Goal: Task Accomplishment & Management: Use online tool/utility

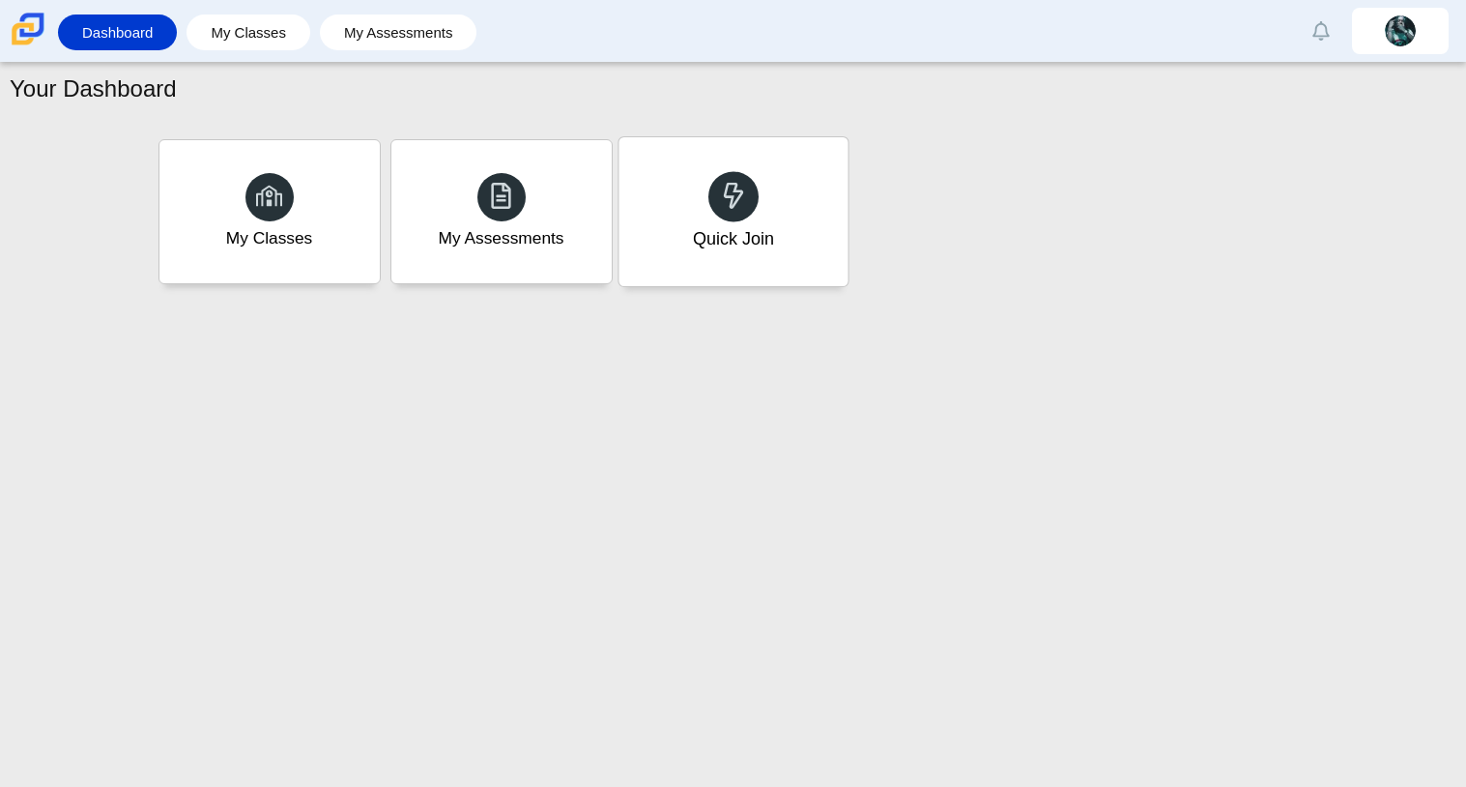
click at [689, 263] on div "Quick Join" at bounding box center [733, 211] width 229 height 149
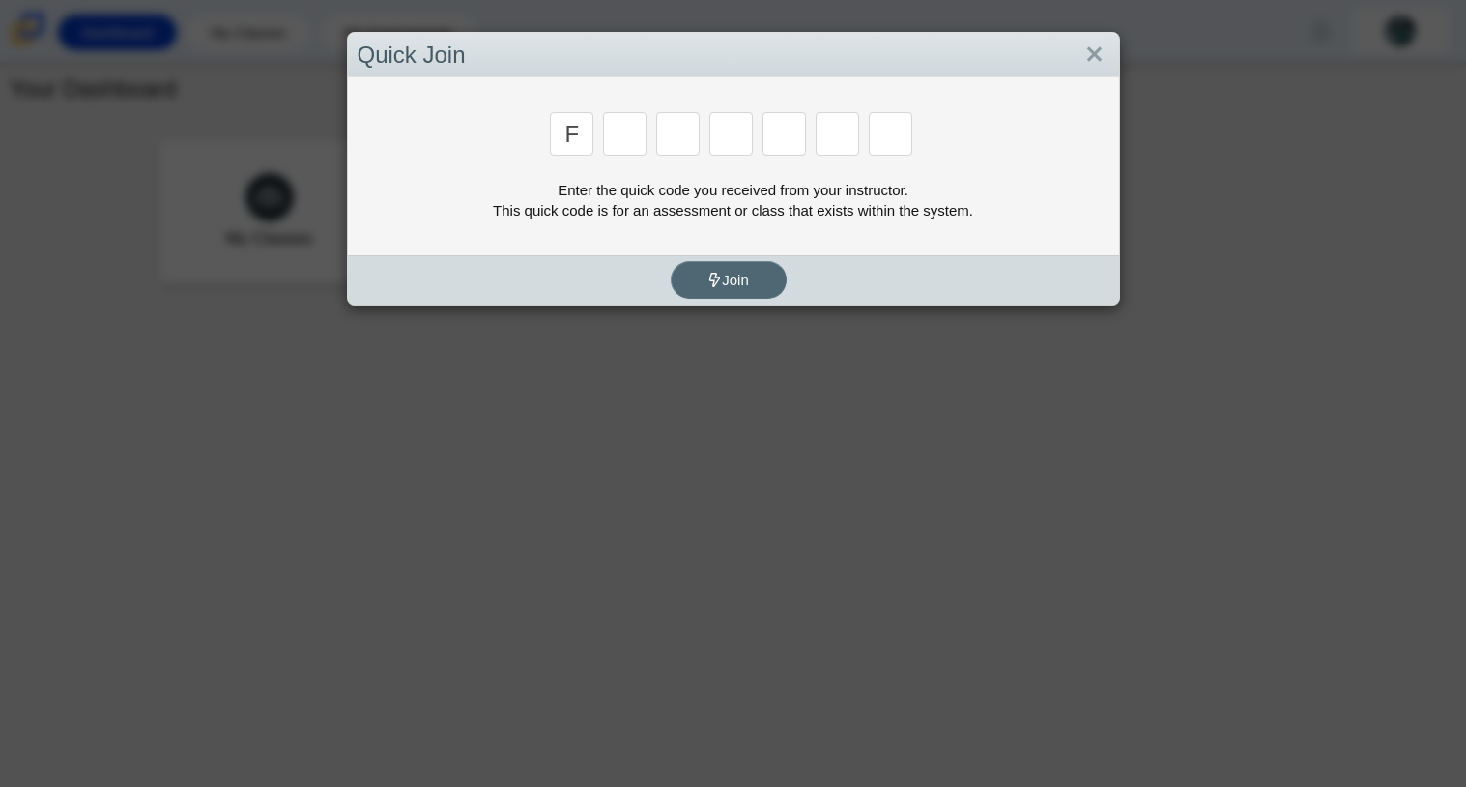
type input "f"
type input "7"
type input "m"
type input "c"
type input "h"
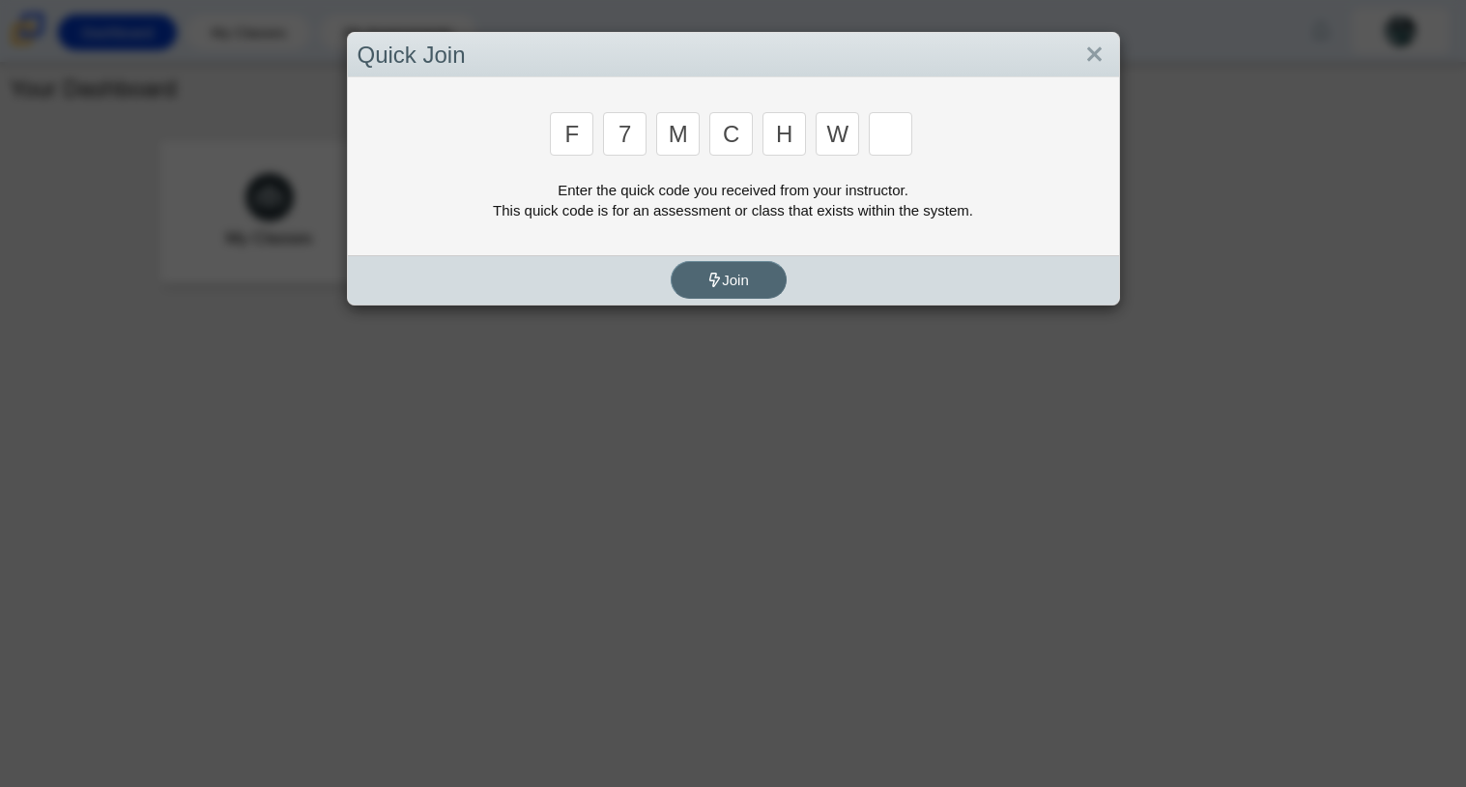
type input "w"
type input "k"
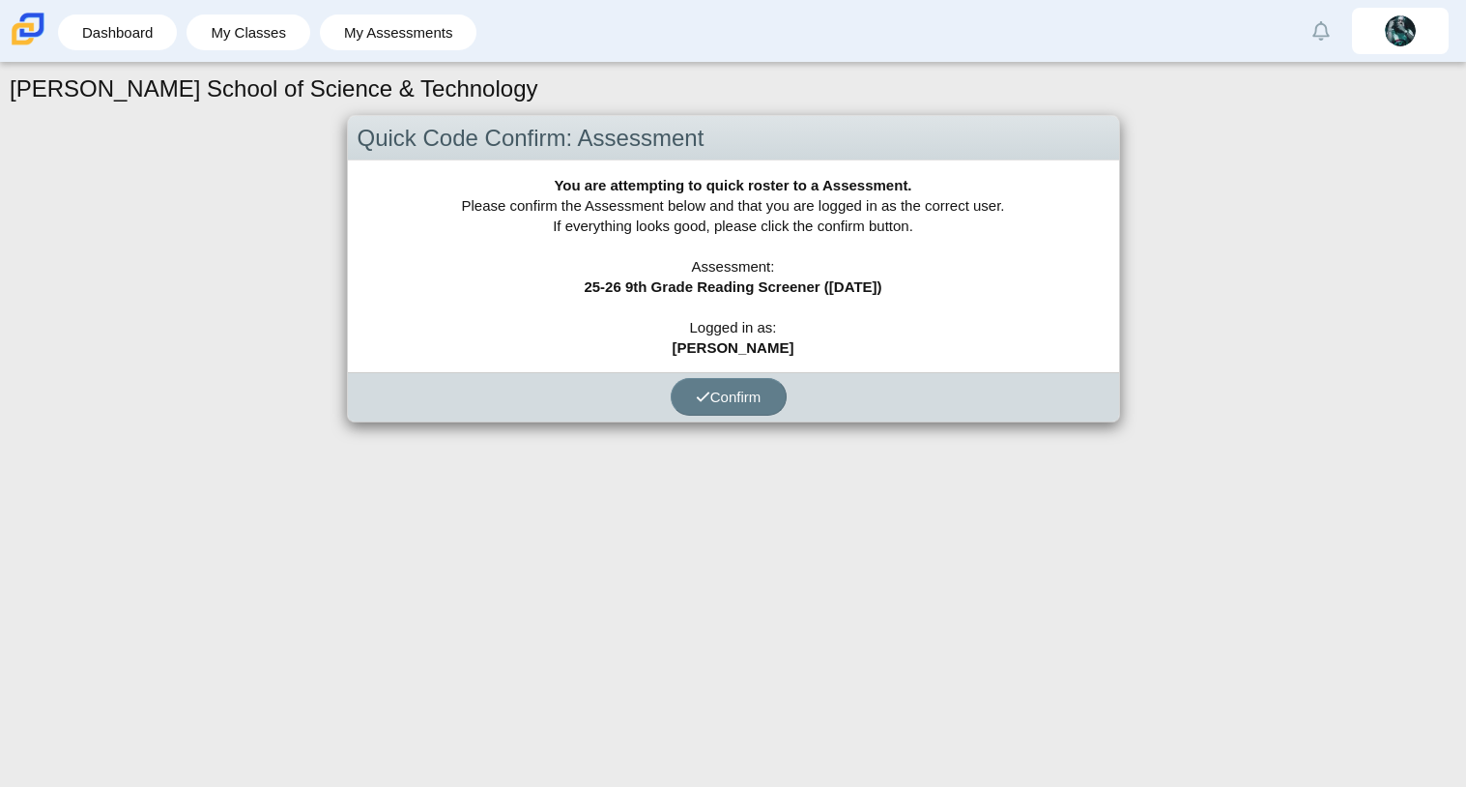
click at [727, 373] on div "Confirm" at bounding box center [729, 396] width 762 height 49
click at [727, 381] on button "Confirm" at bounding box center [729, 397] width 116 height 38
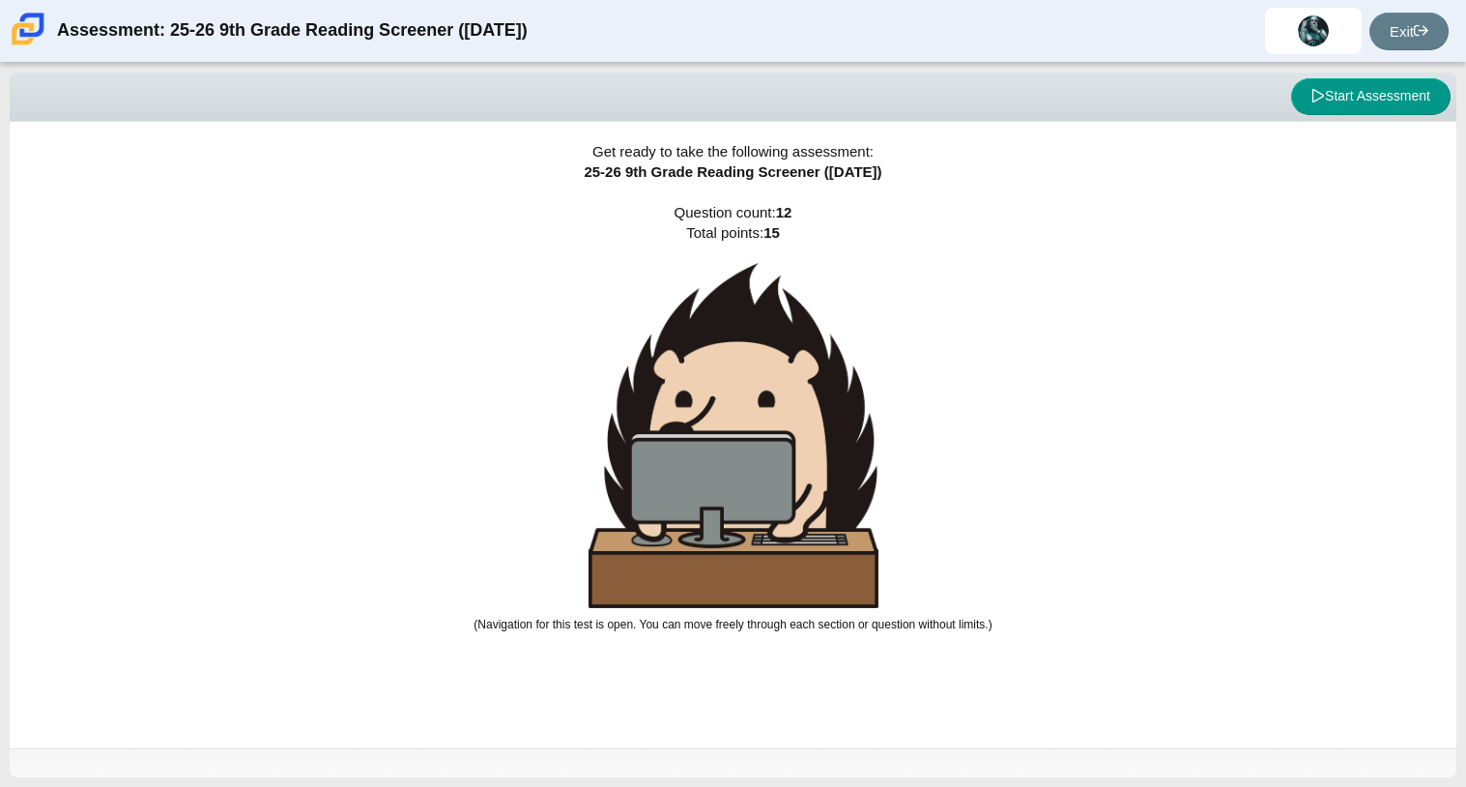
click at [788, 328] on img at bounding box center [734, 435] width 290 height 345
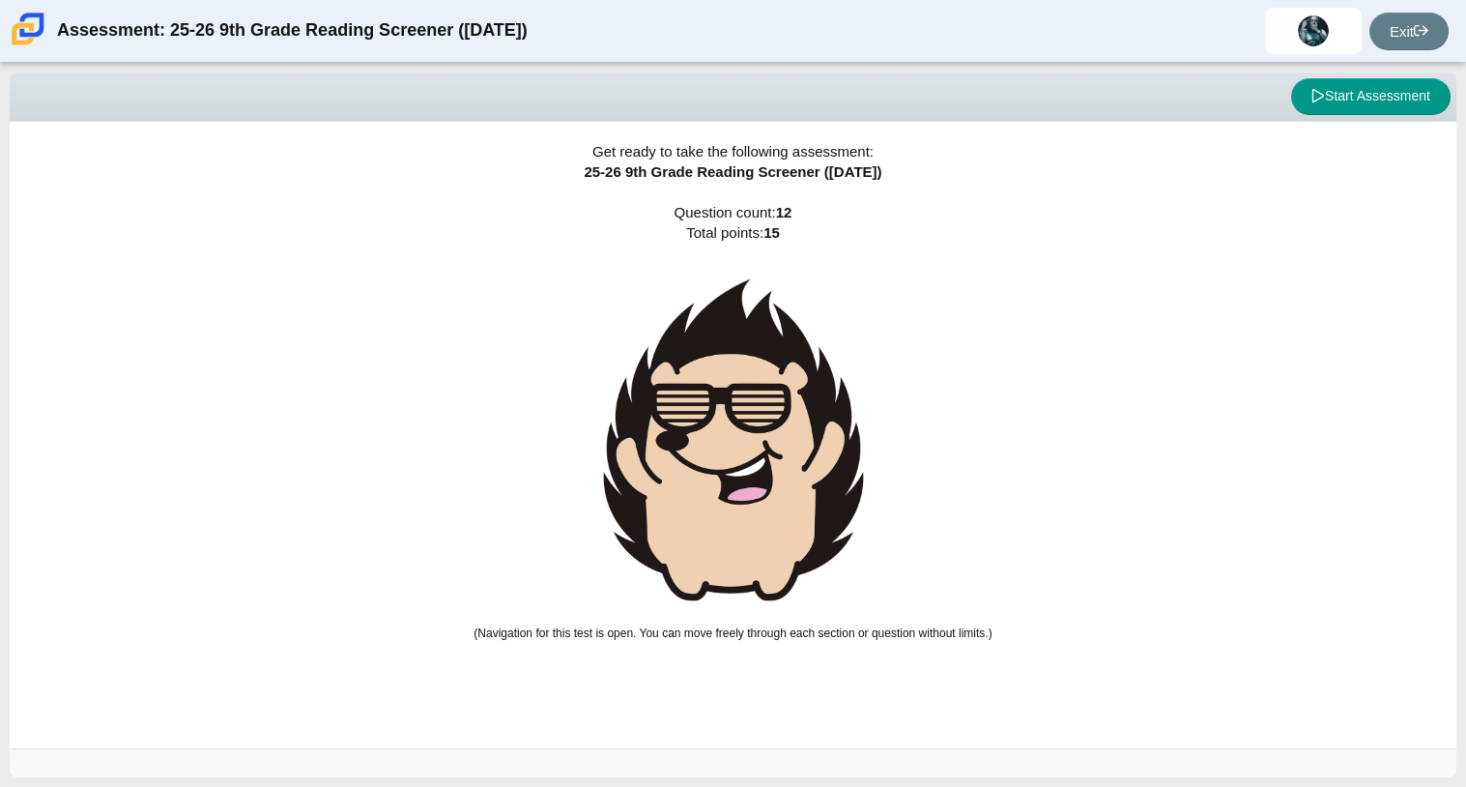
click at [789, 327] on img at bounding box center [734, 440] width 290 height 355
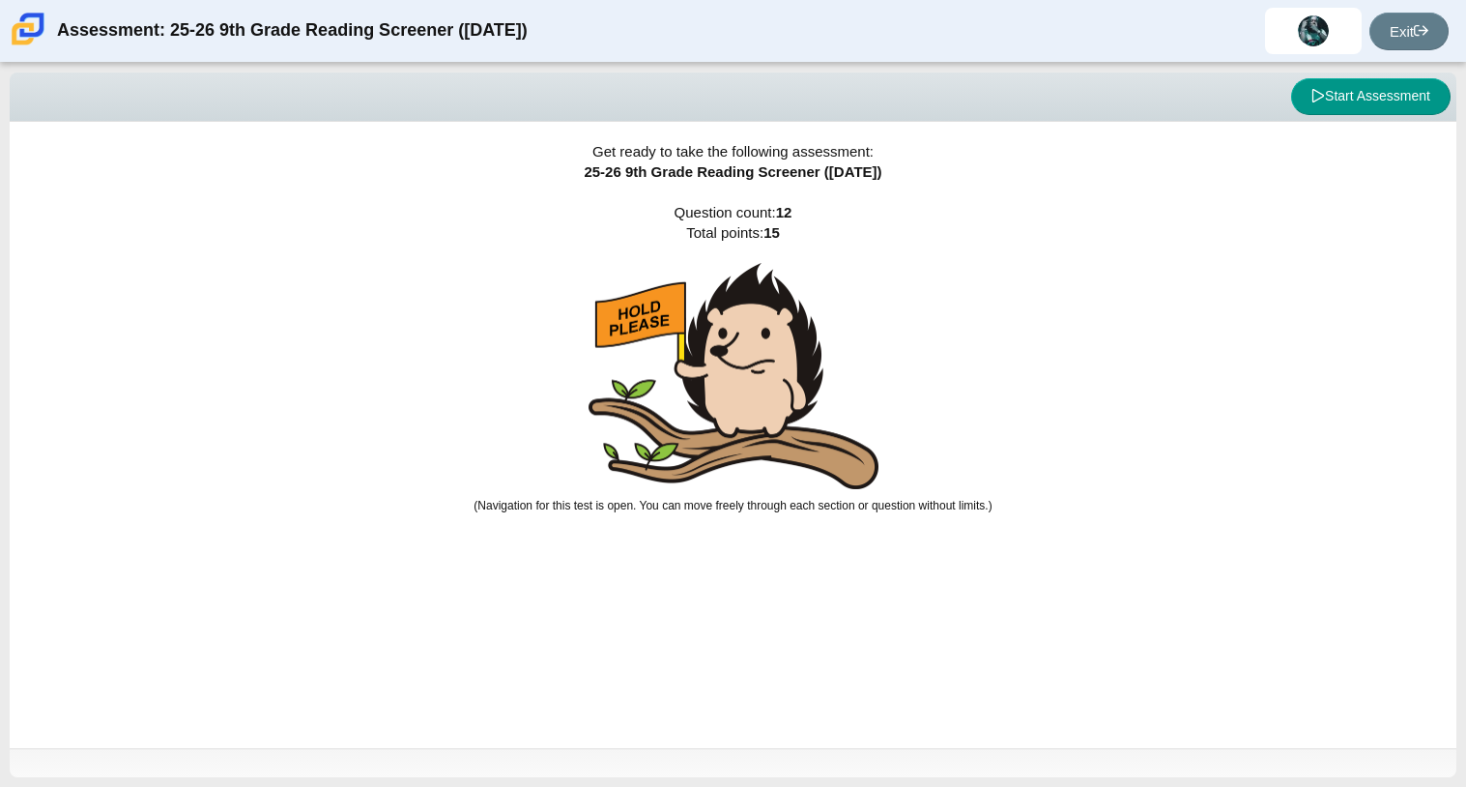
click at [789, 327] on img at bounding box center [734, 376] width 290 height 227
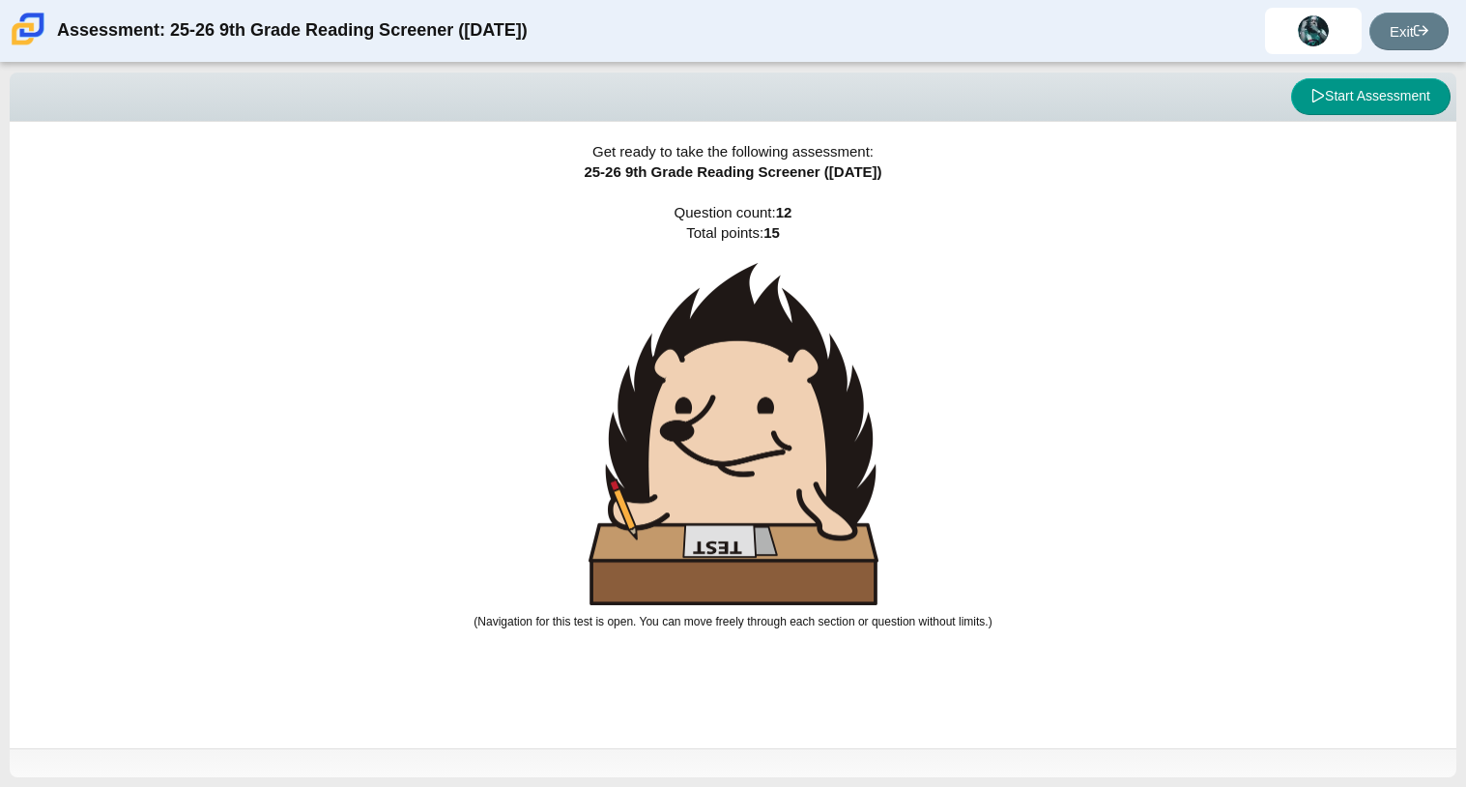
click at [789, 327] on img at bounding box center [734, 434] width 290 height 343
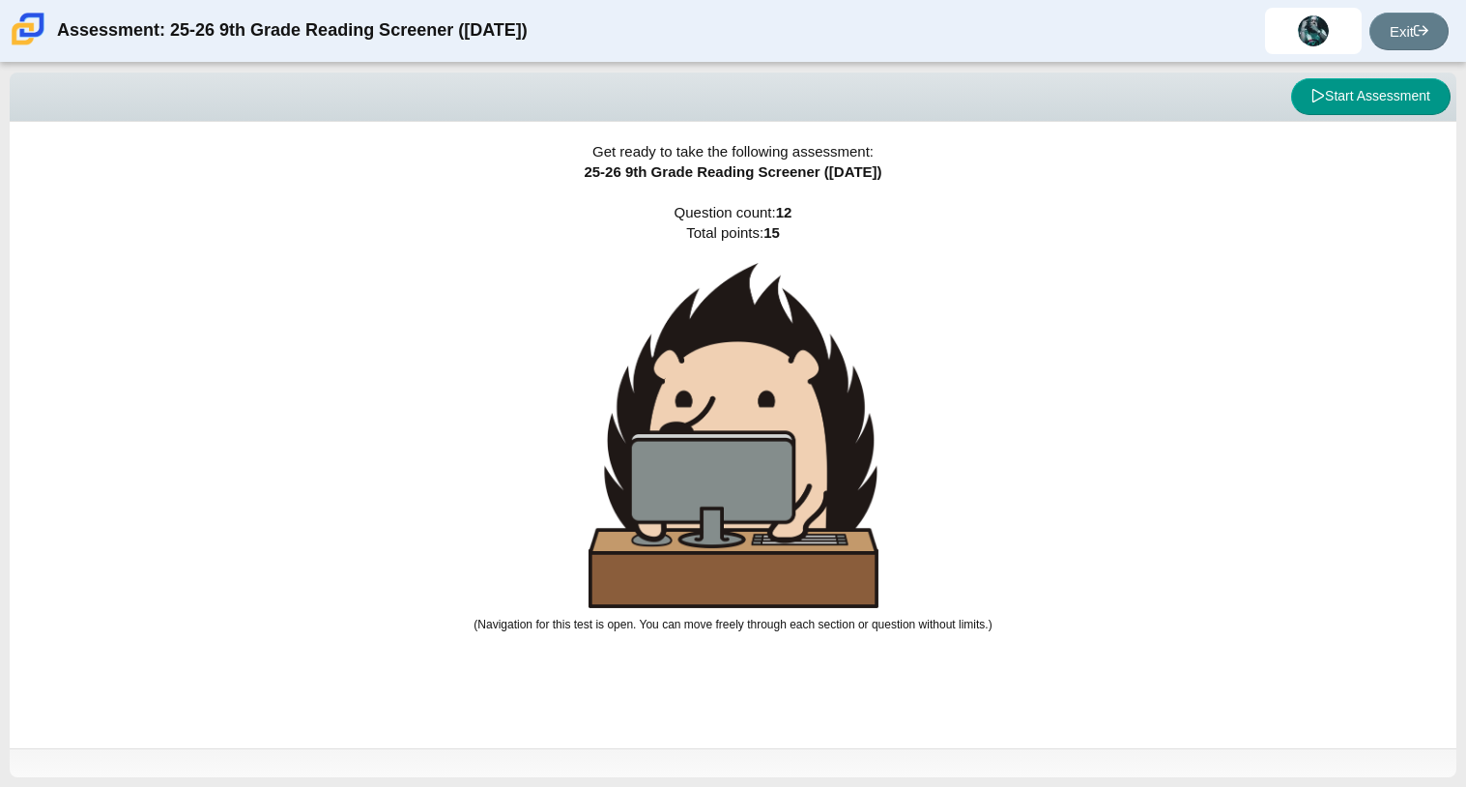
click at [789, 327] on img at bounding box center [734, 435] width 290 height 345
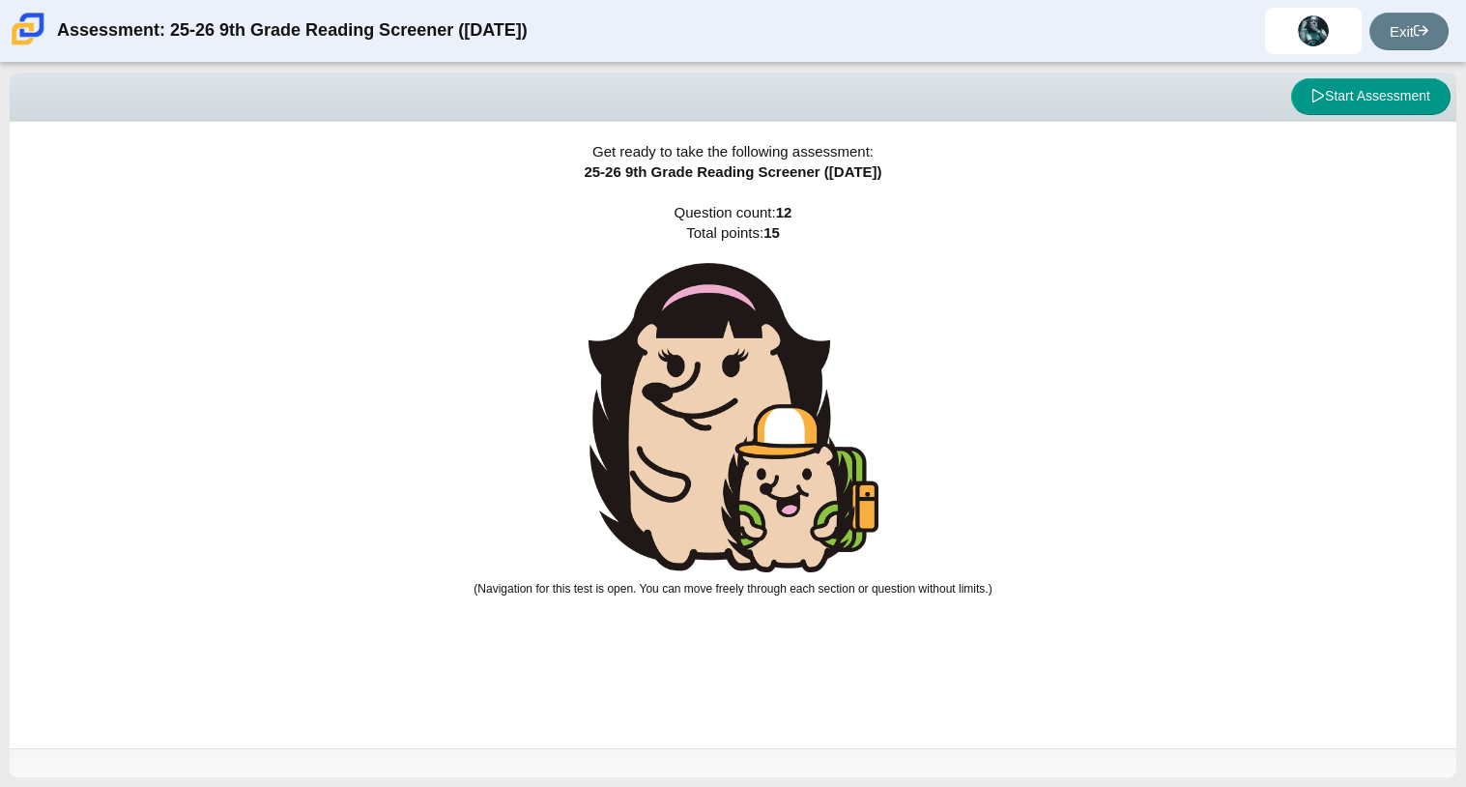
click at [789, 327] on img at bounding box center [734, 418] width 290 height 310
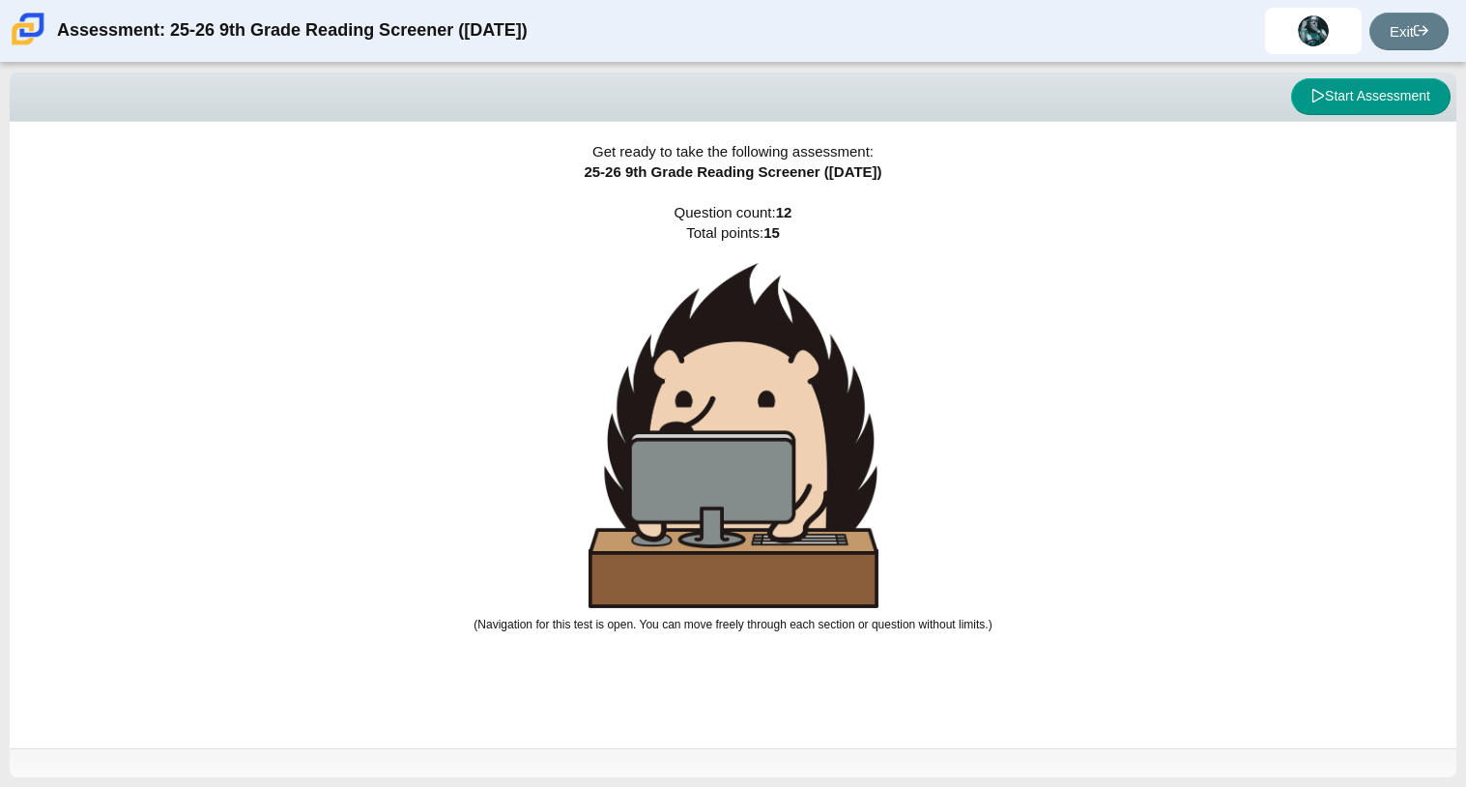
click at [790, 327] on img at bounding box center [734, 435] width 290 height 345
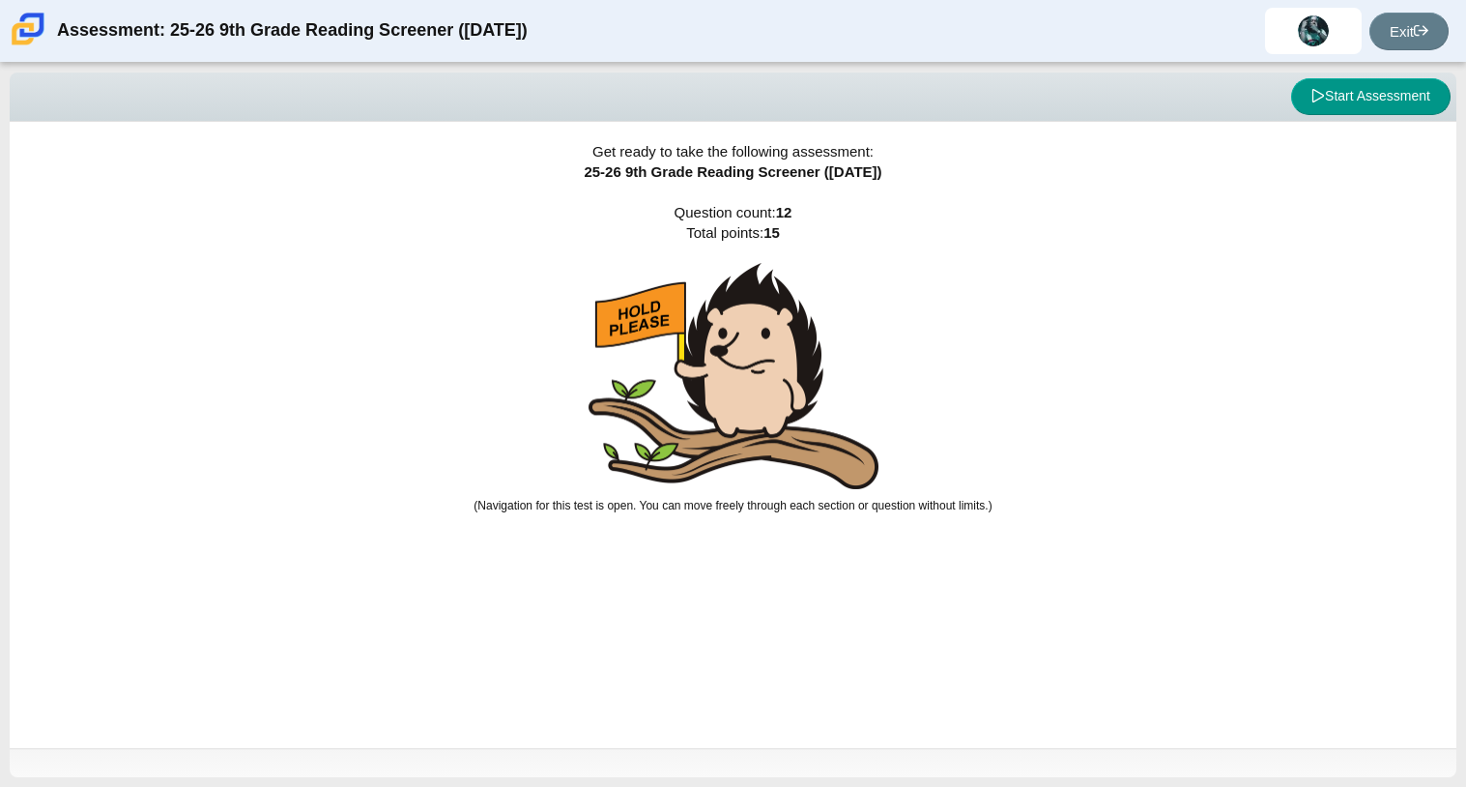
click at [791, 327] on img at bounding box center [734, 376] width 290 height 227
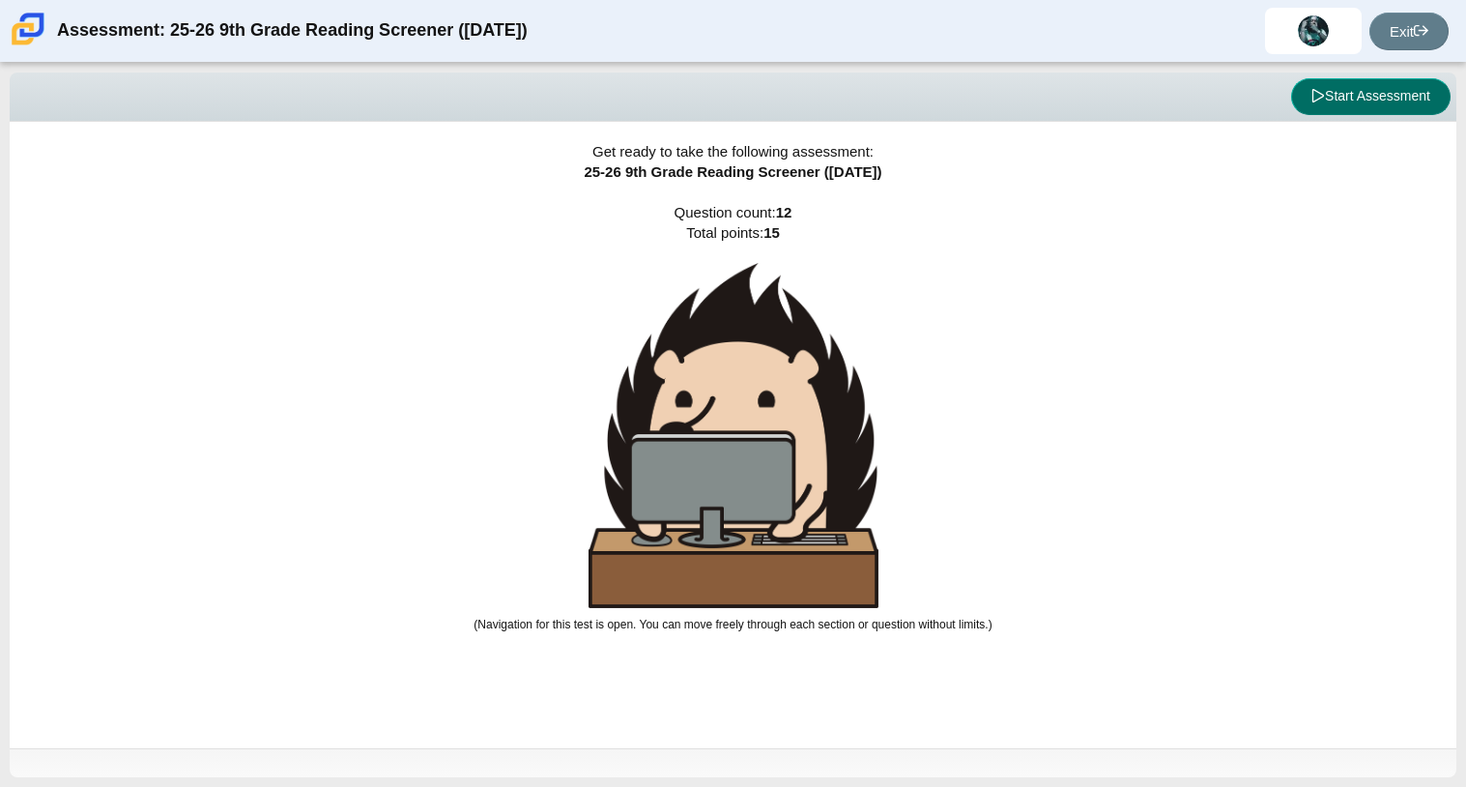
click at [1335, 85] on button "Start Assessment" at bounding box center [1372, 96] width 160 height 37
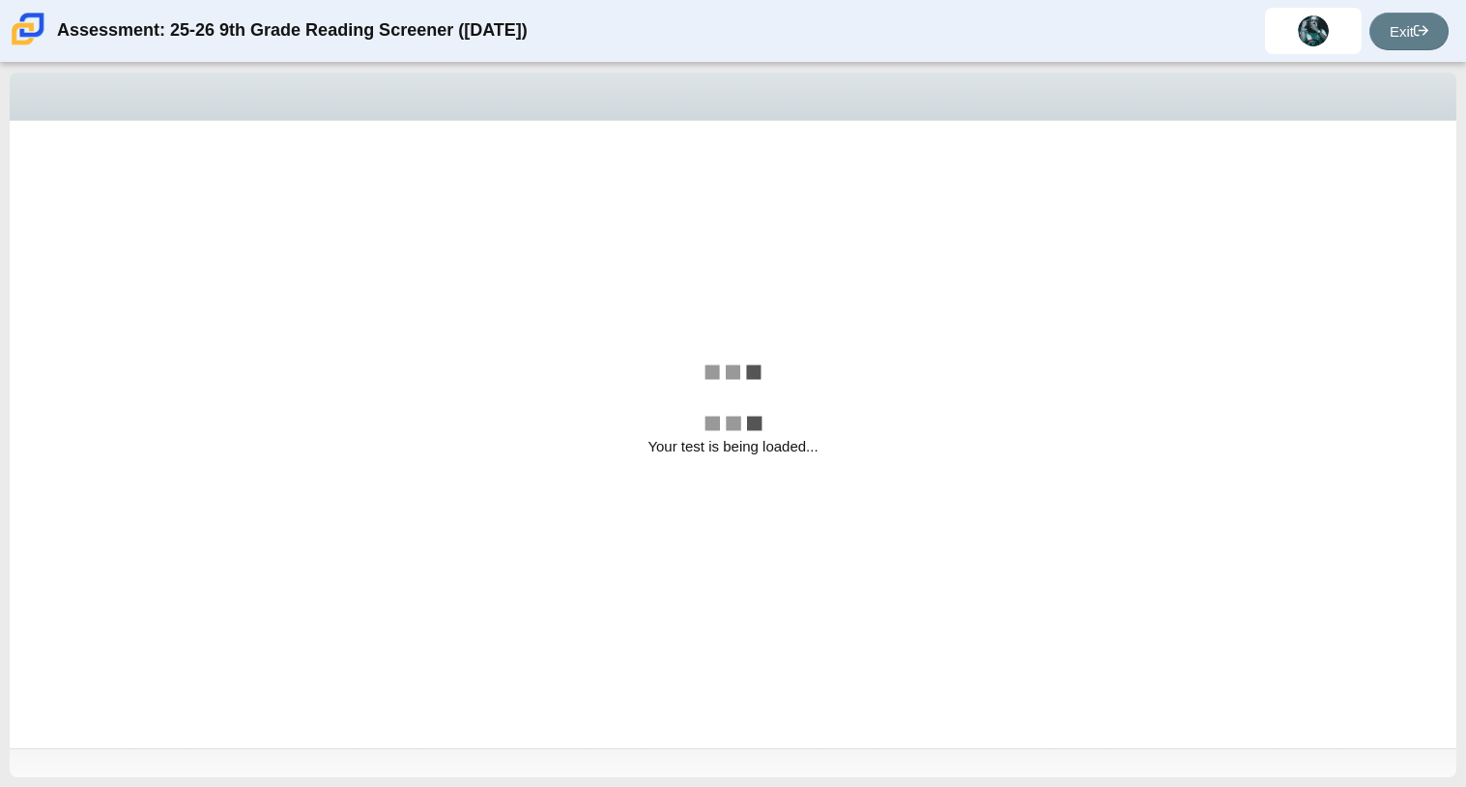
select select "ccc5b315-3c7c-471c-bf90-f22c8299c798"
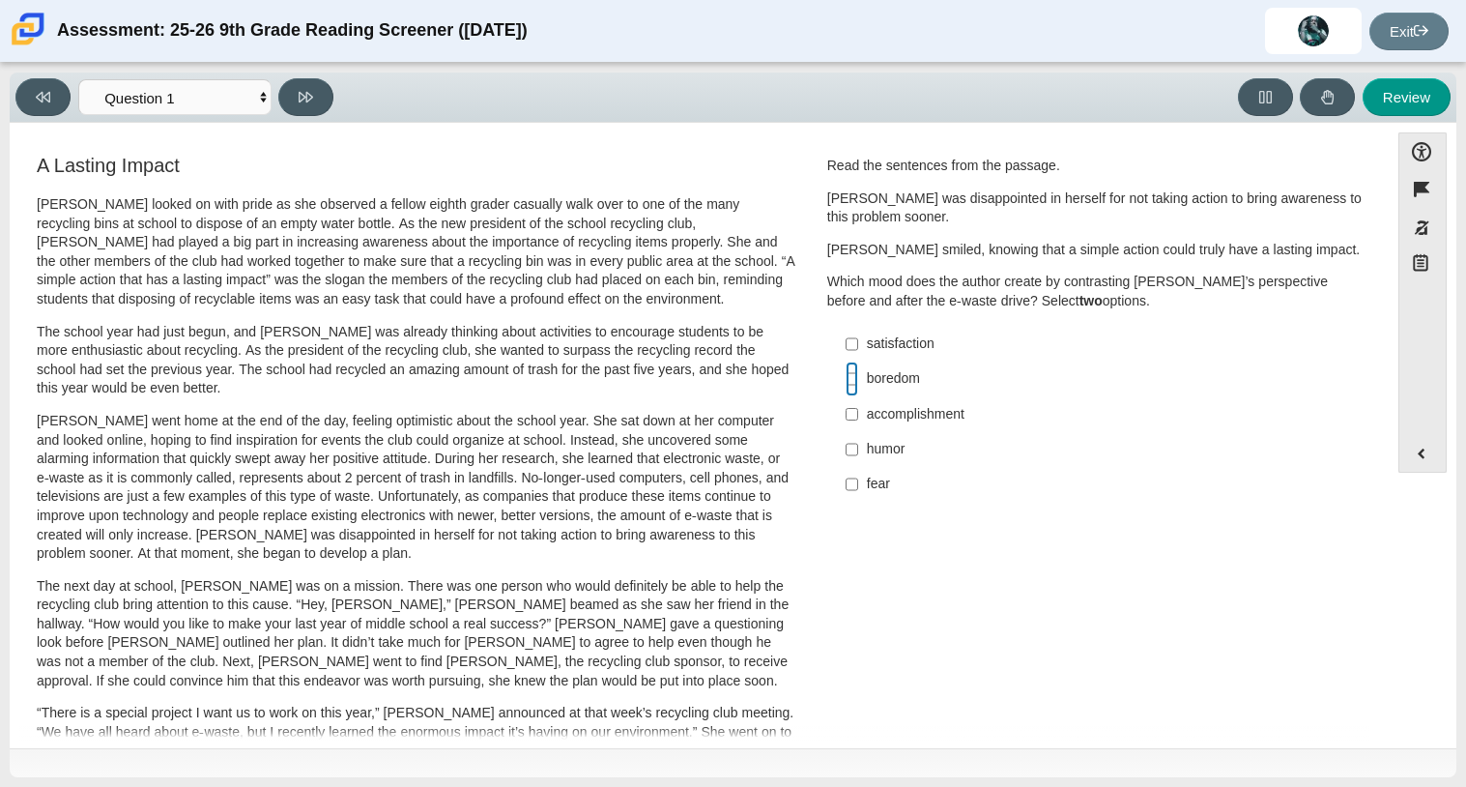
click at [846, 376] on input "boredom boredom" at bounding box center [852, 379] width 13 height 35
checkbox input "true"
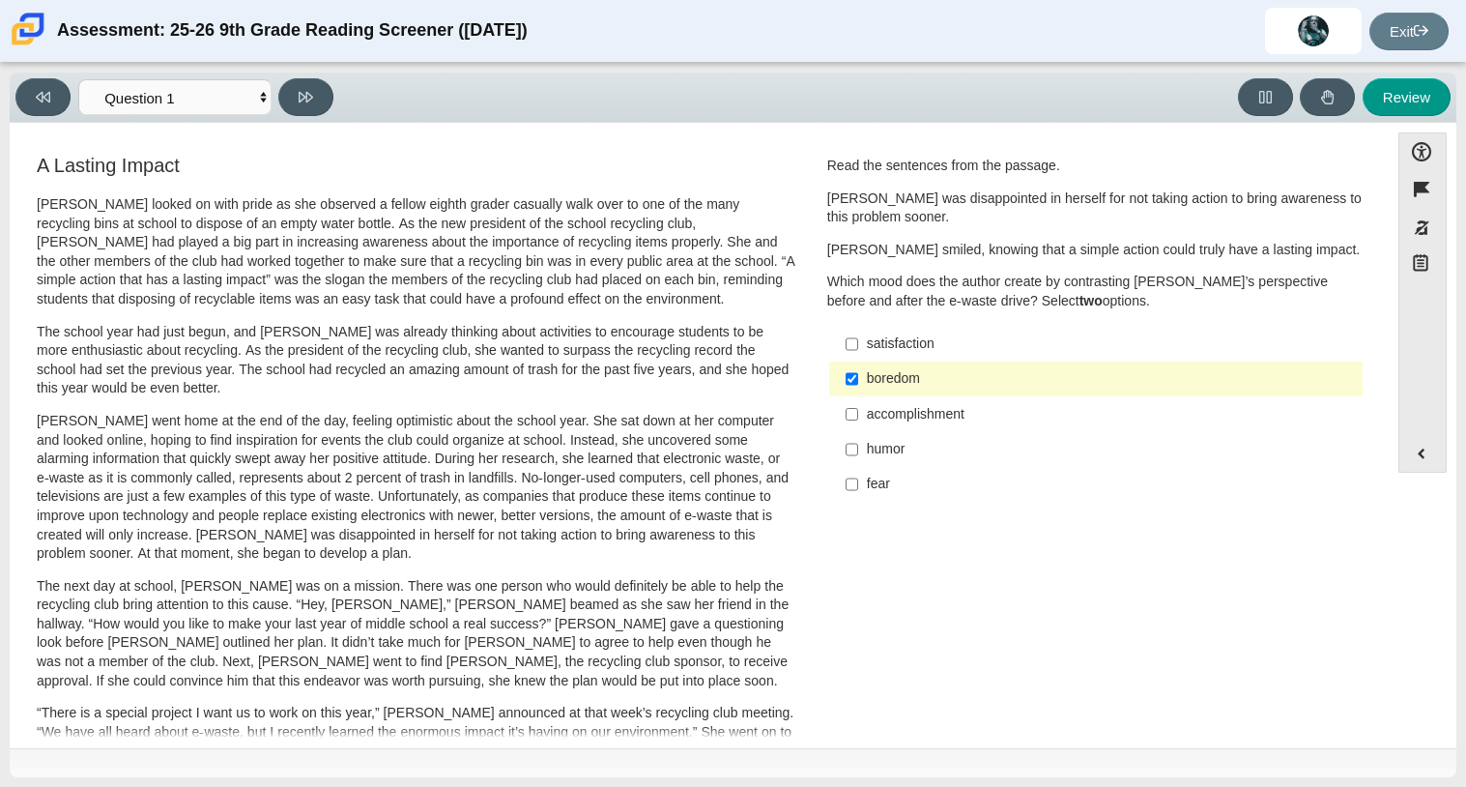
click at [867, 450] on div "humor" at bounding box center [1111, 449] width 488 height 19
click at [858, 450] on input "humor humor" at bounding box center [852, 449] width 13 height 35
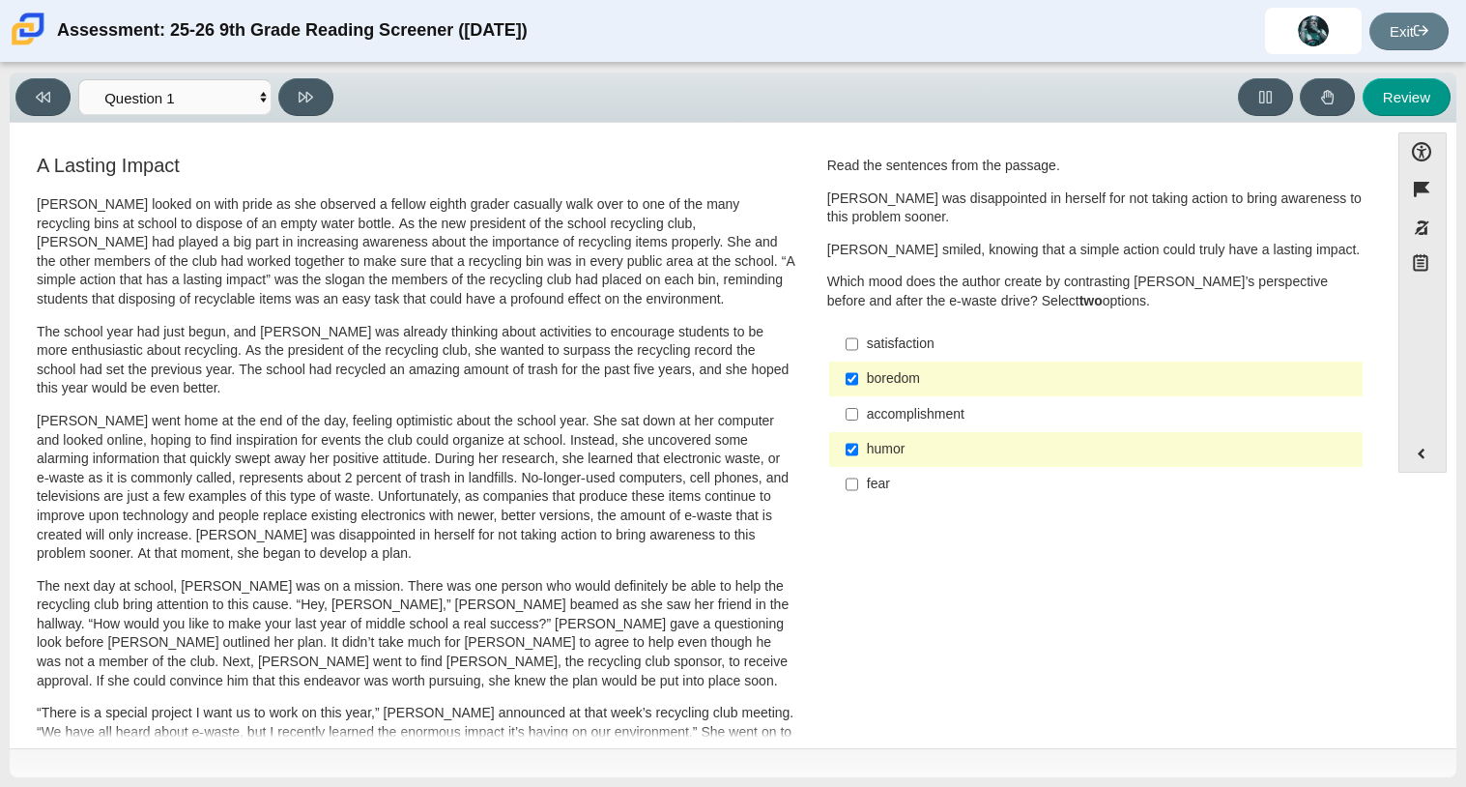
click at [856, 445] on label "humor humor" at bounding box center [1097, 449] width 531 height 35
click at [856, 445] on input "humor humor" at bounding box center [852, 449] width 13 height 35
checkbox input "false"
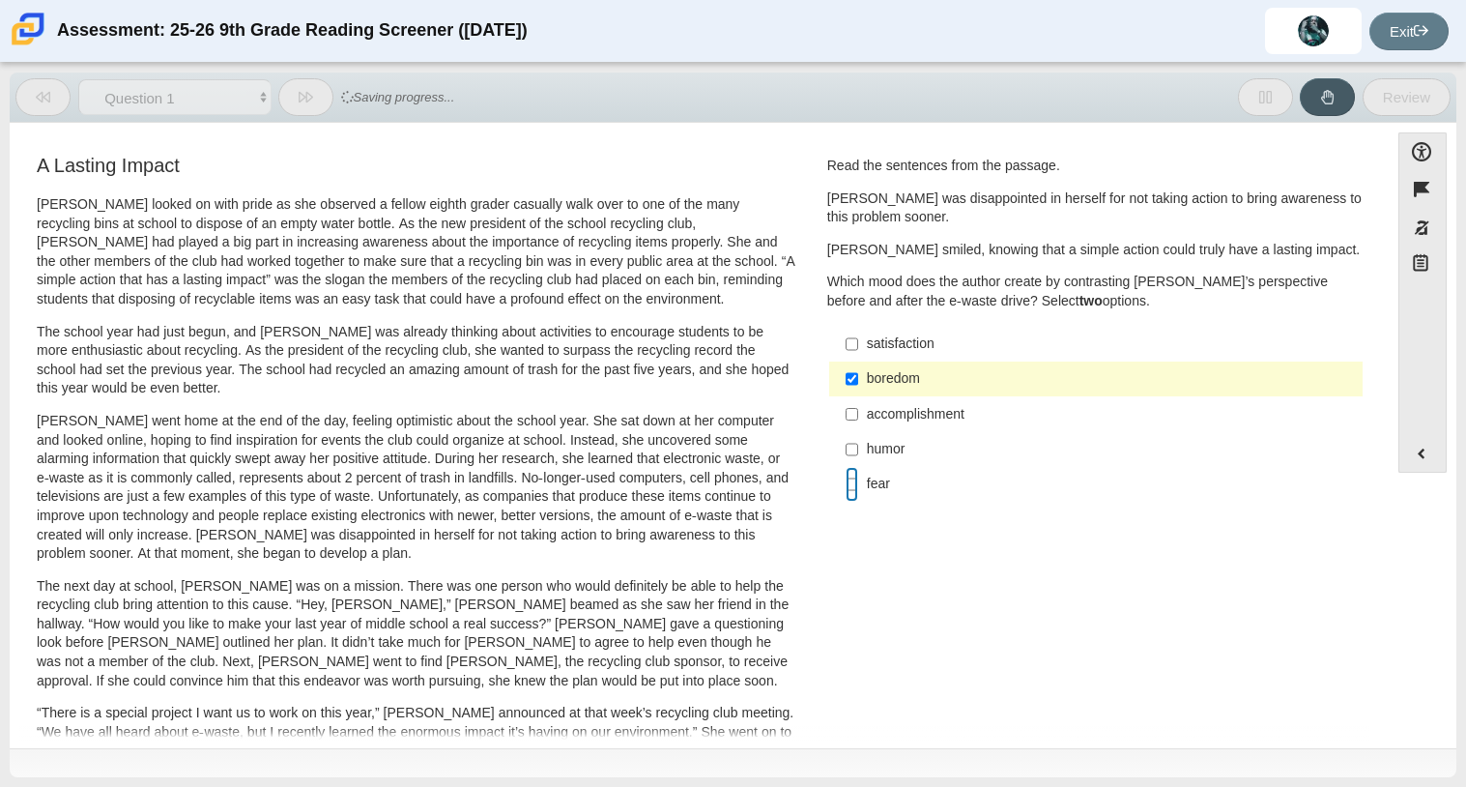
click at [846, 479] on input "fear fear" at bounding box center [852, 484] width 13 height 35
checkbox input "true"
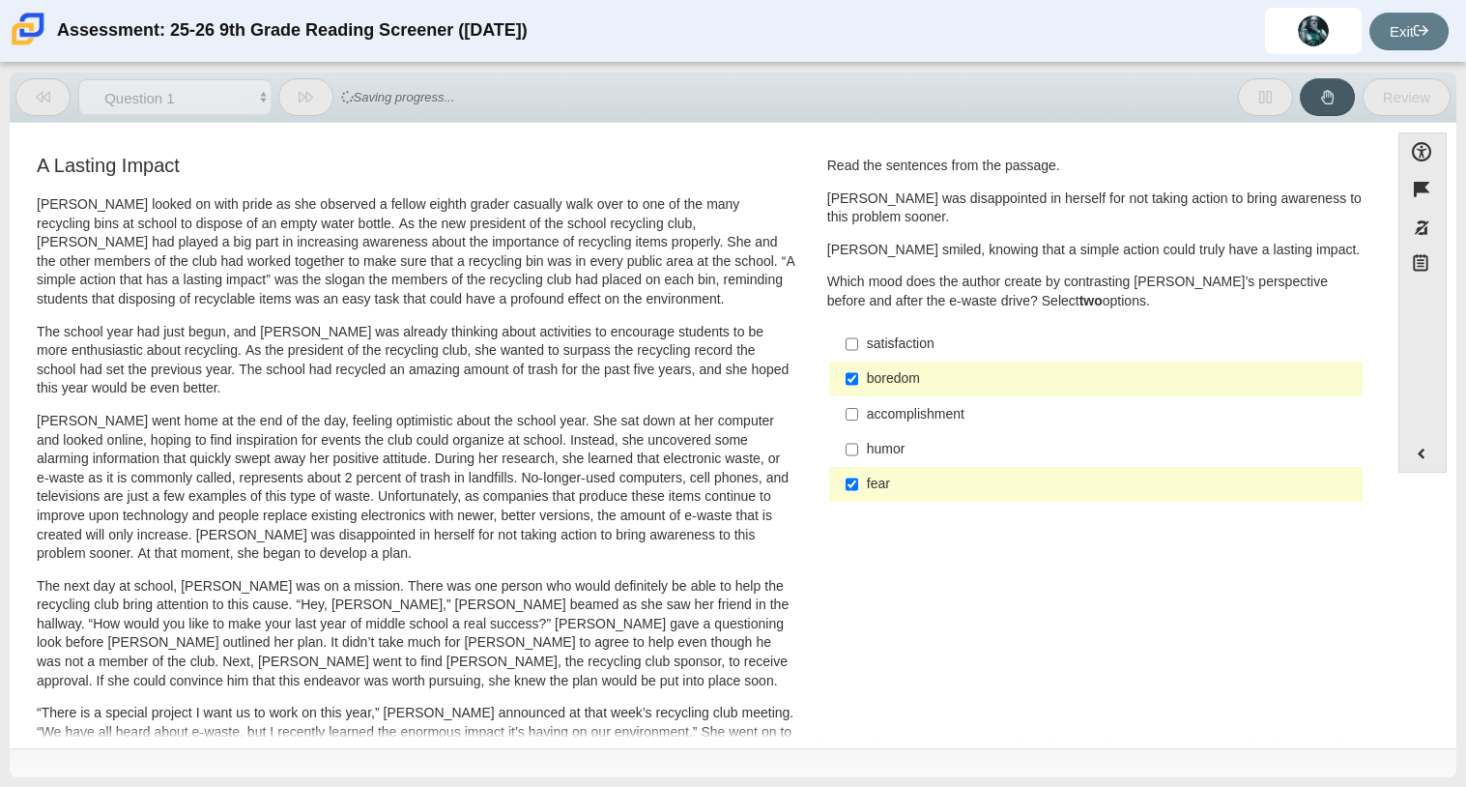
click at [859, 446] on label "humor humor" at bounding box center [1097, 449] width 531 height 35
click at [858, 446] on input "humor humor" at bounding box center [852, 449] width 13 height 35
checkbox input "true"
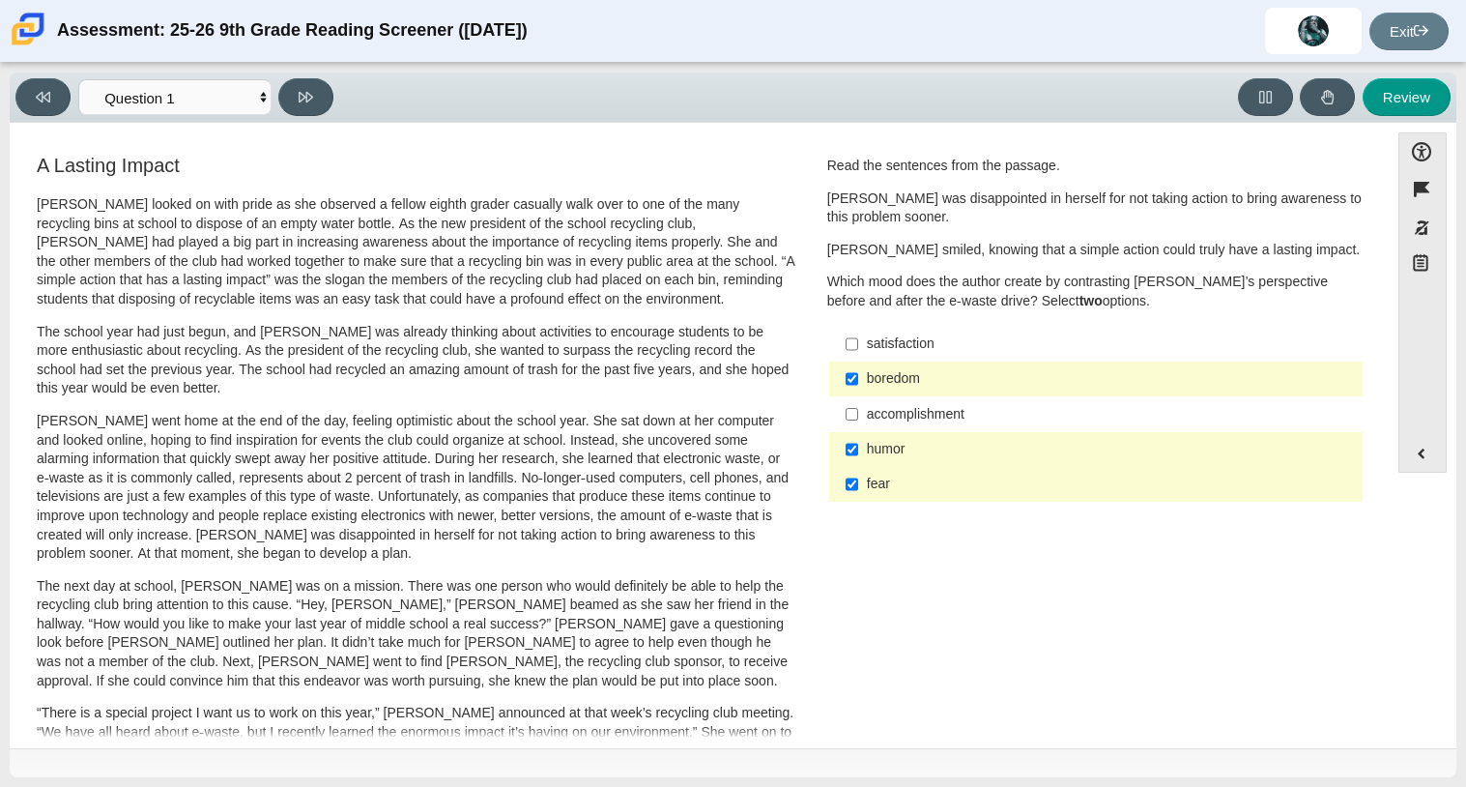
click at [258, 115] on div "Viewing Question 1 of 12 in Pacing Mode Questions Question 1 Question 2 Questio…" at bounding box center [178, 97] width 326 height 38
click at [254, 106] on select "Questions Question 1 Question 2 Question 3 Question 4 Question 5 Question 6 Que…" at bounding box center [174, 97] width 193 height 36
select select "0ff64528-ffd7-428d-b192-babfaadd44e8"
click at [78, 79] on select "Questions Question 1 Question 2 Question 3 Question 4 Question 5 Question 6 Que…" at bounding box center [174, 97] width 193 height 36
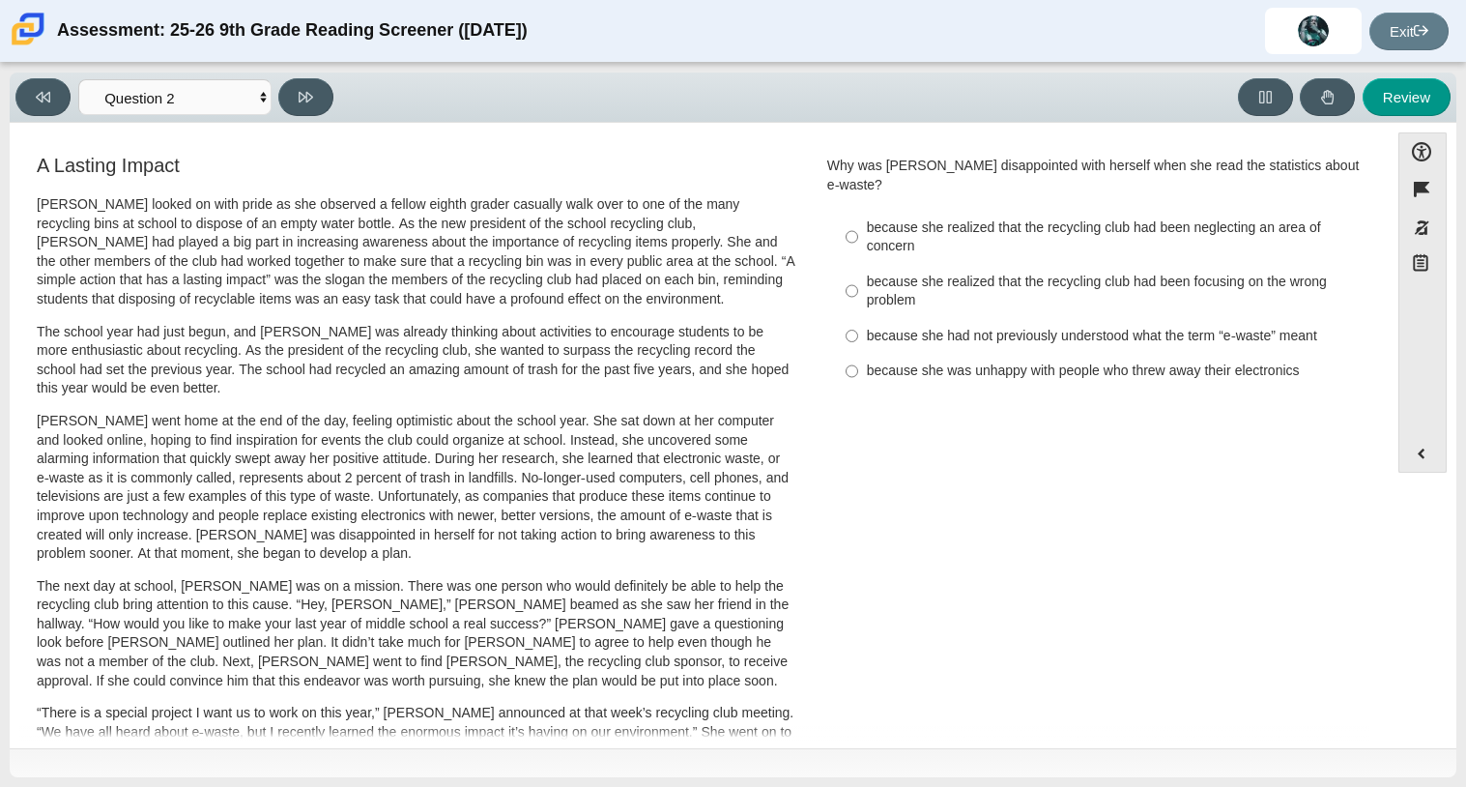
click at [883, 293] on label "because she realized that the recycling club had been focusing on the wrong pro…" at bounding box center [1097, 291] width 531 height 54
click at [858, 293] on input "because she realized that the recycling club had been focusing on the wrong pro…" at bounding box center [852, 291] width 13 height 54
radio input "true"
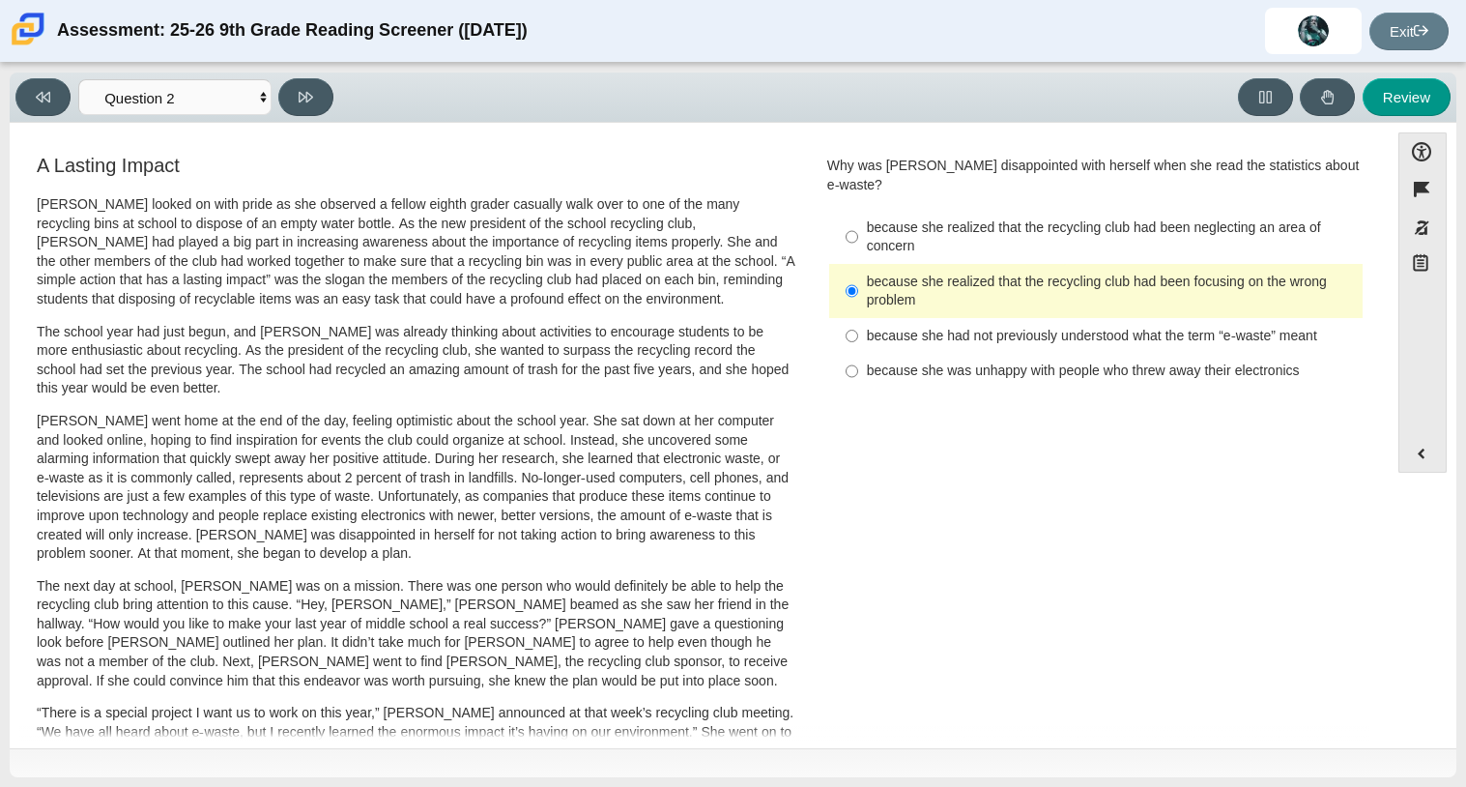
click at [855, 326] on label "because she had not previously understood what the term “e-waste” meant because…" at bounding box center [1097, 335] width 531 height 35
click at [855, 326] on input "because she had not previously understood what the term “e-waste” meant because…" at bounding box center [852, 335] width 13 height 35
radio input "true"
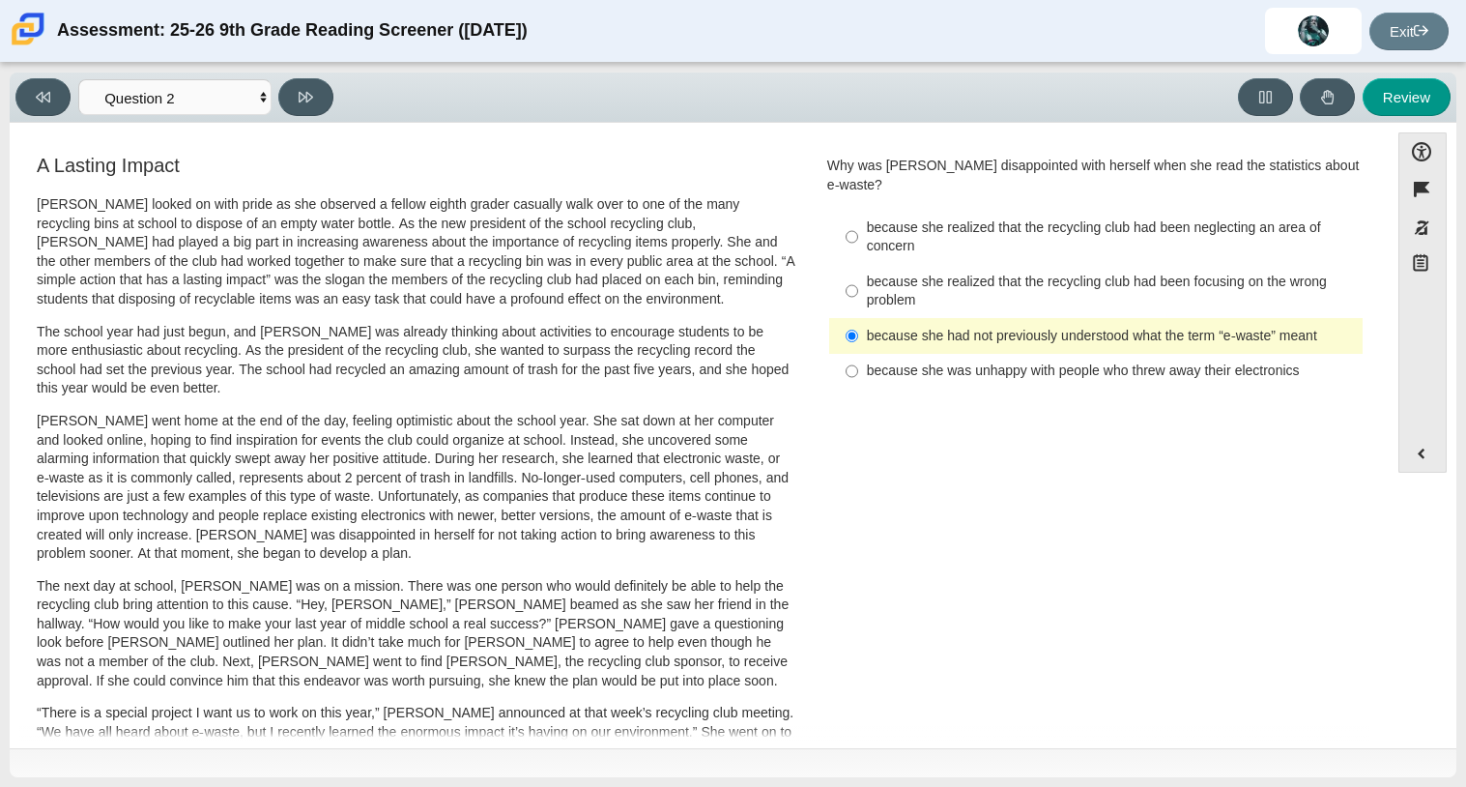
click at [330, 81] on div "Viewing Question 2 of 12 in Pacing Mode Questions Question 1 Question 2 Questio…" at bounding box center [178, 97] width 326 height 38
click at [329, 83] on div "Viewing Question 2 of 12 in Pacing Mode Questions Question 1 Question 2 Questio…" at bounding box center [178, 97] width 326 height 38
click at [296, 97] on button at bounding box center [305, 97] width 55 height 38
select select "7ce3d843-6974-4858-901c-1ff39630e843"
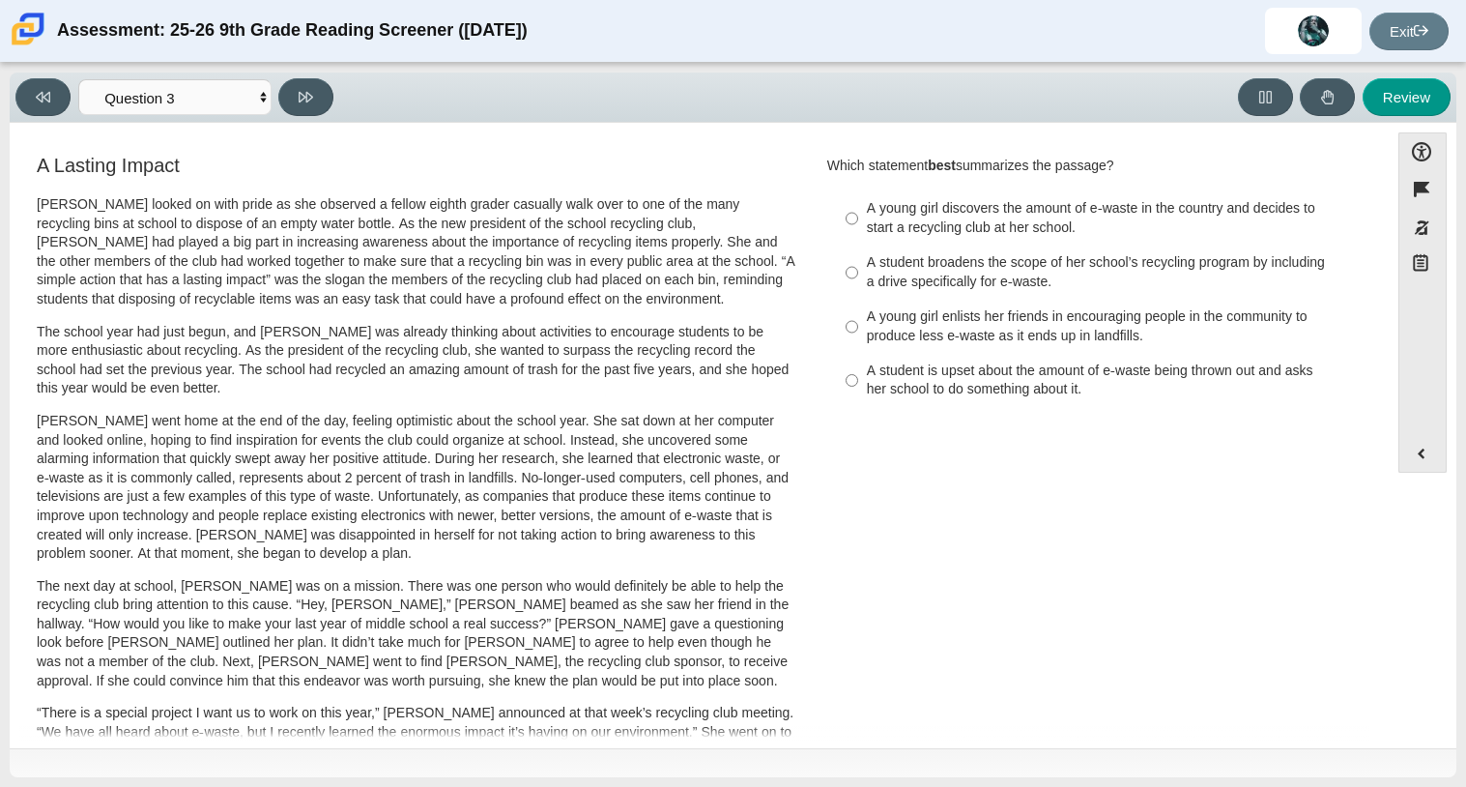
click at [879, 326] on div "A young girl enlists her friends in encouraging people in the community to prod…" at bounding box center [1111, 326] width 488 height 38
click at [858, 326] on input "A young girl enlists her friends in encouraging people in the community to prod…" at bounding box center [852, 327] width 13 height 54
radio input "true"
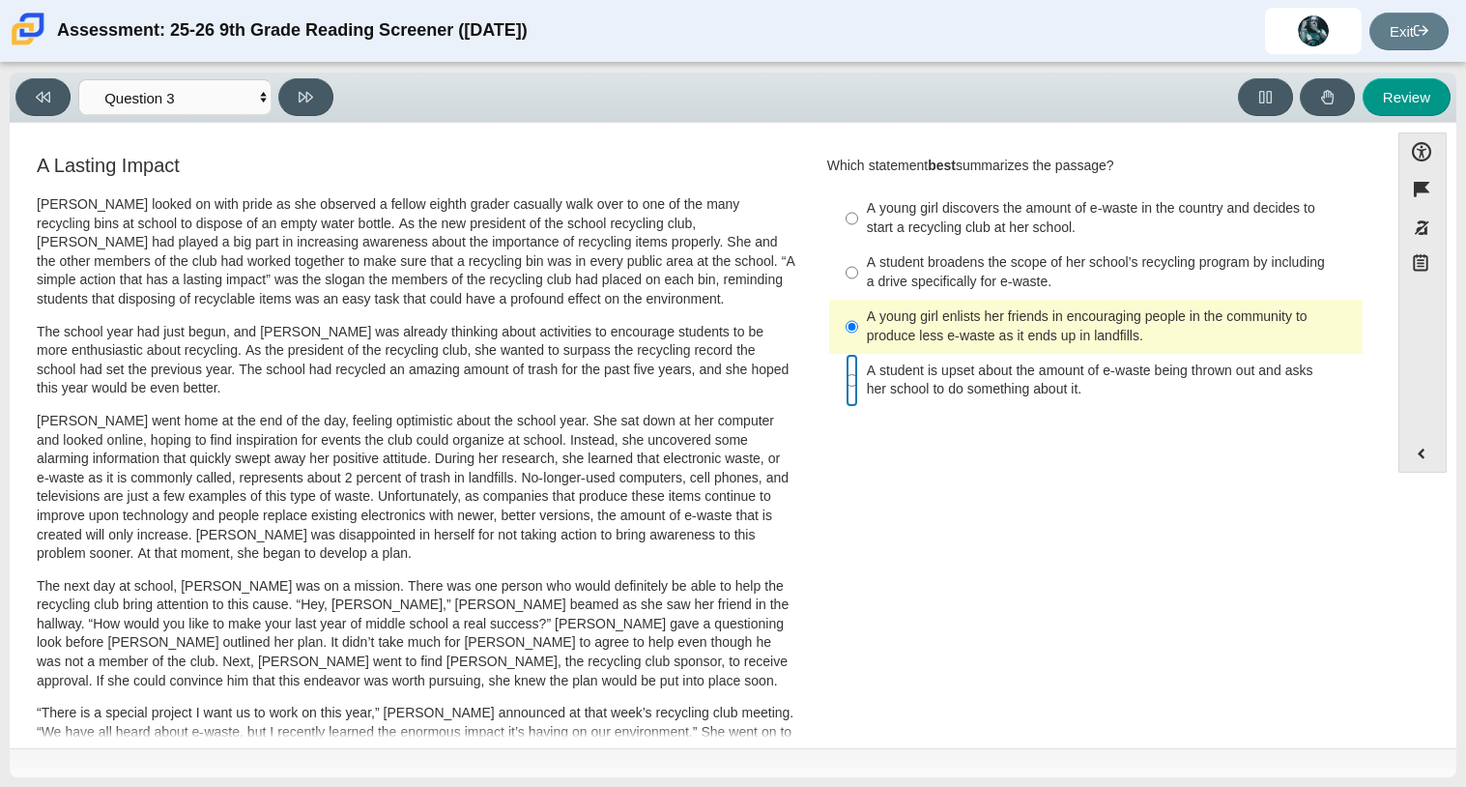
click at [846, 389] on input "A student is upset about the amount of e-waste being thrown out and asks her sc…" at bounding box center [852, 381] width 13 height 54
radio input "true"
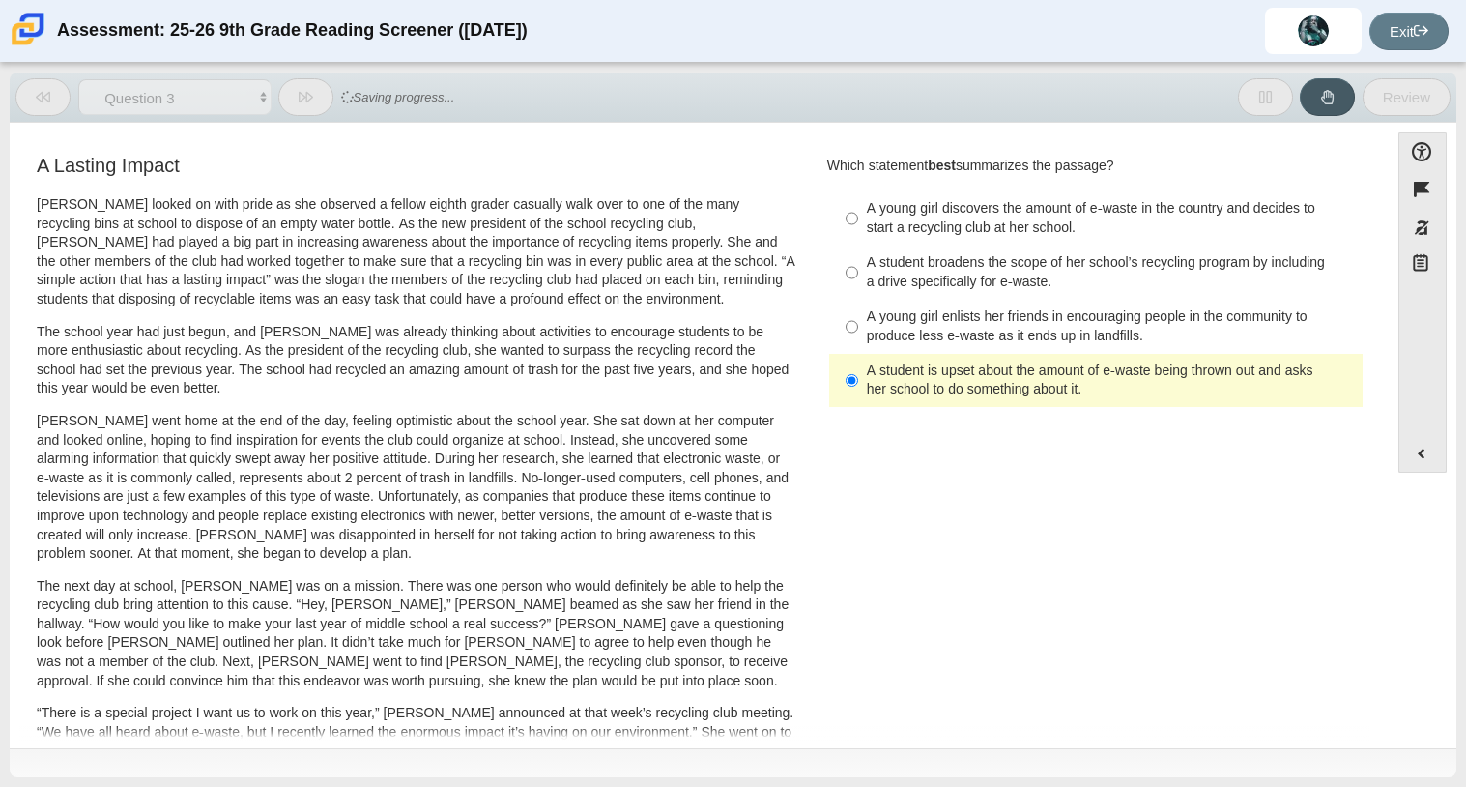
click at [876, 323] on div "A young girl enlists her friends in encouraging people in the community to prod…" at bounding box center [1111, 326] width 488 height 38
click at [858, 323] on input "A young girl enlists her friends in encouraging people in the community to prod…" at bounding box center [852, 327] width 13 height 54
radio input "true"
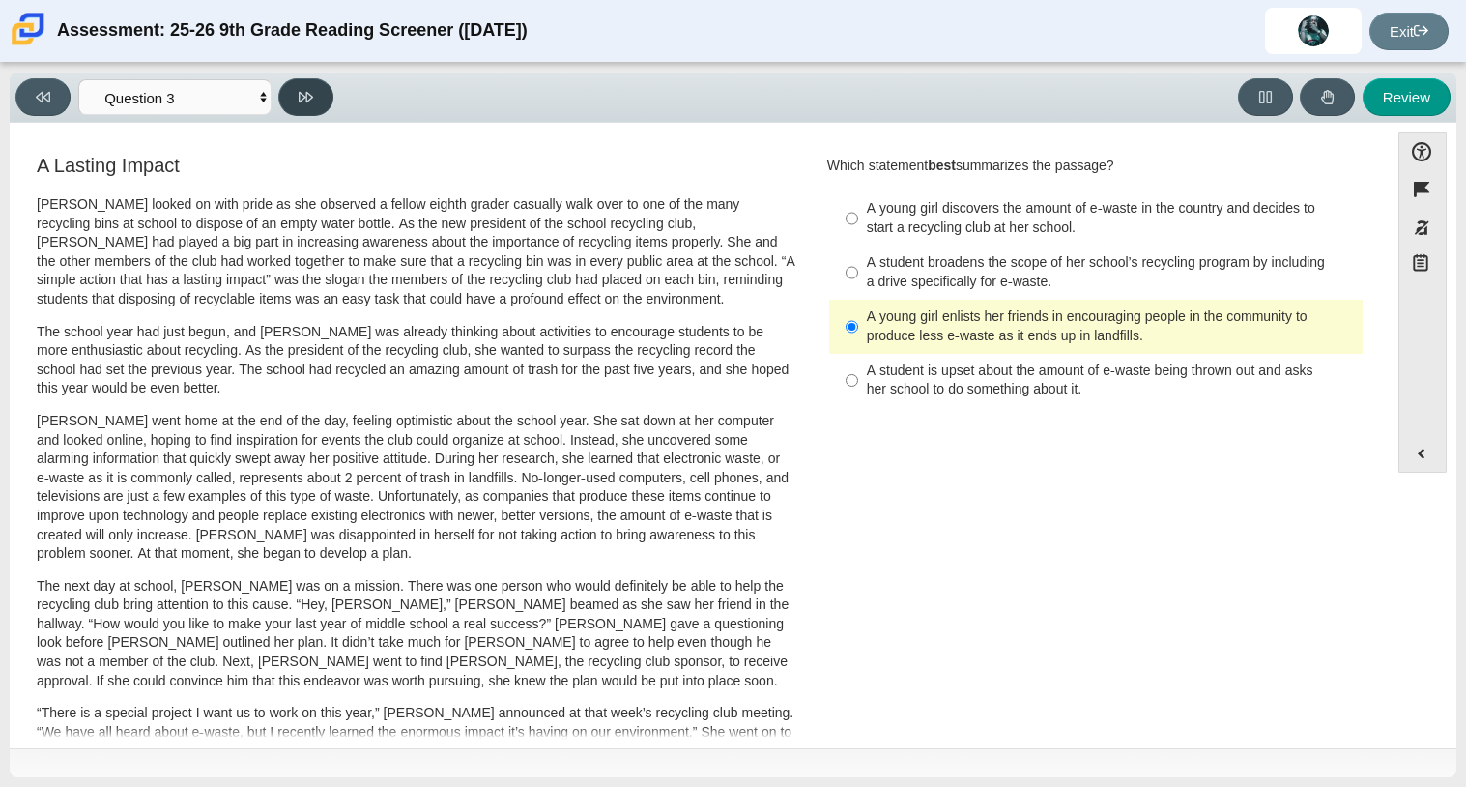
click at [311, 94] on icon at bounding box center [306, 97] width 15 height 11
select select "ca9ea0f1-49c5-4bd1-83b0-472c18652b42"
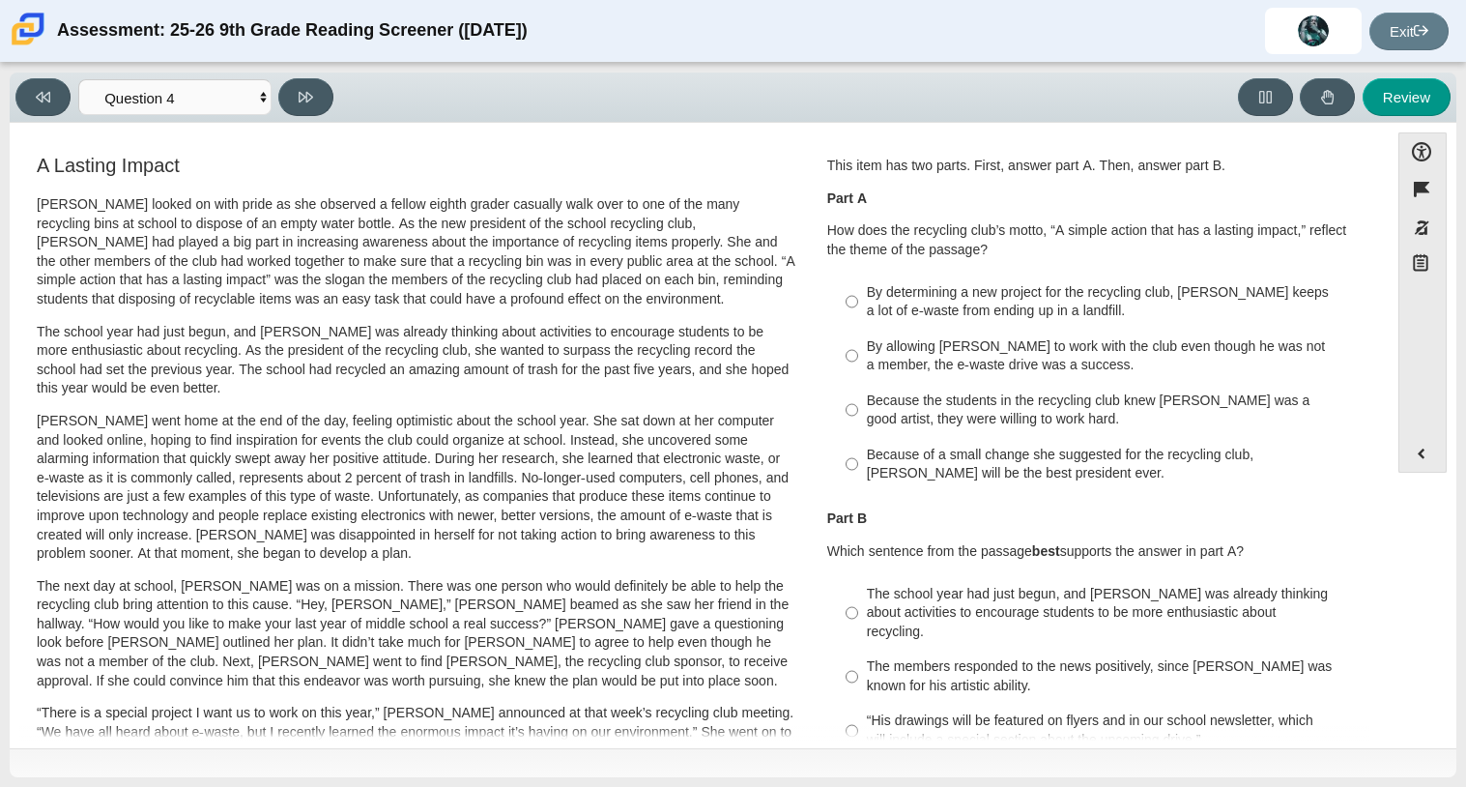
click at [949, 321] on div "By determining a new project for the recycling club, [PERSON_NAME] keeps a lot …" at bounding box center [1111, 302] width 488 height 38
click at [858, 321] on input "By determining a new project for the recycling club, [PERSON_NAME] keeps a lot …" at bounding box center [852, 302] width 13 height 54
radio input "true"
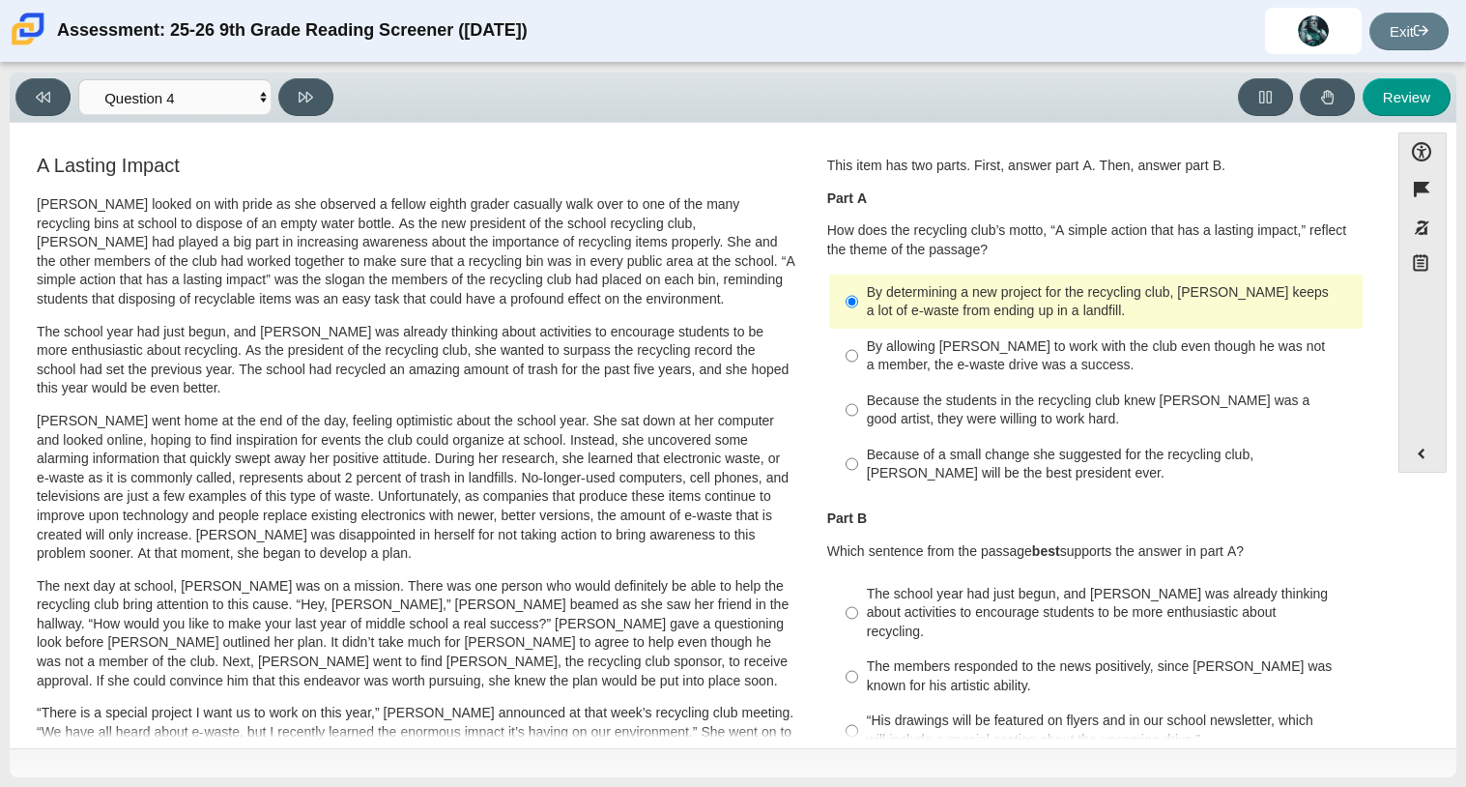
click at [1093, 409] on div "Because the students in the recycling club knew [PERSON_NAME] was a good artist…" at bounding box center [1111, 411] width 488 height 38
click at [858, 409] on input "Because the students in the recycling club knew [PERSON_NAME] was a good artist…" at bounding box center [852, 410] width 13 height 54
radio input "true"
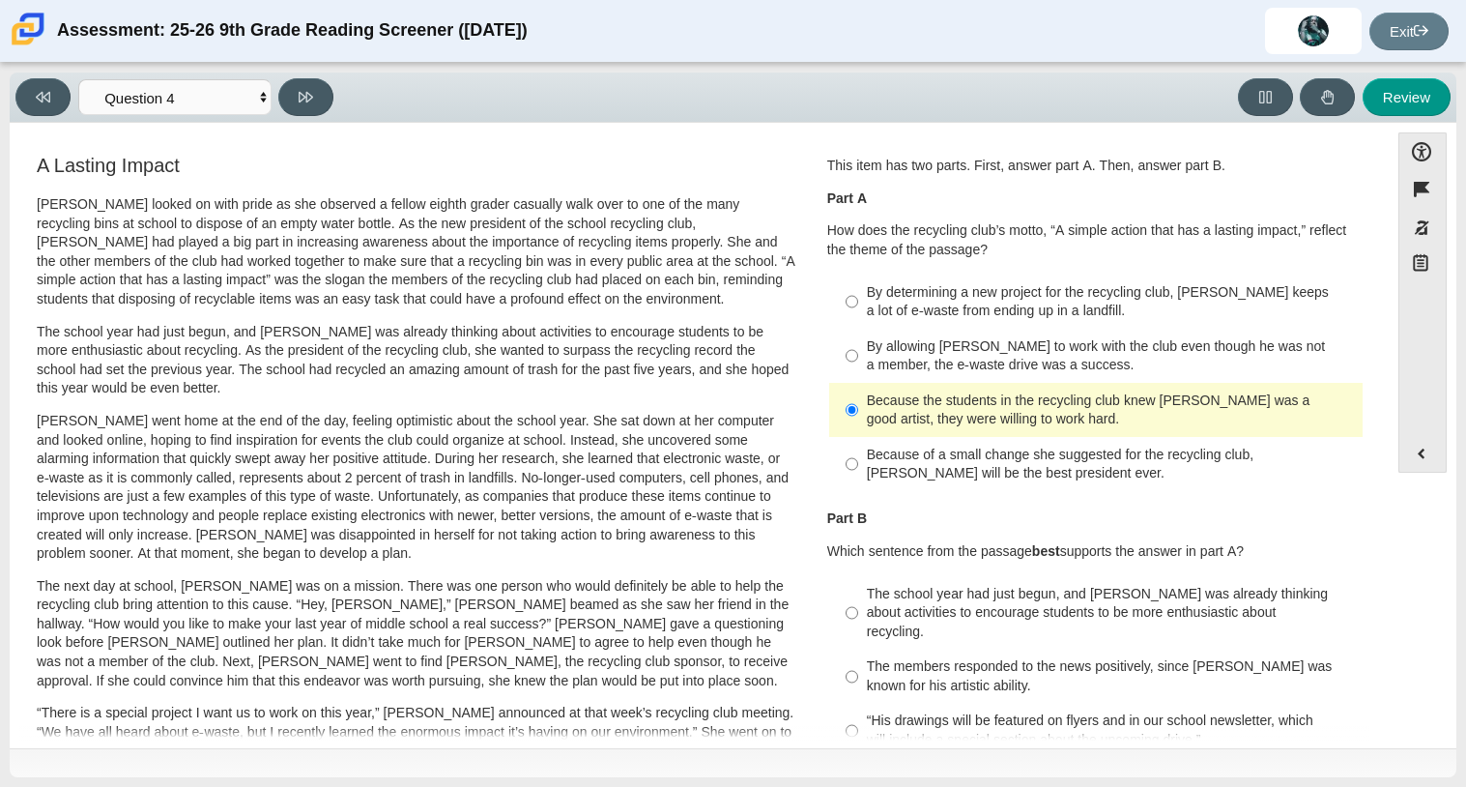
click at [1127, 711] on div "“His drawings will be featured on flyers and in our school newsletter, which wi…" at bounding box center [1111, 730] width 488 height 38
click at [858, 704] on input "“His drawings will be featured on flyers and in our school newsletter, which wi…" at bounding box center [852, 731] width 13 height 54
radio input "true"
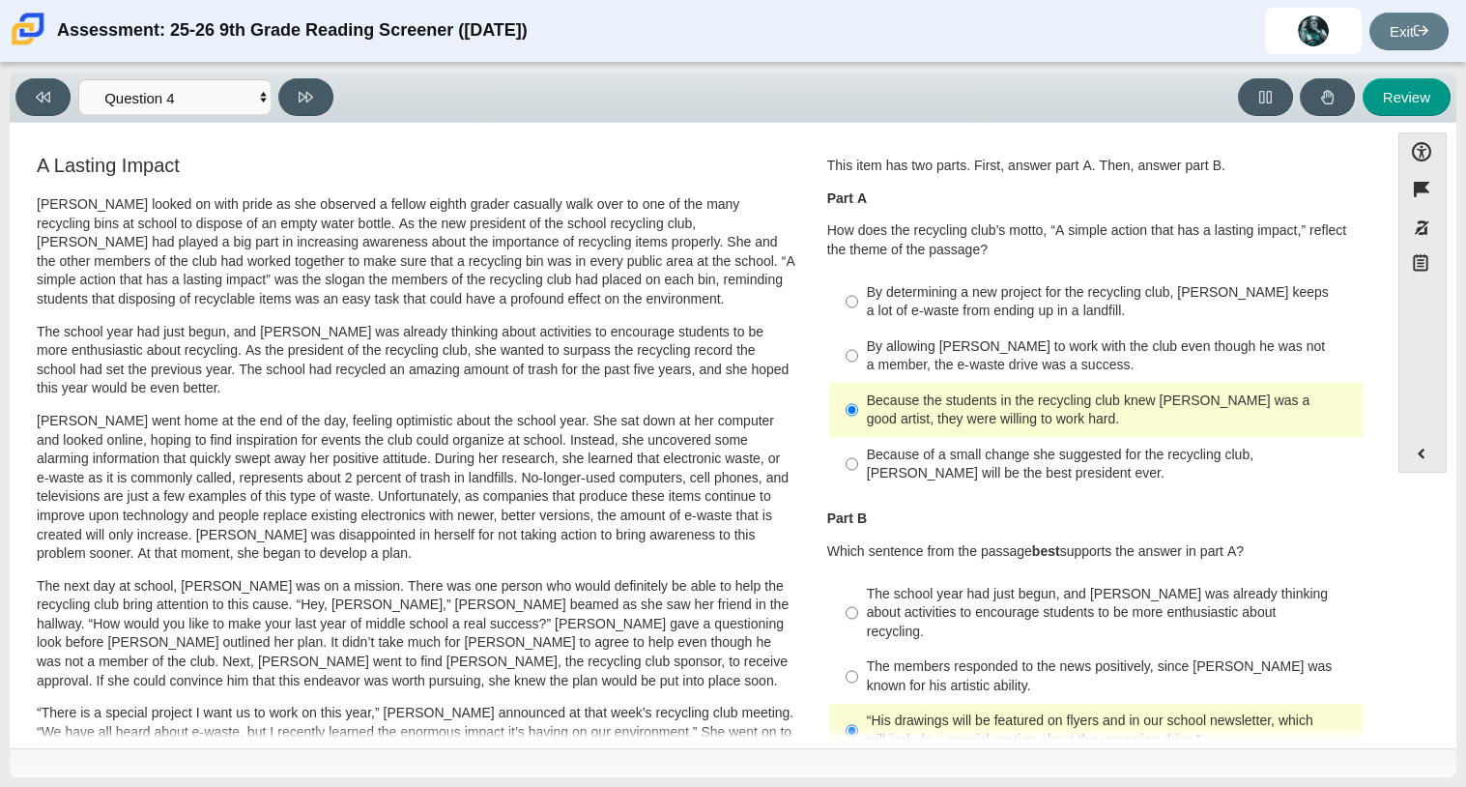
click at [963, 675] on div "The members responded to the news positively, since [PERSON_NAME] was known for…" at bounding box center [1111, 676] width 488 height 38
click at [858, 675] on input "The members responded to the news positively, since [PERSON_NAME] was known for…" at bounding box center [852, 677] width 13 height 54
radio input "true"
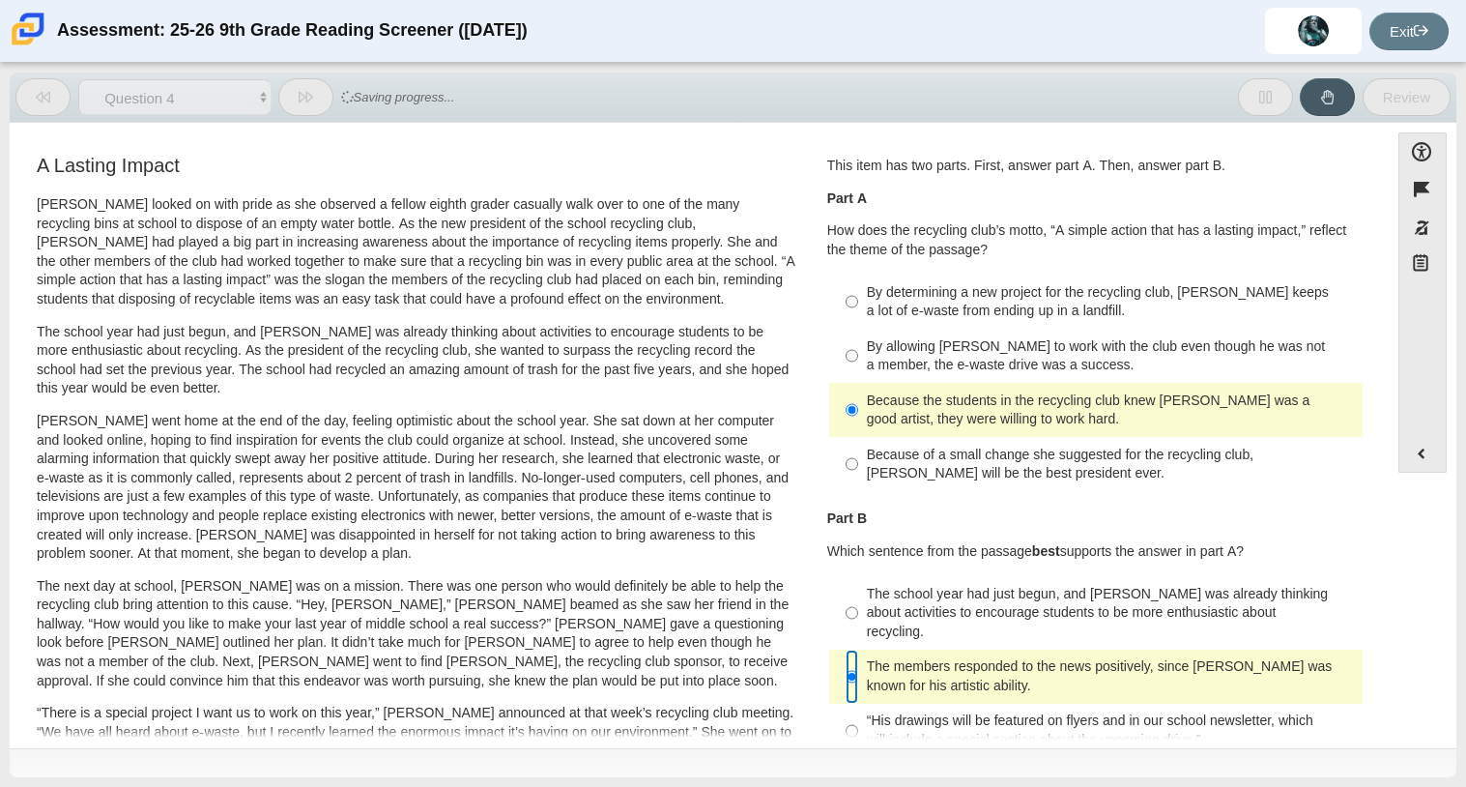
scroll to position [515, 0]
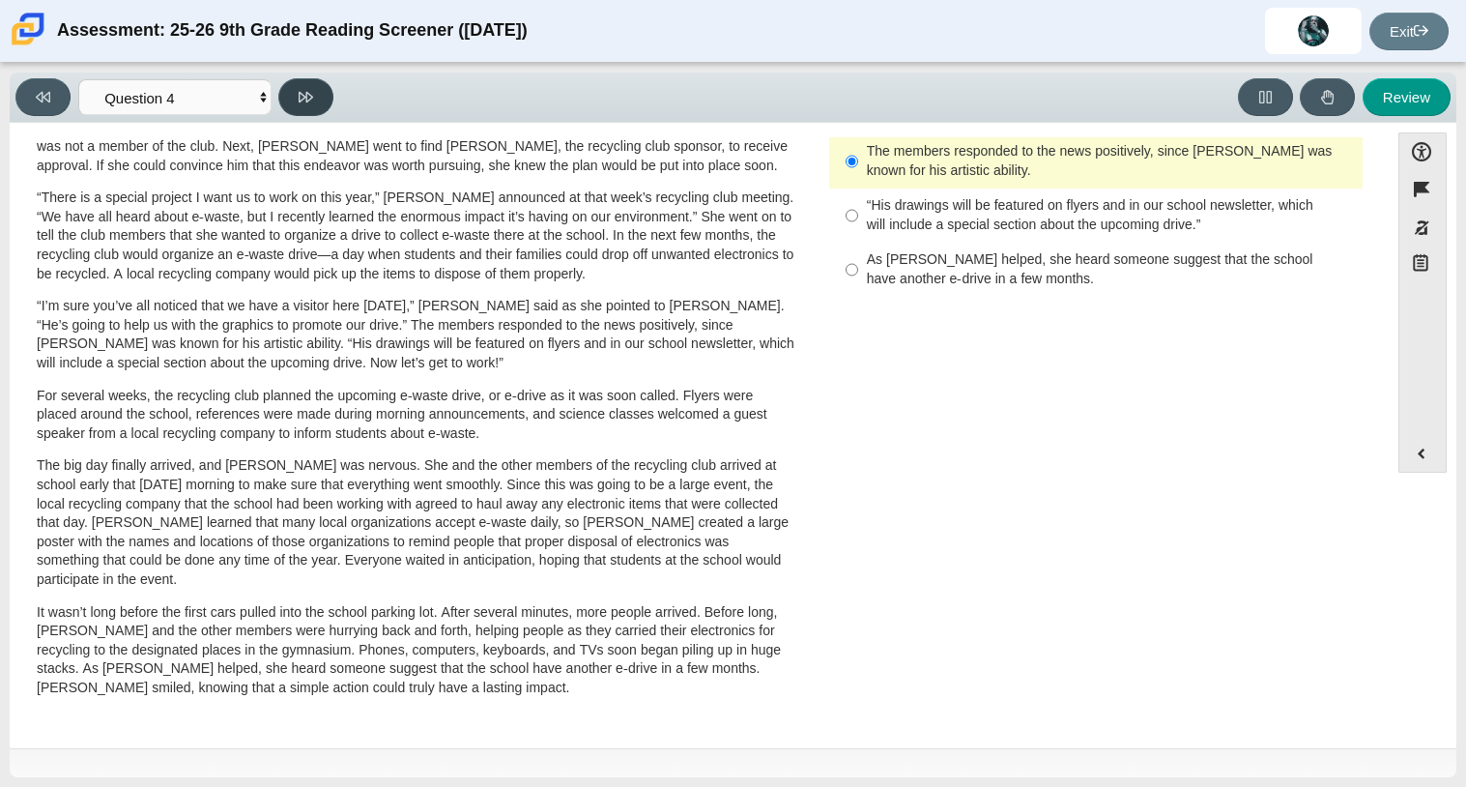
click at [297, 89] on button at bounding box center [305, 97] width 55 height 38
select select "e41f1a79-e29f-4095-8030-a53364015bed"
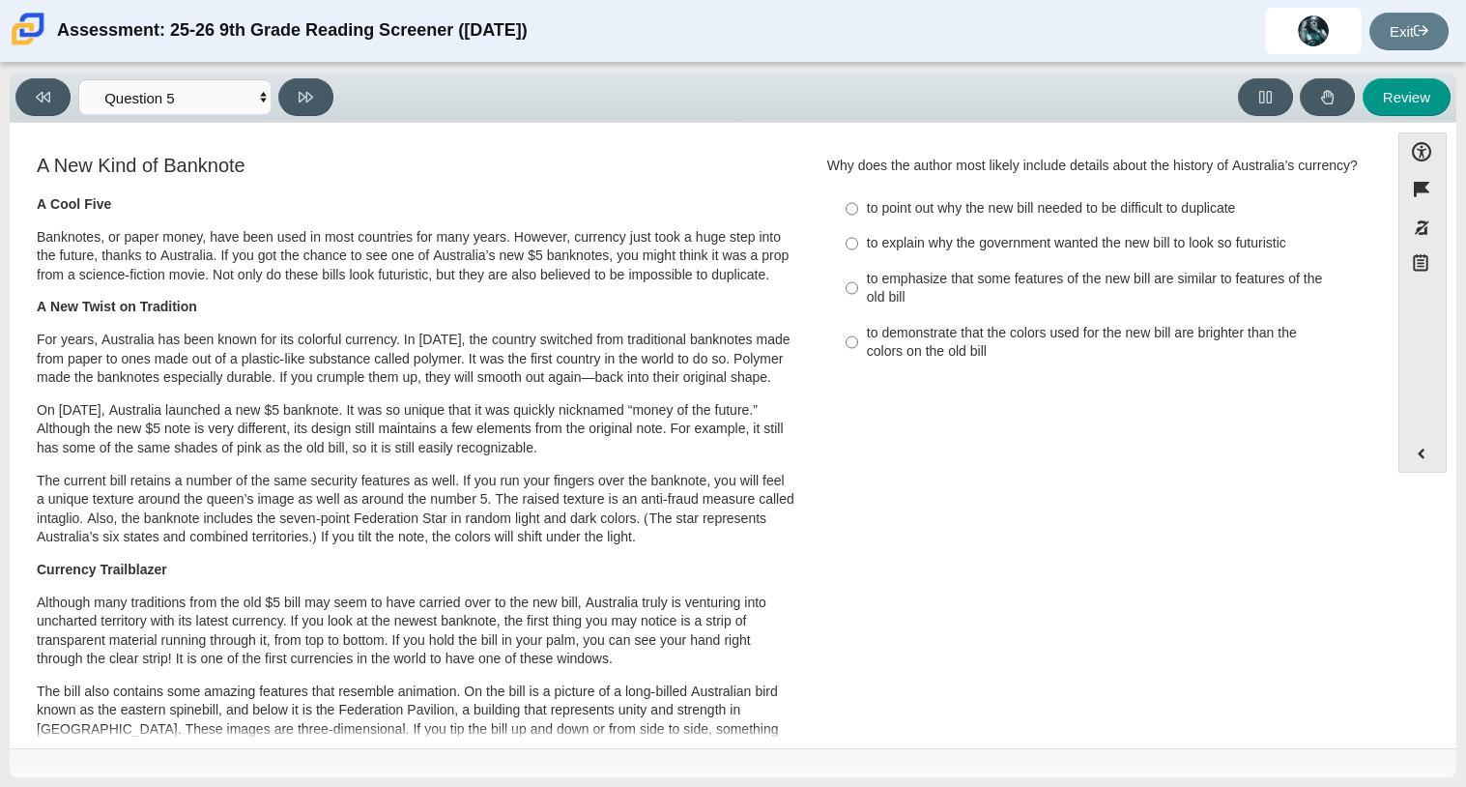
click at [876, 307] on div "to emphasize that some features of the new bill are similar to features of the …" at bounding box center [1111, 289] width 488 height 38
click at [858, 312] on input "to emphasize that some features of the new bill are similar to features of the …" at bounding box center [852, 288] width 13 height 54
radio input "true"
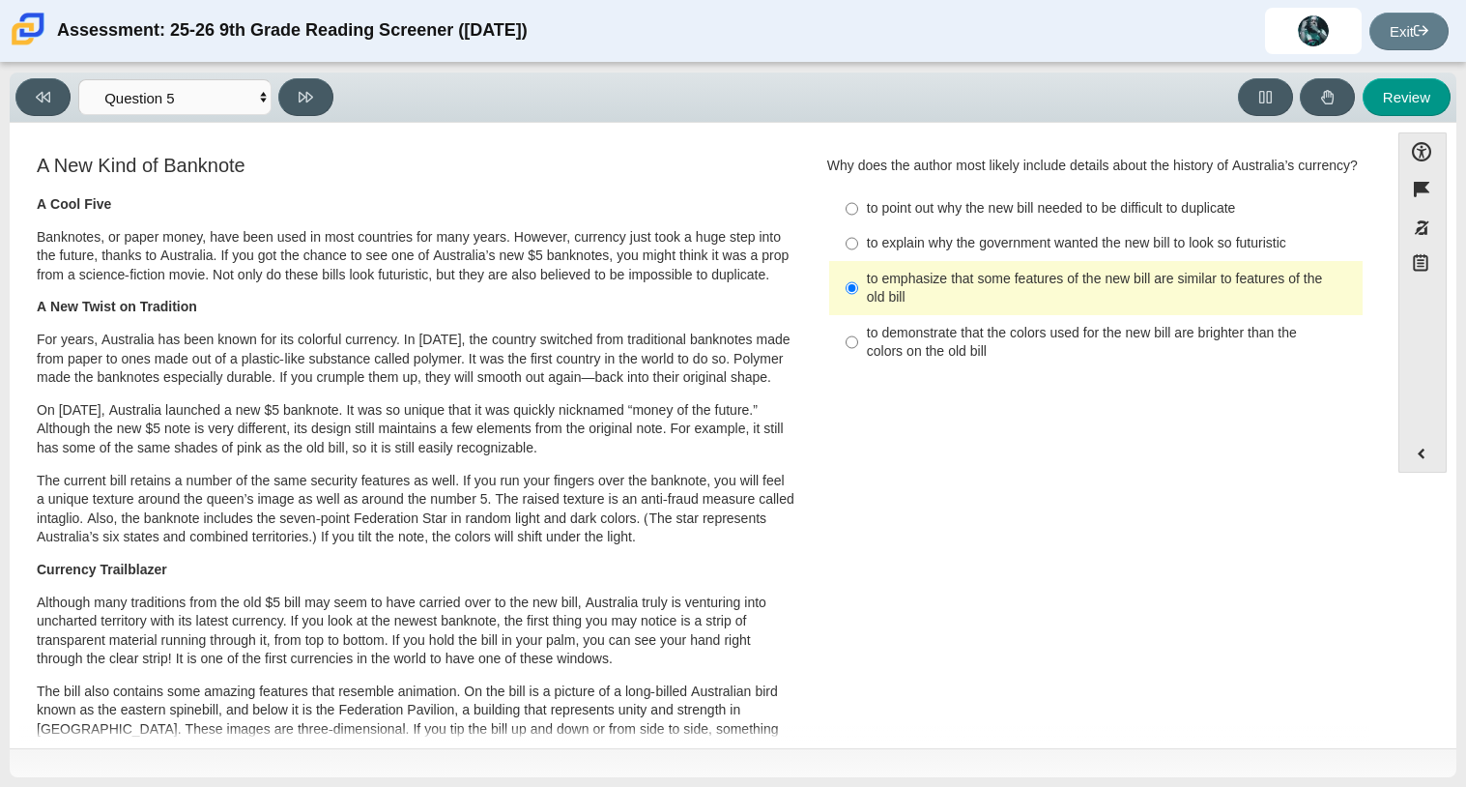
click at [940, 362] on div "to demonstrate that the colors used for the new bill are brighter than the colo…" at bounding box center [1111, 343] width 488 height 38
click at [858, 369] on input "to demonstrate that the colors used for the new bill are brighter than the colo…" at bounding box center [852, 342] width 13 height 54
radio input "true"
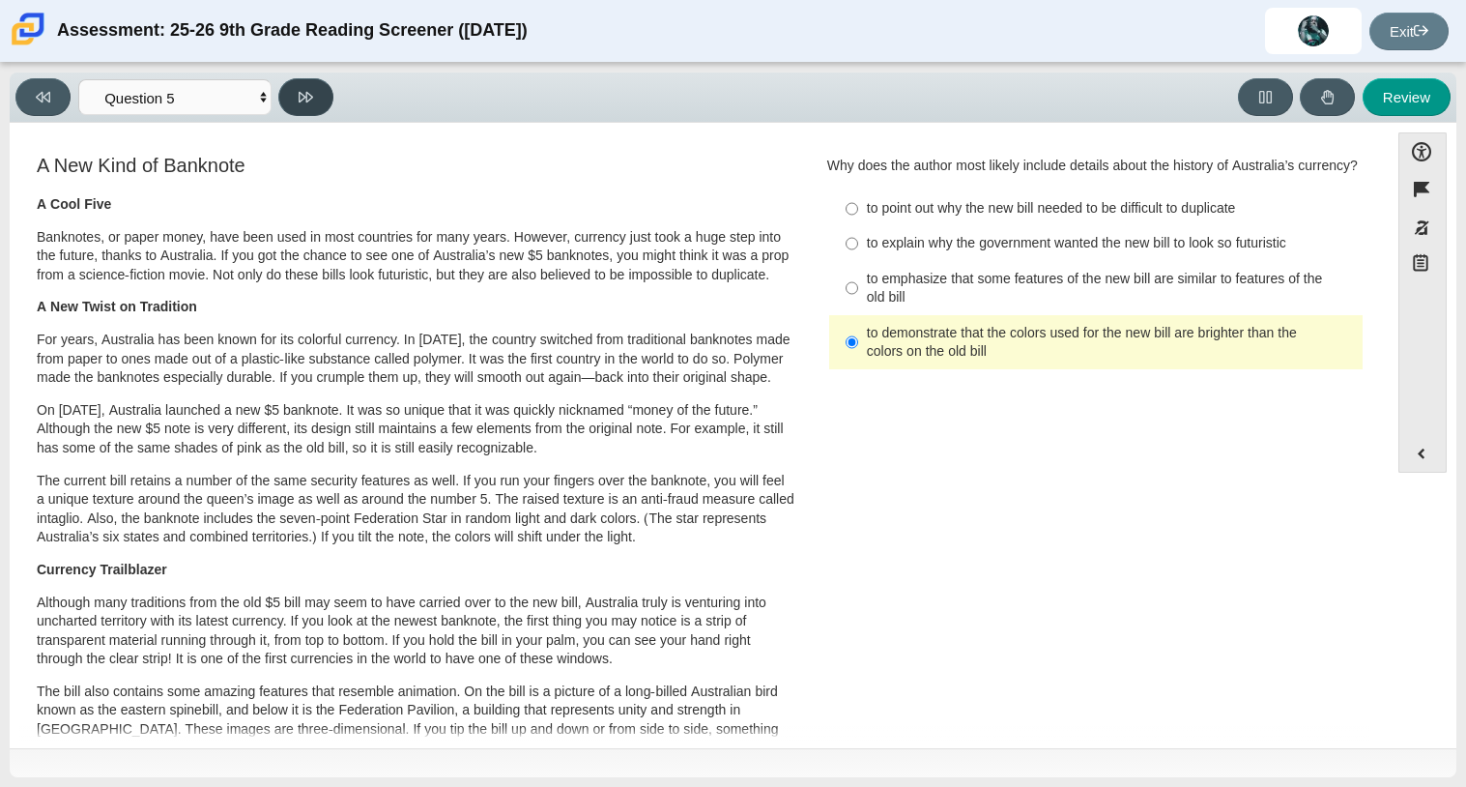
click at [289, 107] on button at bounding box center [305, 97] width 55 height 38
select select "69146e31-7b3d-4a3e-9ce6-f30c24342ae0"
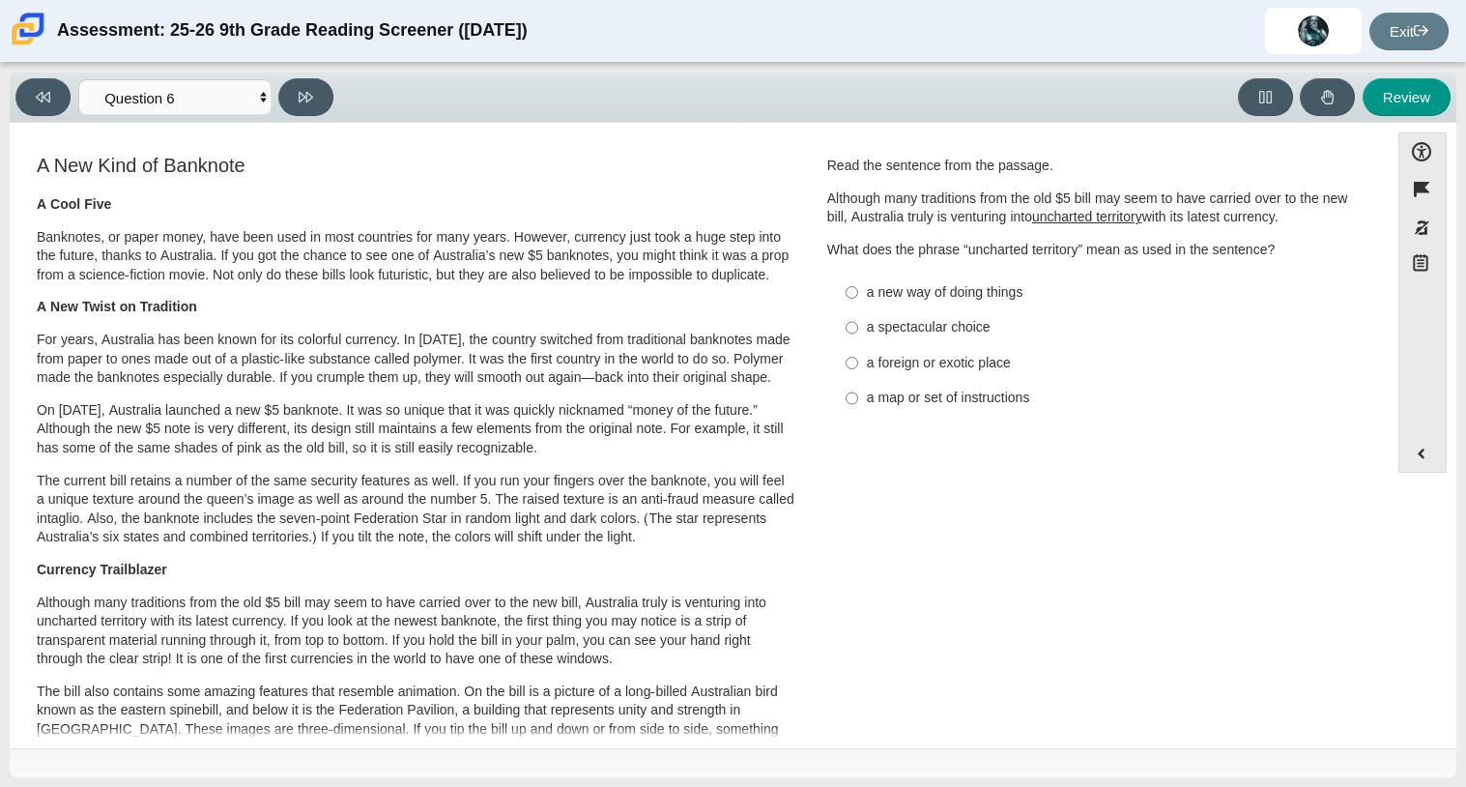
click at [900, 333] on div "a spectacular choice" at bounding box center [1111, 327] width 488 height 19
click at [858, 333] on input "a spectacular choice a spectacular choice" at bounding box center [852, 327] width 13 height 35
radio input "true"
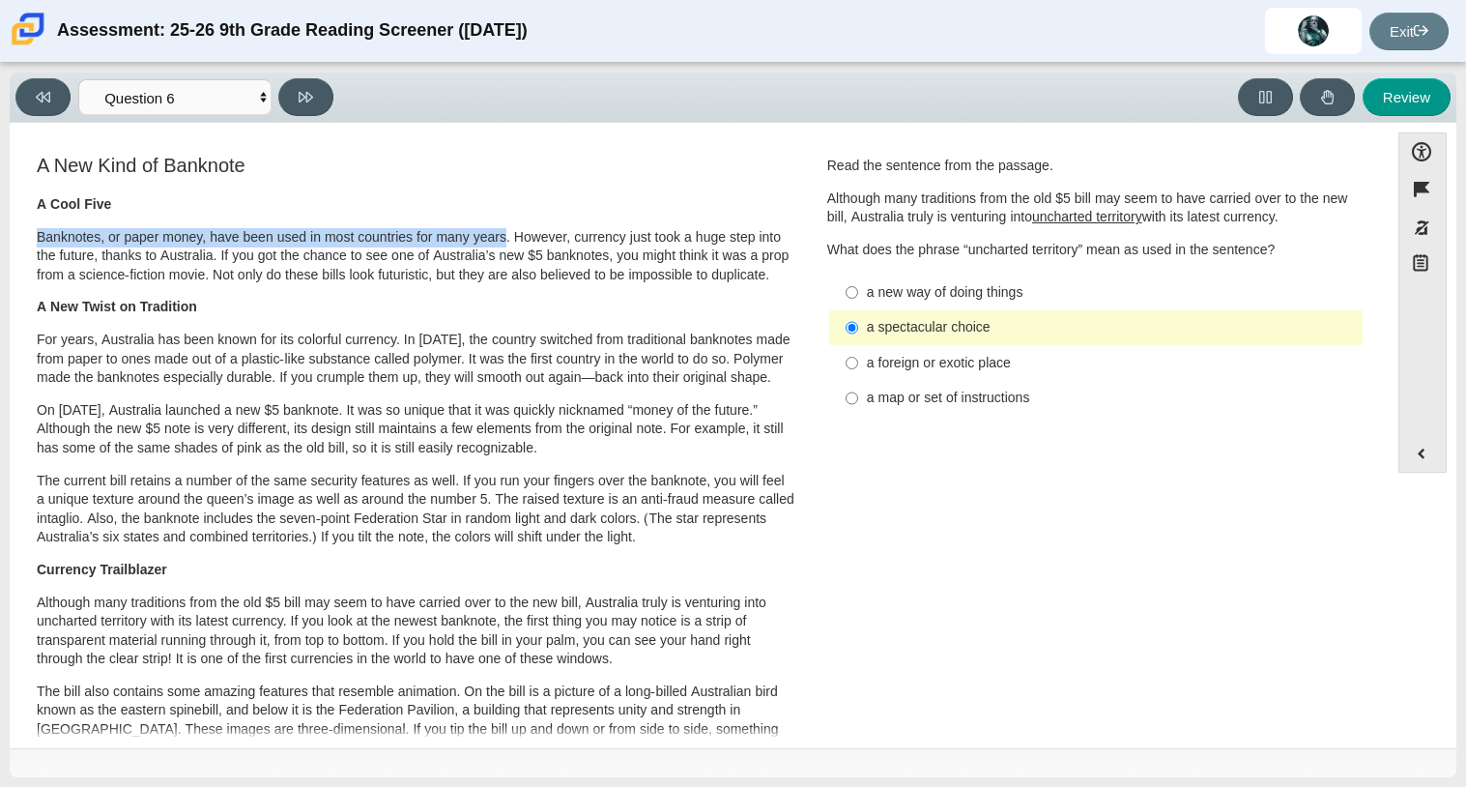
drag, startPoint x: 39, startPoint y: 232, endPoint x: 508, endPoint y: 228, distance: 469.8
click at [508, 228] on p "Banknotes, or paper money, have been used in most countries for many years. How…" at bounding box center [416, 256] width 759 height 57
click at [316, 104] on button at bounding box center [305, 97] width 55 height 38
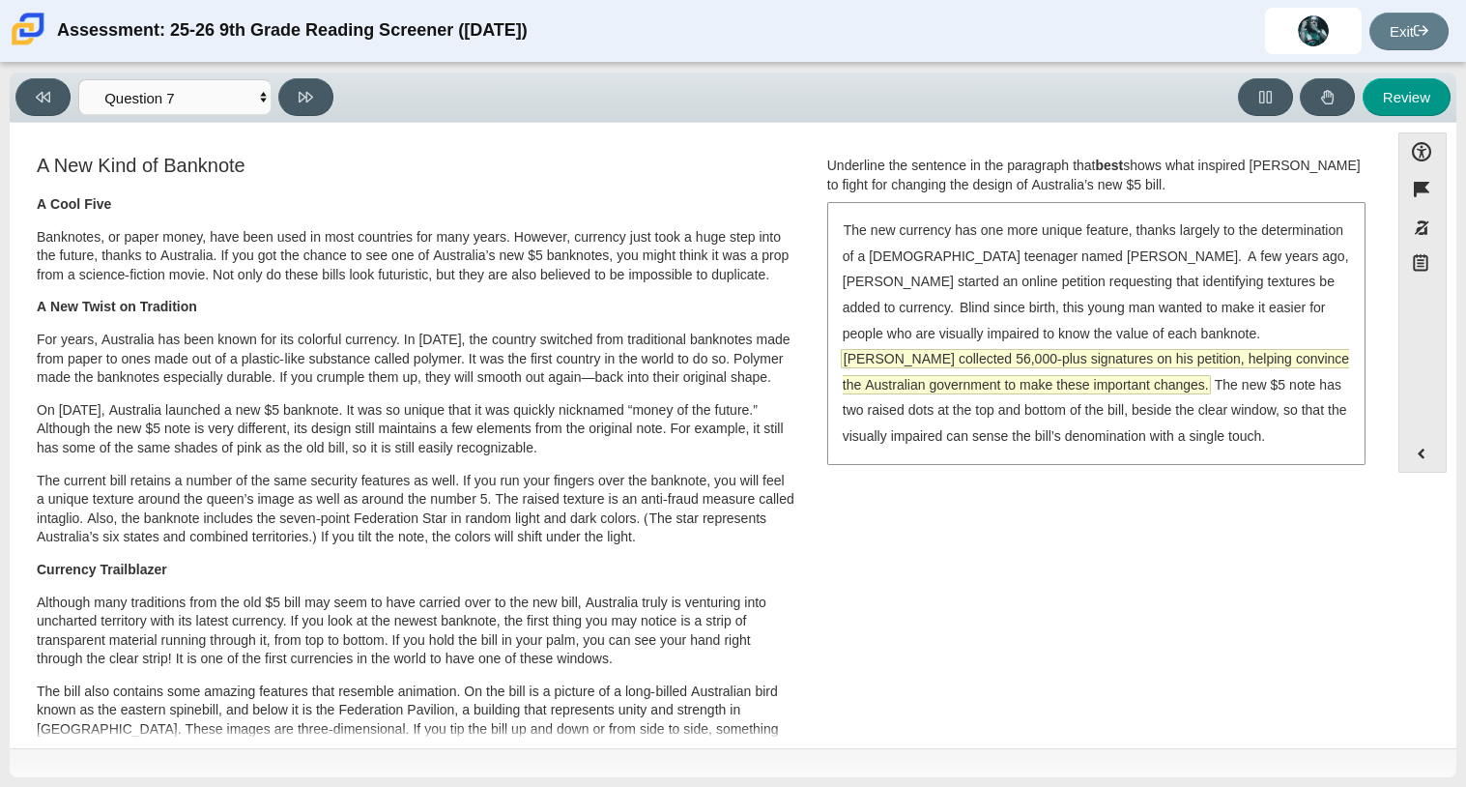
click at [958, 357] on span "[PERSON_NAME] collected 56,000-plus signatures on his petition, helping convinc…" at bounding box center [1096, 372] width 507 height 44
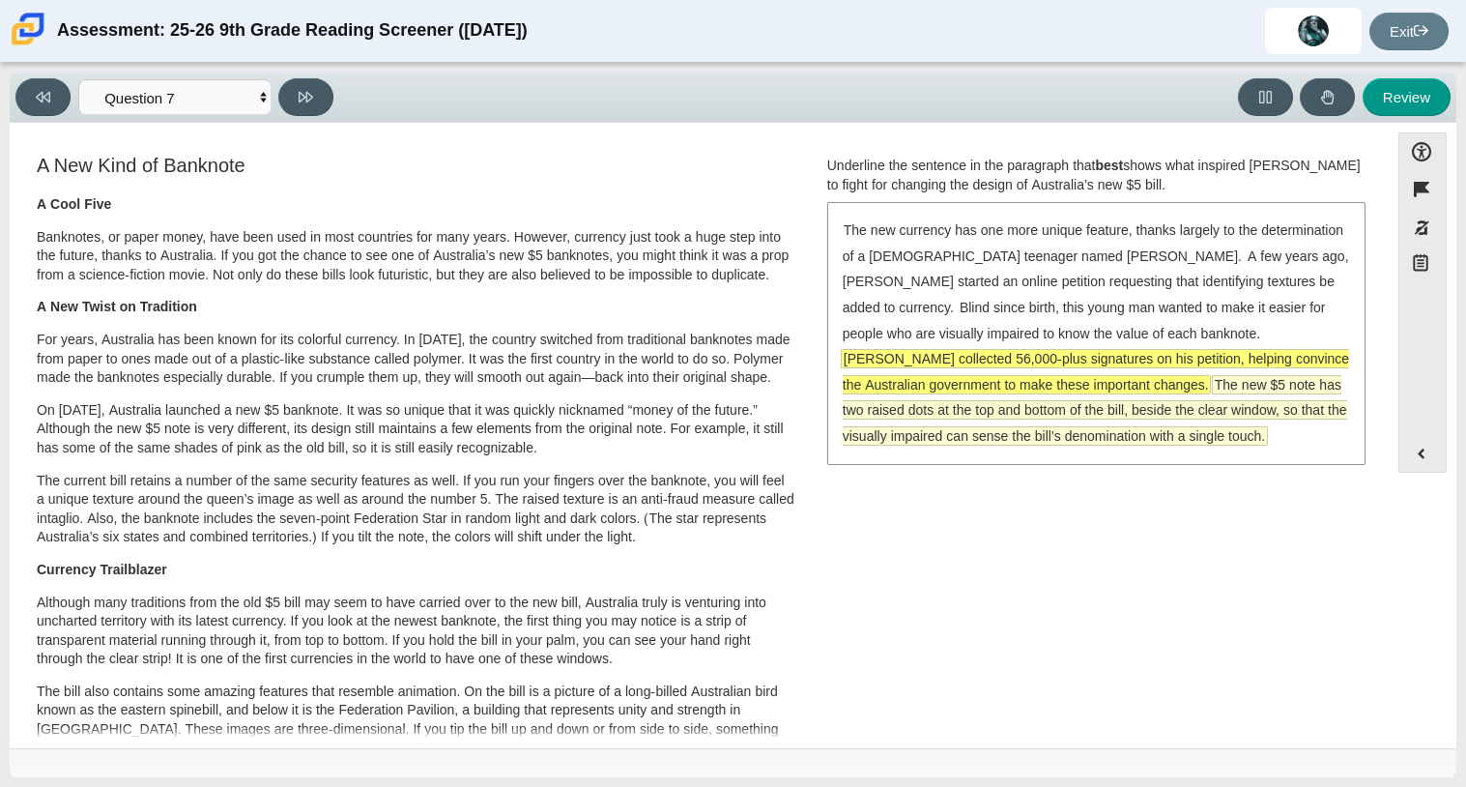
click at [1078, 383] on span "The new $5 note has two raised dots at the top and bottom of the bill, beside t…" at bounding box center [1095, 410] width 505 height 69
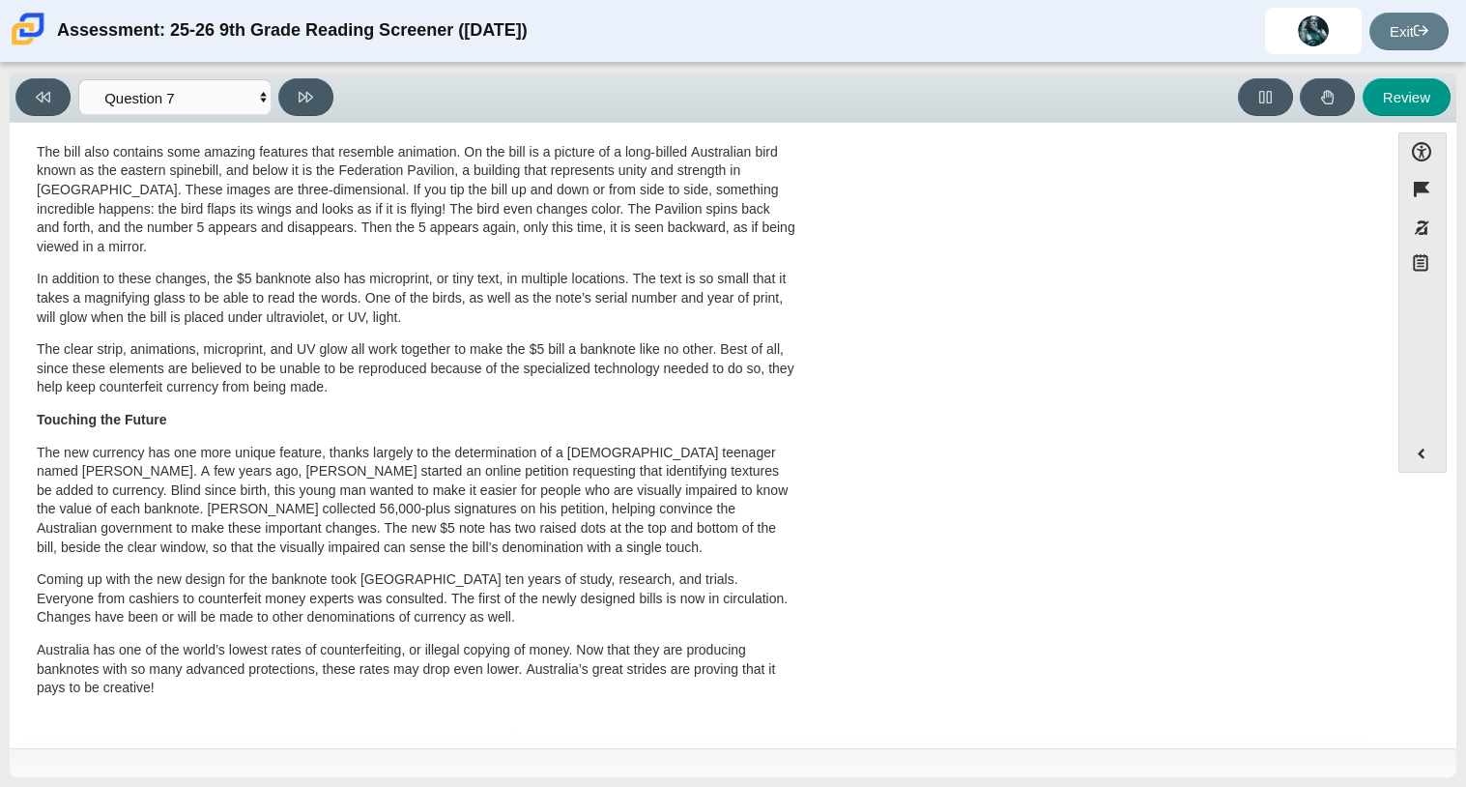
scroll to position [0, 0]
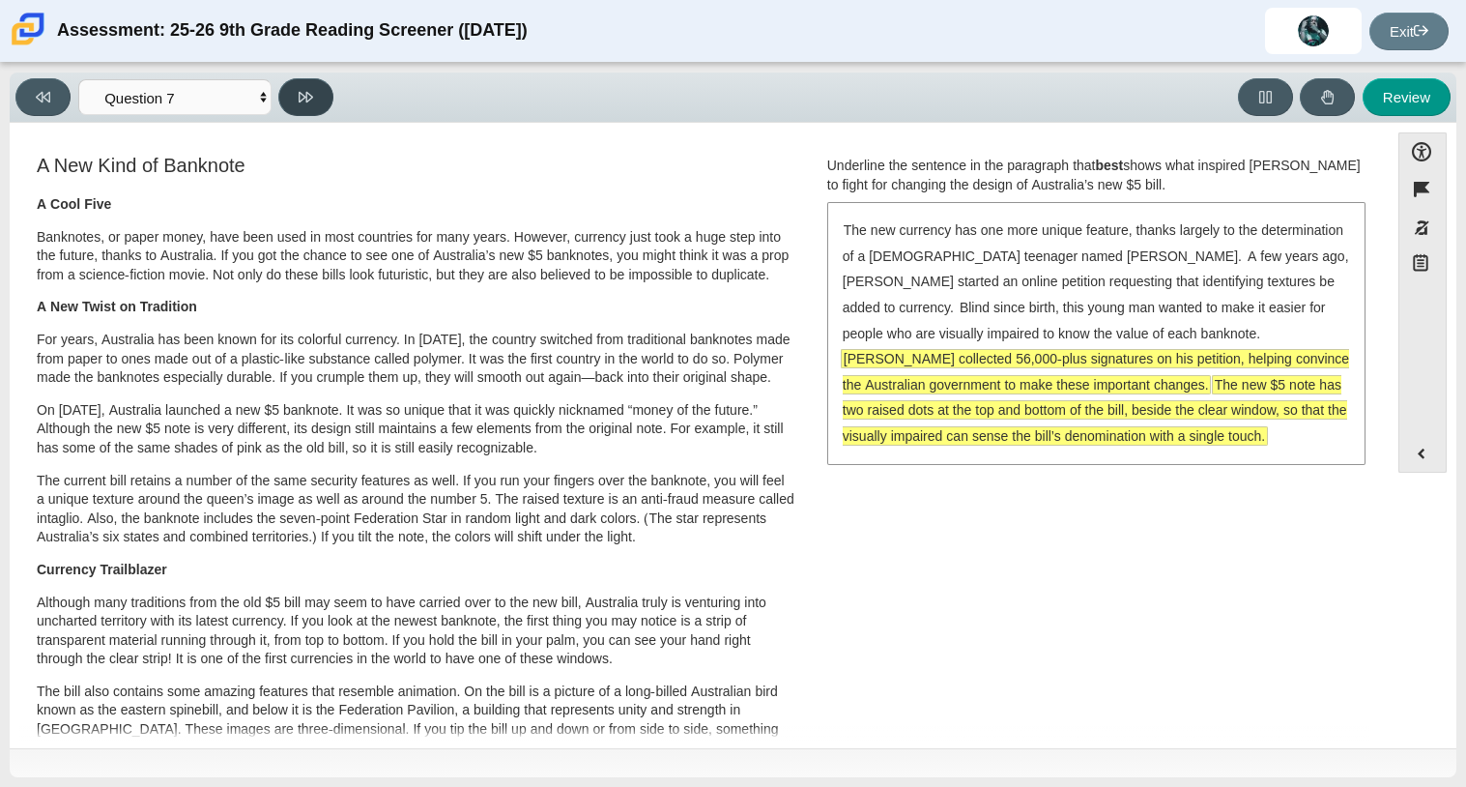
click at [293, 91] on button at bounding box center [305, 97] width 55 height 38
select select "ea8338c2-a6a3-418e-a305-2b963b54a290"
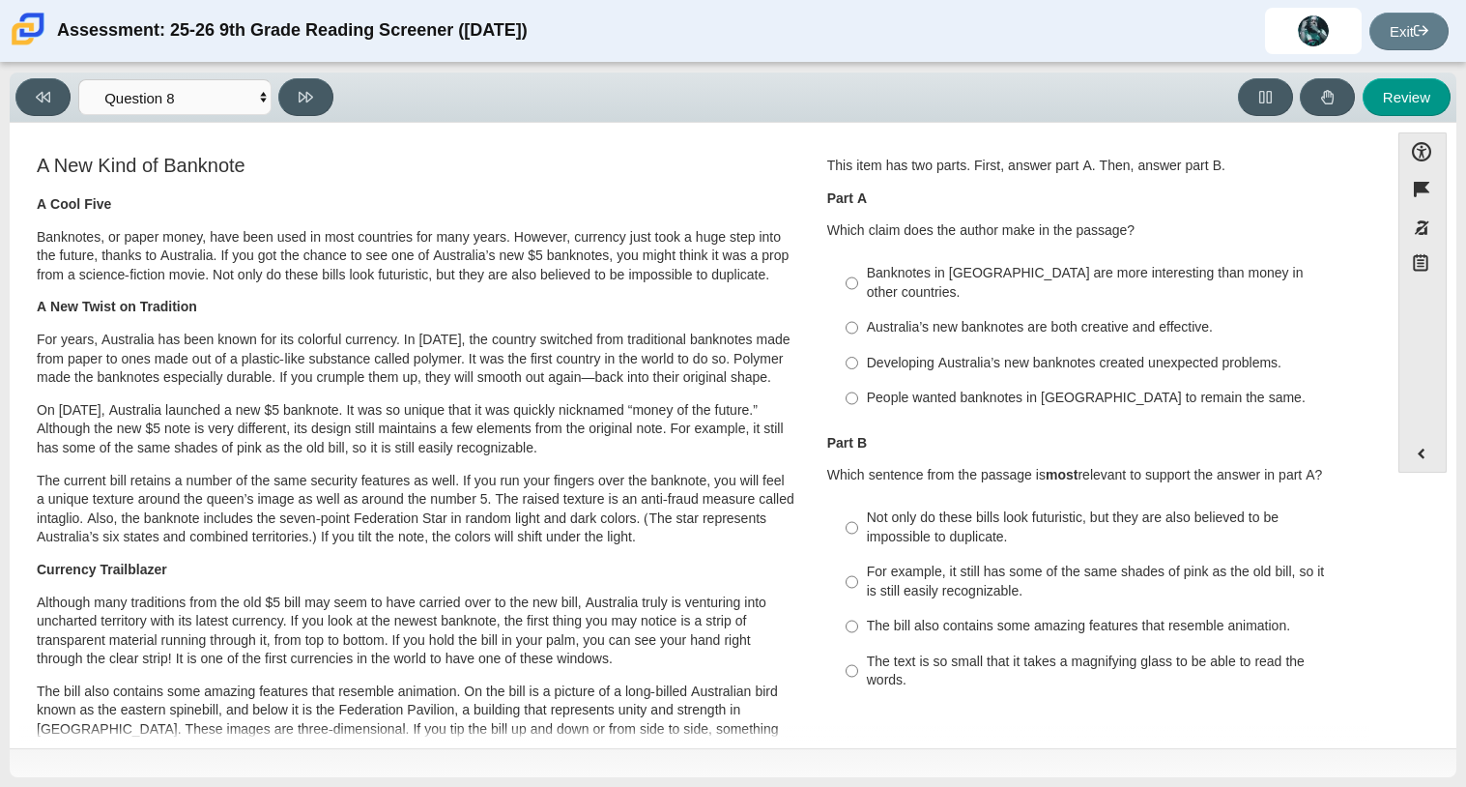
click at [872, 354] on div "Developing Australia’s new banknotes created unexpected problems." at bounding box center [1111, 363] width 488 height 19
click at [858, 345] on input "Developing Australia’s new banknotes created unexpected problems. Developing Au…" at bounding box center [852, 362] width 13 height 35
radio input "true"
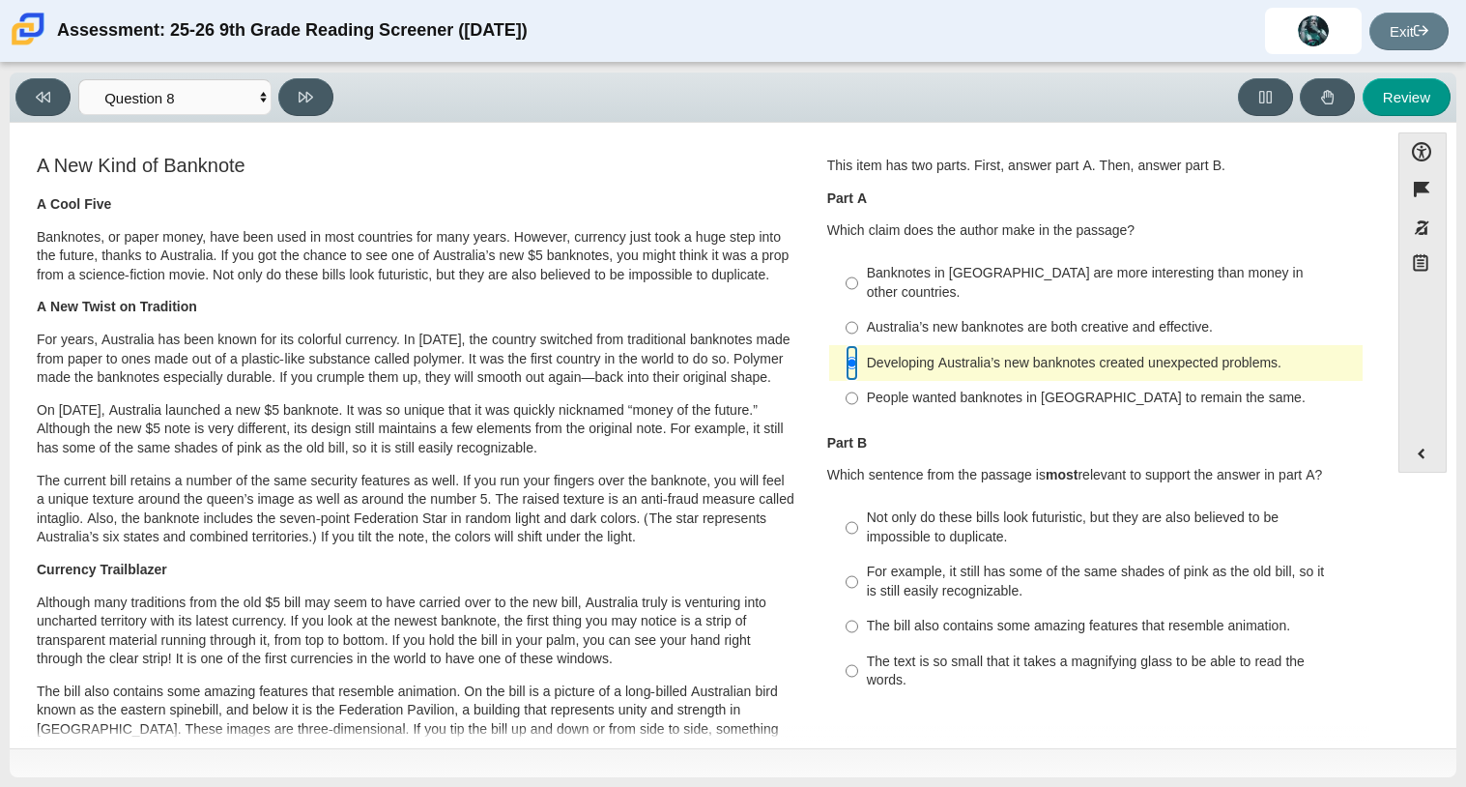
scroll to position [56, 0]
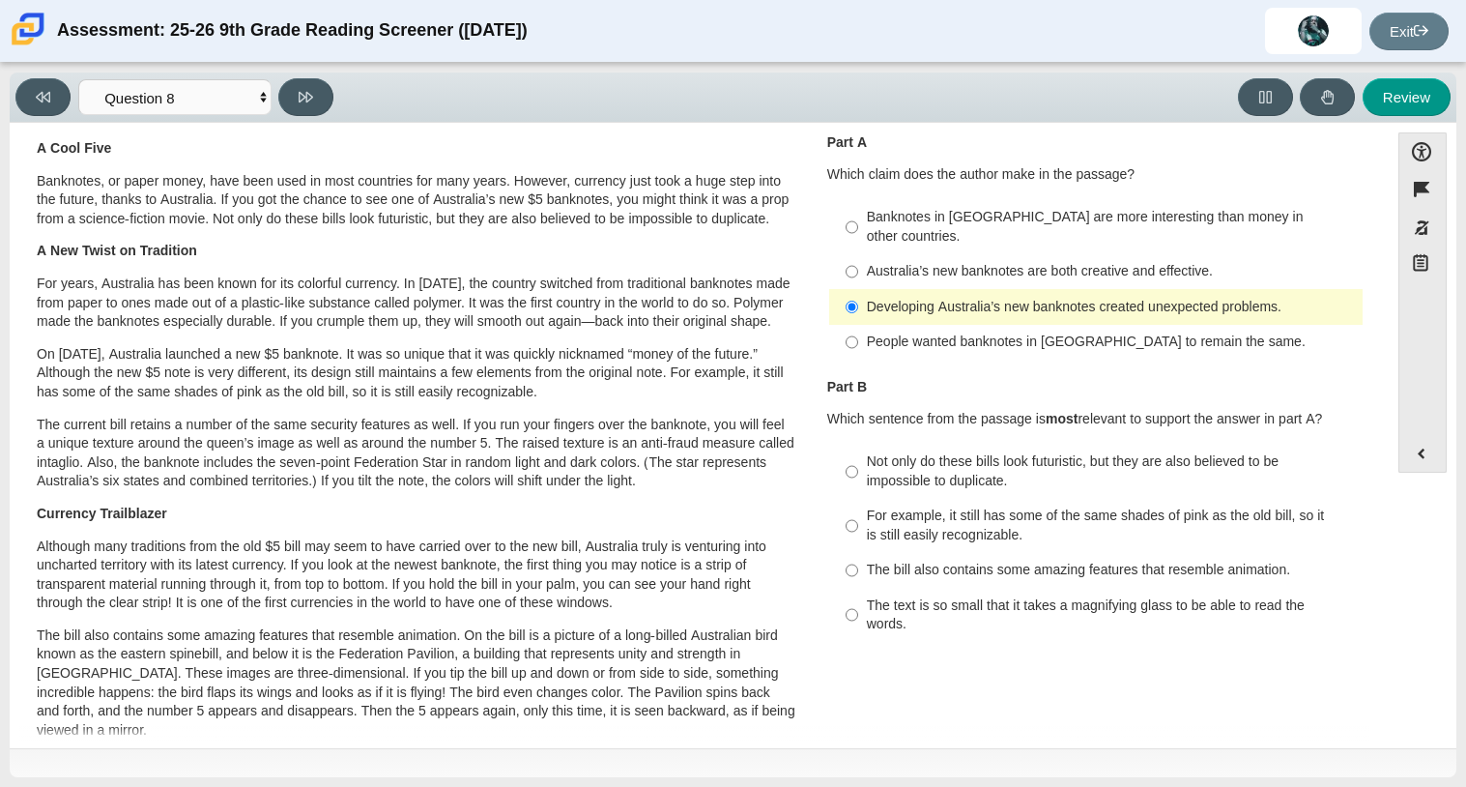
click at [869, 453] on div "Not only do these bills look futuristic, but they are also believed to be impos…" at bounding box center [1111, 471] width 488 height 38
click at [858, 453] on input "Not only do these bills look futuristic, but they are also believed to be impos…" at bounding box center [852, 472] width 13 height 54
radio input "true"
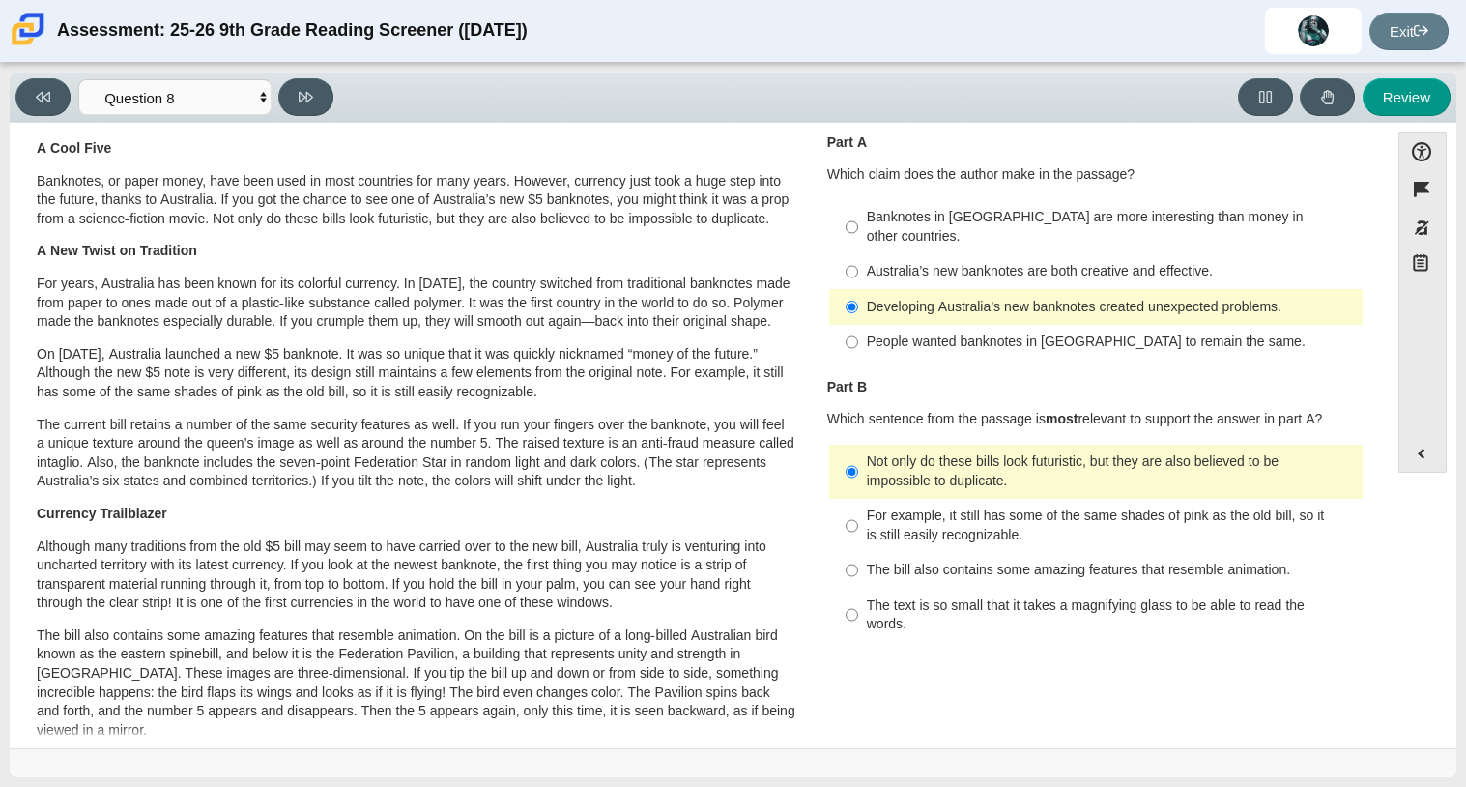
click at [900, 616] on label "The text is so small that it takes a magnifying glass to be able to read the wo…" at bounding box center [1097, 615] width 531 height 54
click at [858, 616] on input "The text is so small that it takes a magnifying glass to be able to read the wo…" at bounding box center [852, 615] width 13 height 54
radio input "true"
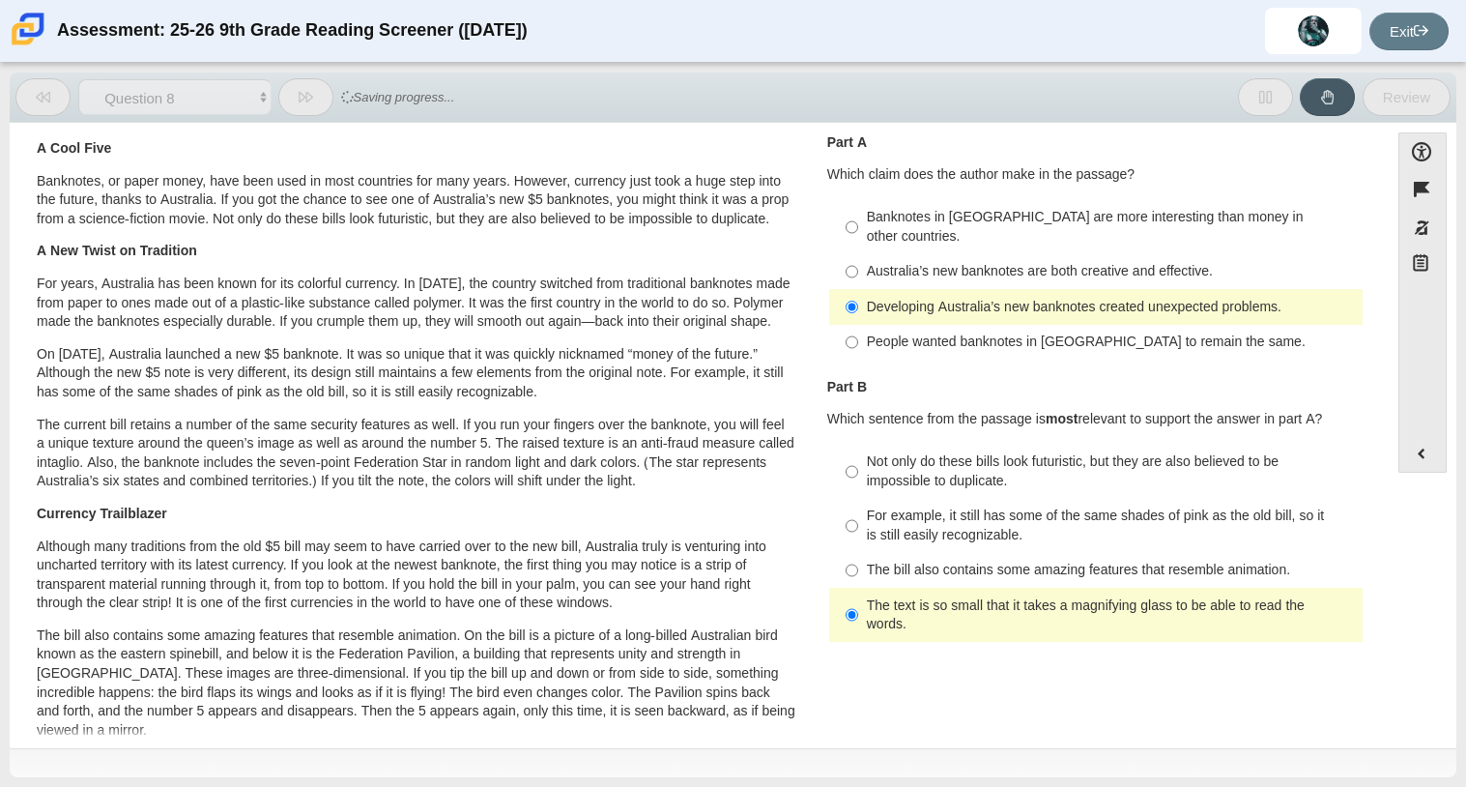
click at [868, 463] on div "Not only do these bills look futuristic, but they are also believed to be impos…" at bounding box center [1111, 471] width 488 height 38
click at [858, 463] on input "Not only do these bills look futuristic, but they are also believed to be impos…" at bounding box center [852, 472] width 13 height 54
radio input "true"
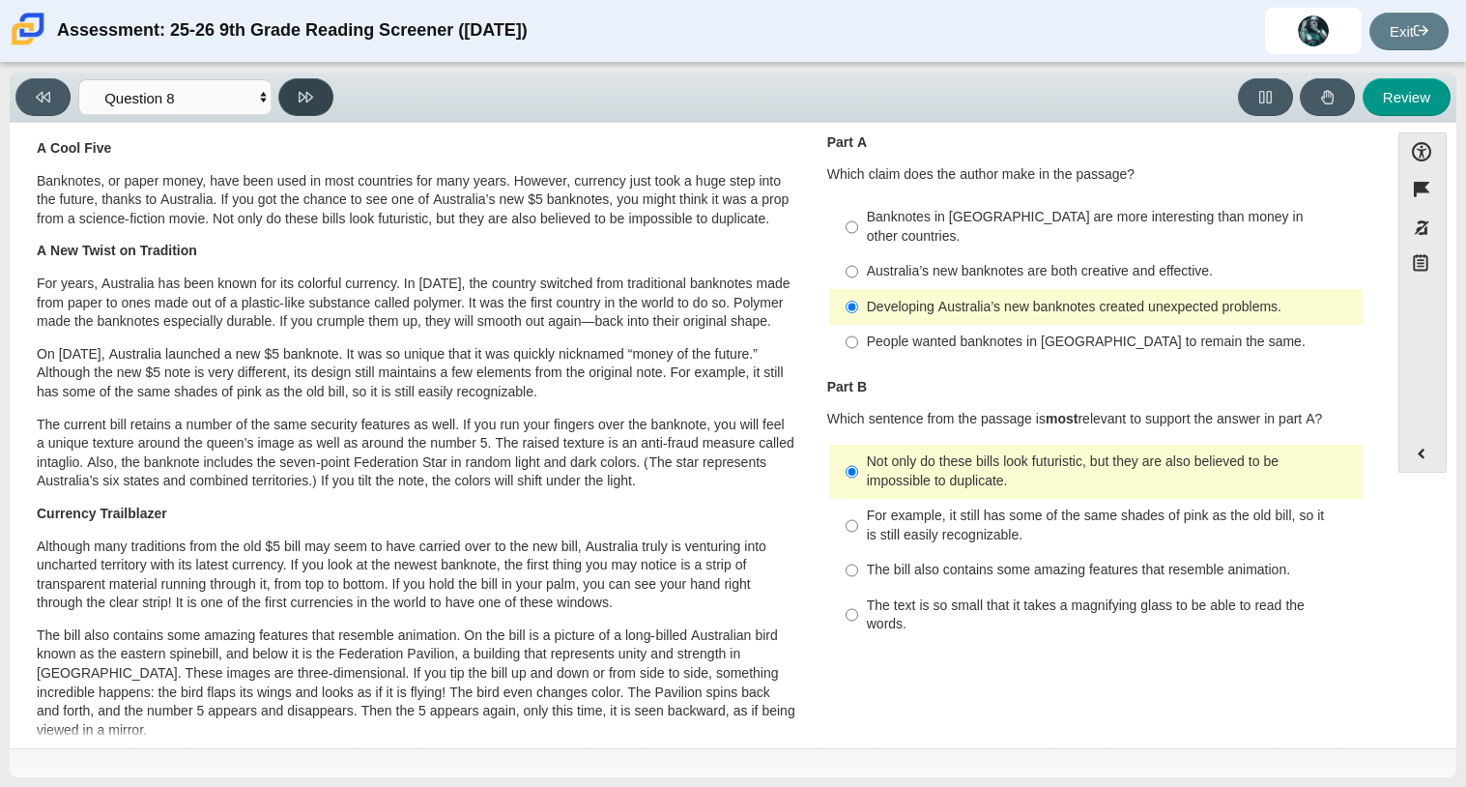
click at [304, 94] on icon at bounding box center [306, 97] width 15 height 11
select select "89f058d6-b15c-4ef5-a4b3-fdaffb8868b6"
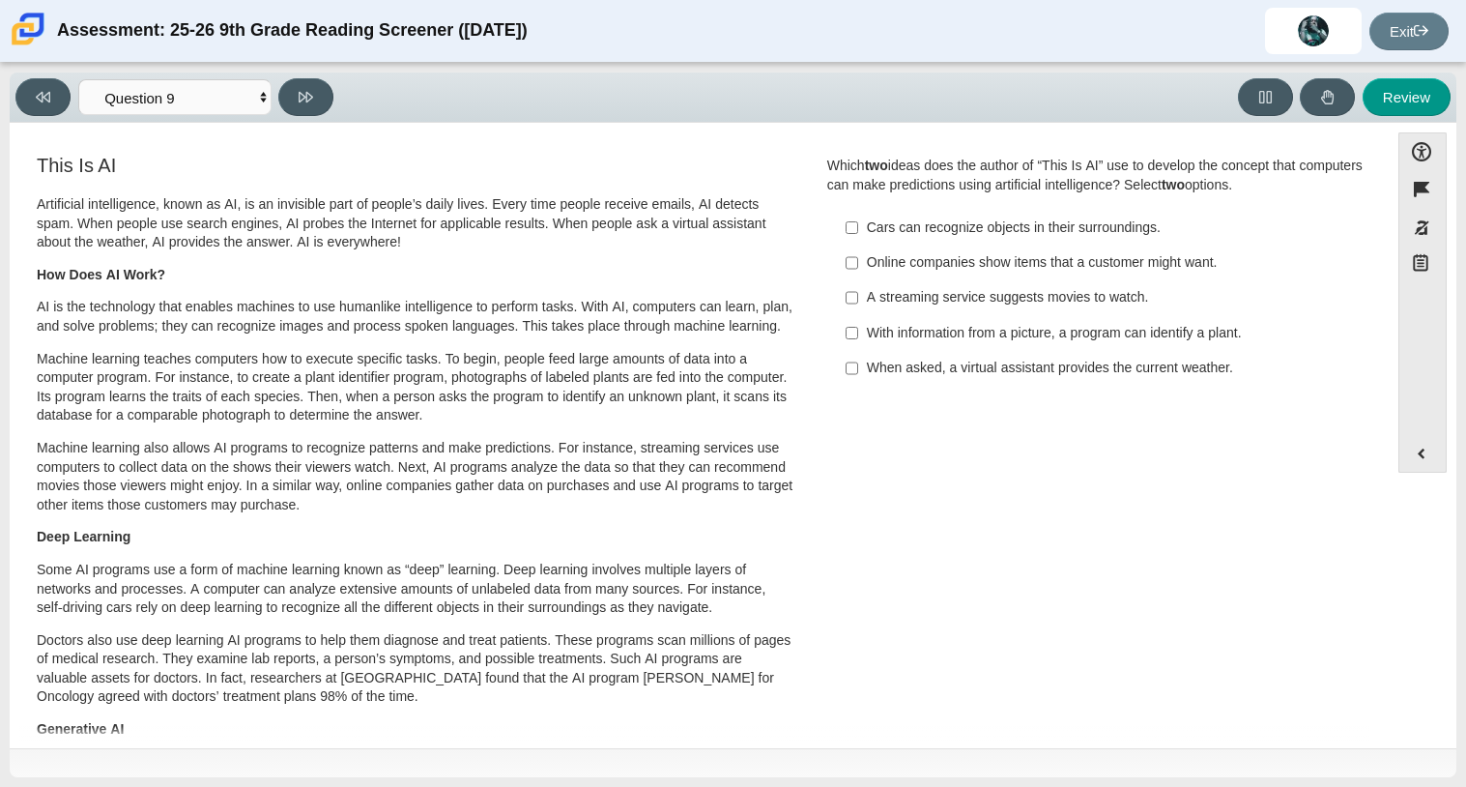
click at [947, 266] on div "Online companies show items that a customer might want." at bounding box center [1111, 262] width 488 height 19
click at [858, 266] on input "Online companies show items that a customer might want. Online companies show i…" at bounding box center [852, 263] width 13 height 35
checkbox input "true"
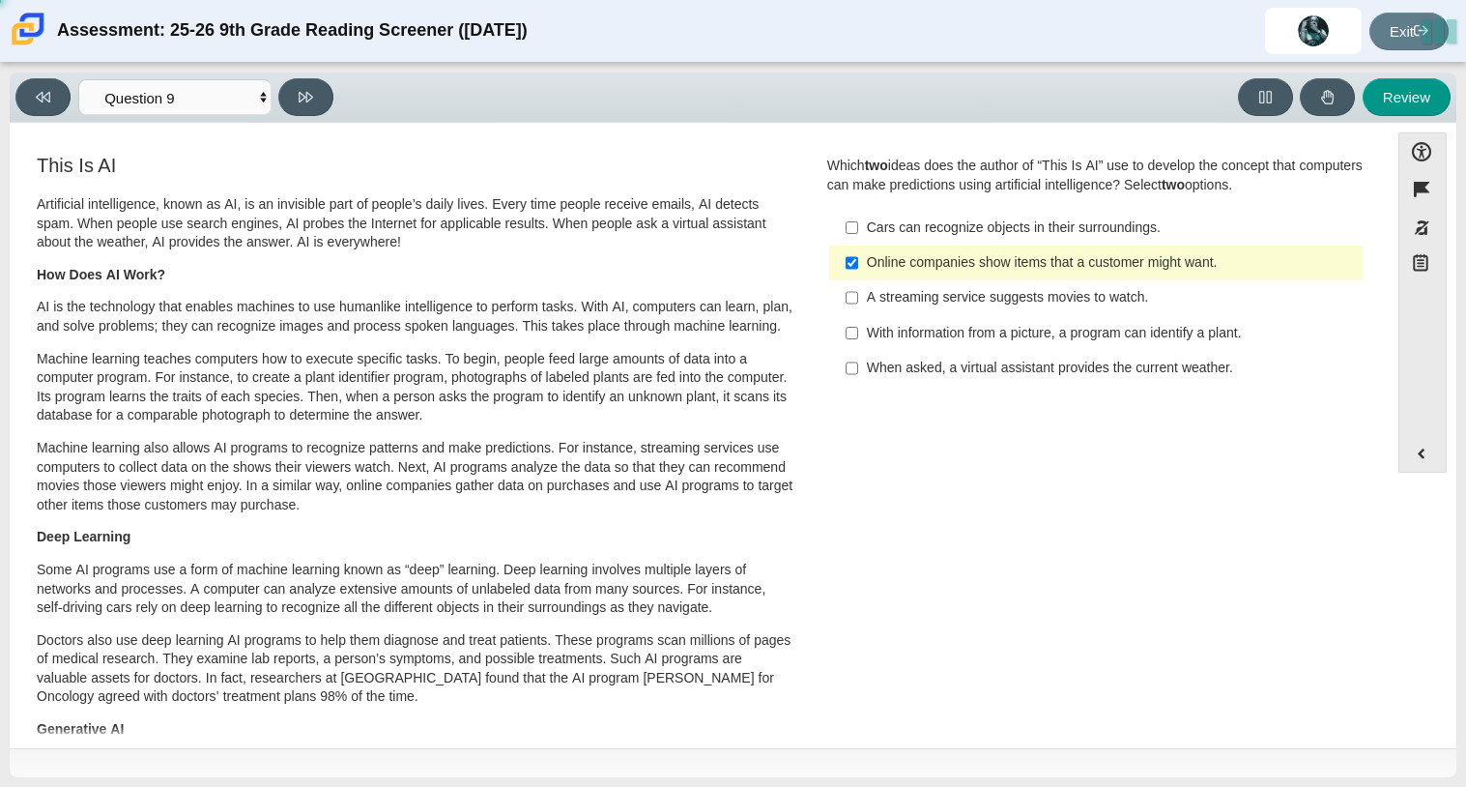
click at [890, 358] on label "When asked, a virtual assistant provides the current weather. When asked, a vir…" at bounding box center [1097, 368] width 531 height 35
click at [858, 358] on input "When asked, a virtual assistant provides the current weather. When asked, a vir…" at bounding box center [852, 368] width 13 height 35
checkbox input "true"
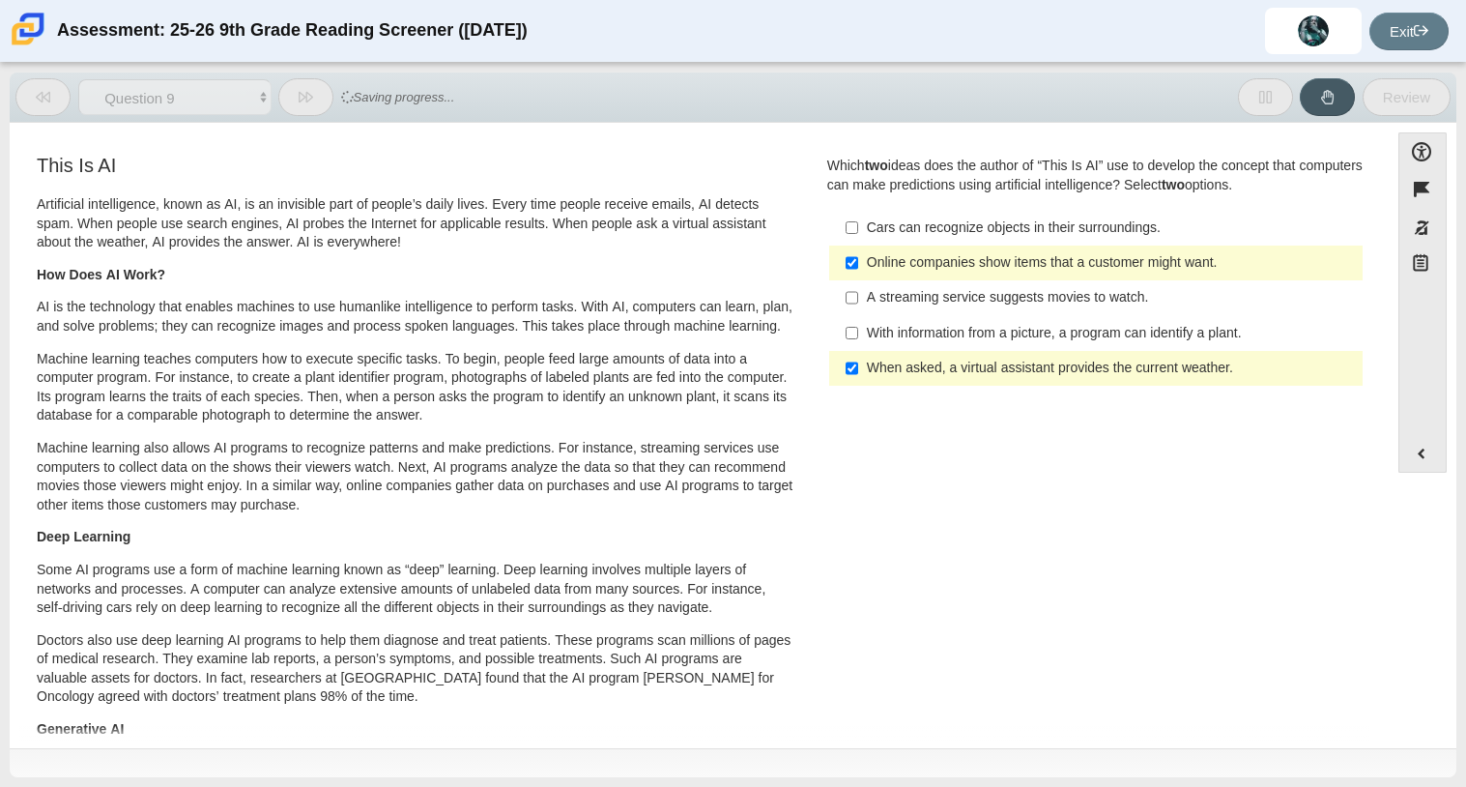
click at [862, 319] on label "With information from a picture, a program can identify a plant. With informati…" at bounding box center [1097, 332] width 531 height 35
click at [858, 319] on input "With information from a picture, a program can identify a plant. With informati…" at bounding box center [852, 332] width 13 height 35
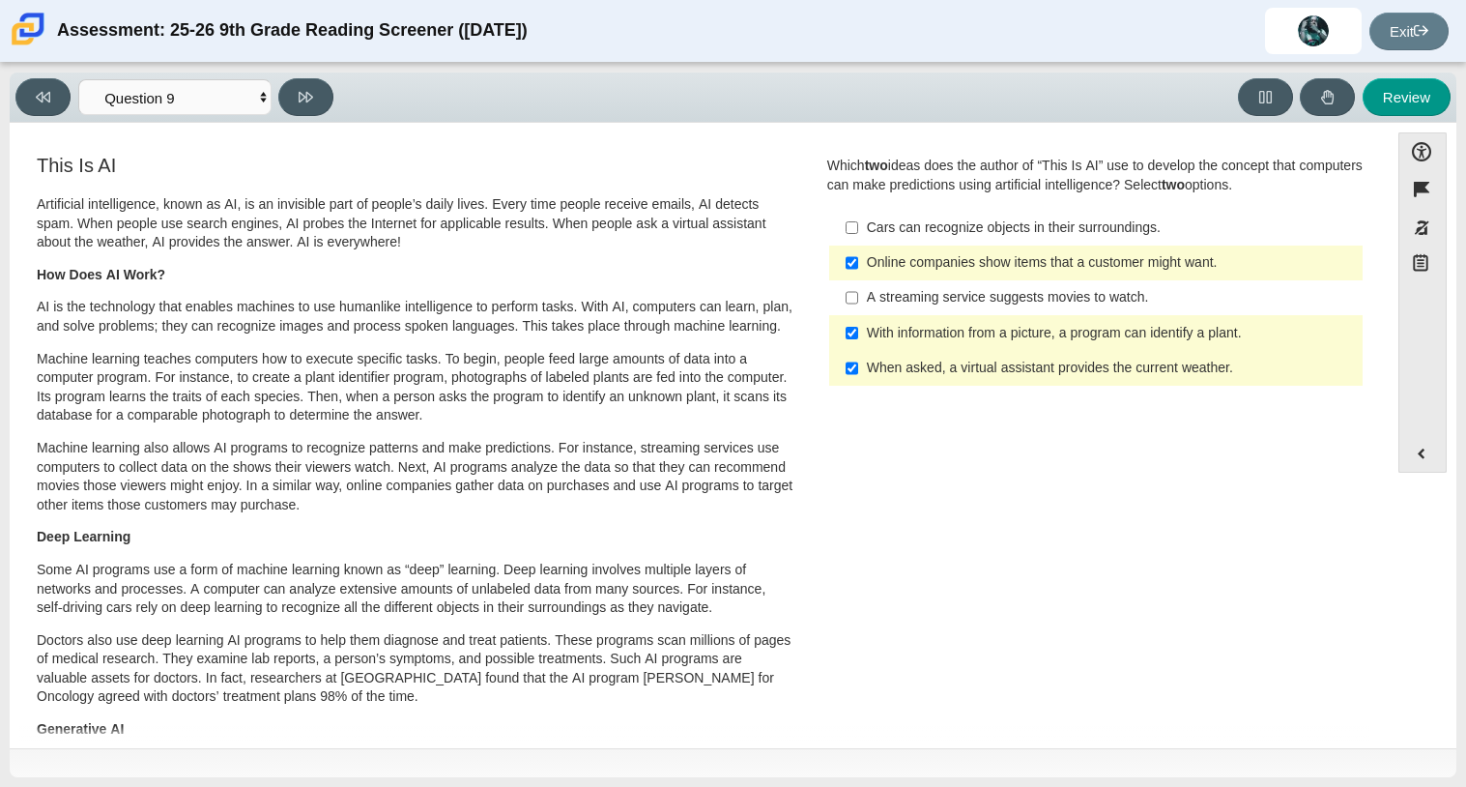
click at [867, 334] on div "With information from a picture, a program can identify a plant." at bounding box center [1111, 333] width 488 height 19
click at [858, 334] on input "With information from a picture, a program can identify a plant. With informati…" at bounding box center [852, 332] width 13 height 35
checkbox input "false"
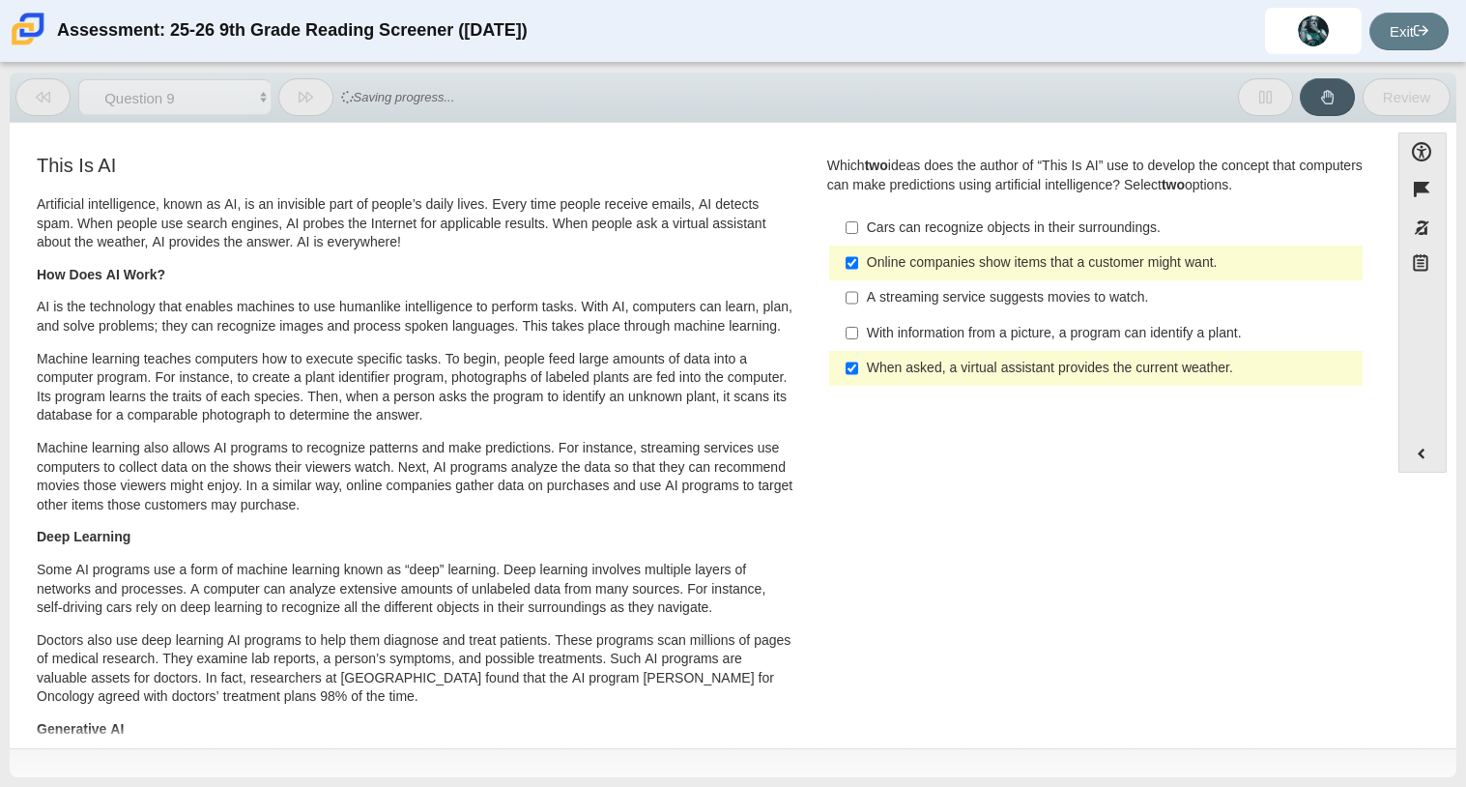
click at [889, 302] on div "A streaming service suggests movies to watch." at bounding box center [1111, 297] width 488 height 19
click at [858, 302] on input "A streaming service suggests movies to watch. A streaming service suggests movi…" at bounding box center [852, 297] width 13 height 35
checkbox input "true"
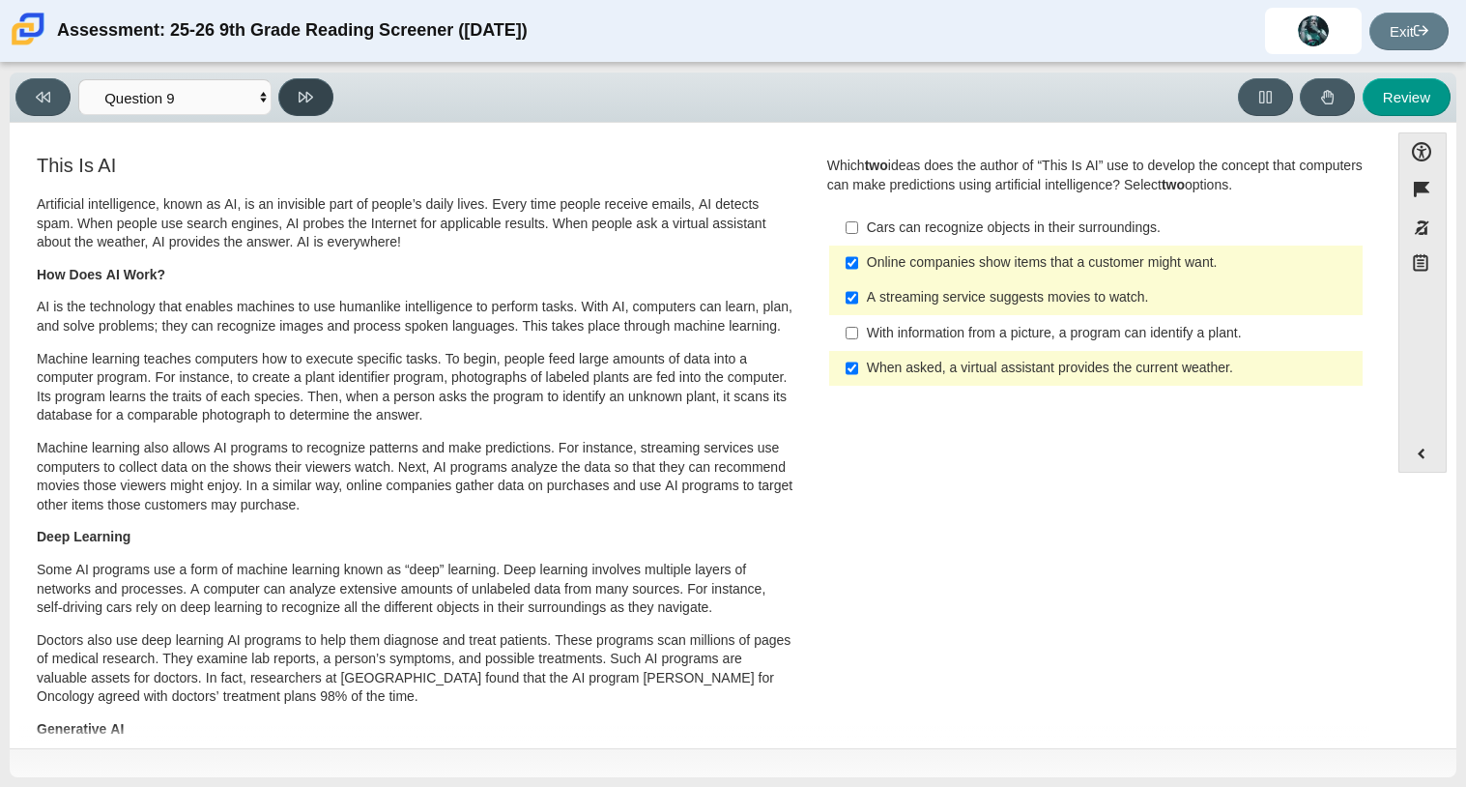
click at [314, 93] on button at bounding box center [305, 97] width 55 height 38
select select "cdf3c14e-a918-44d1-9b63-3db0fa81641e"
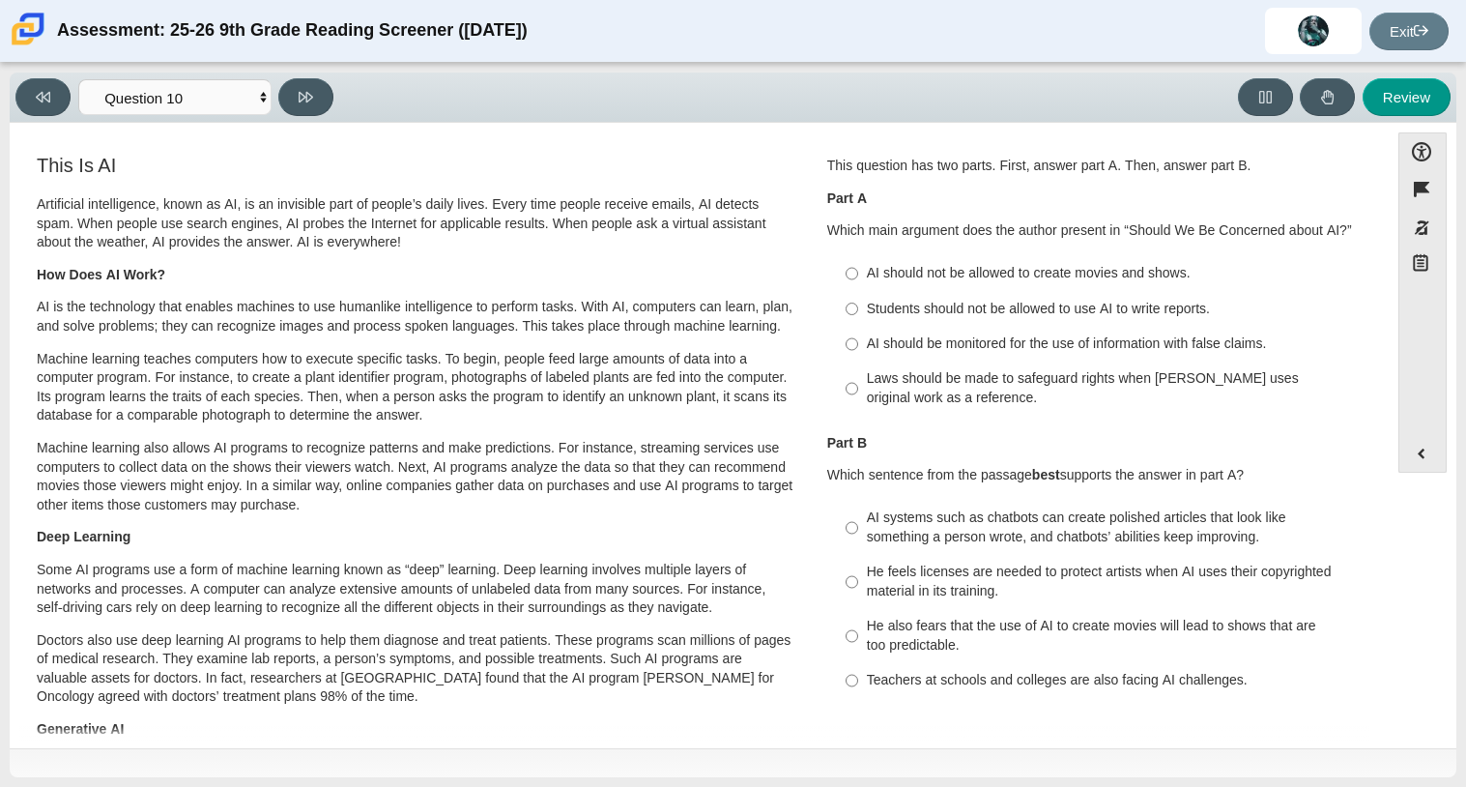
click at [1096, 272] on div "AI should not be allowed to create movies and shows." at bounding box center [1111, 273] width 488 height 19
click at [858, 272] on input "AI should not be allowed to create movies and shows. AI should not be allowed t…" at bounding box center [852, 273] width 13 height 35
radio input "true"
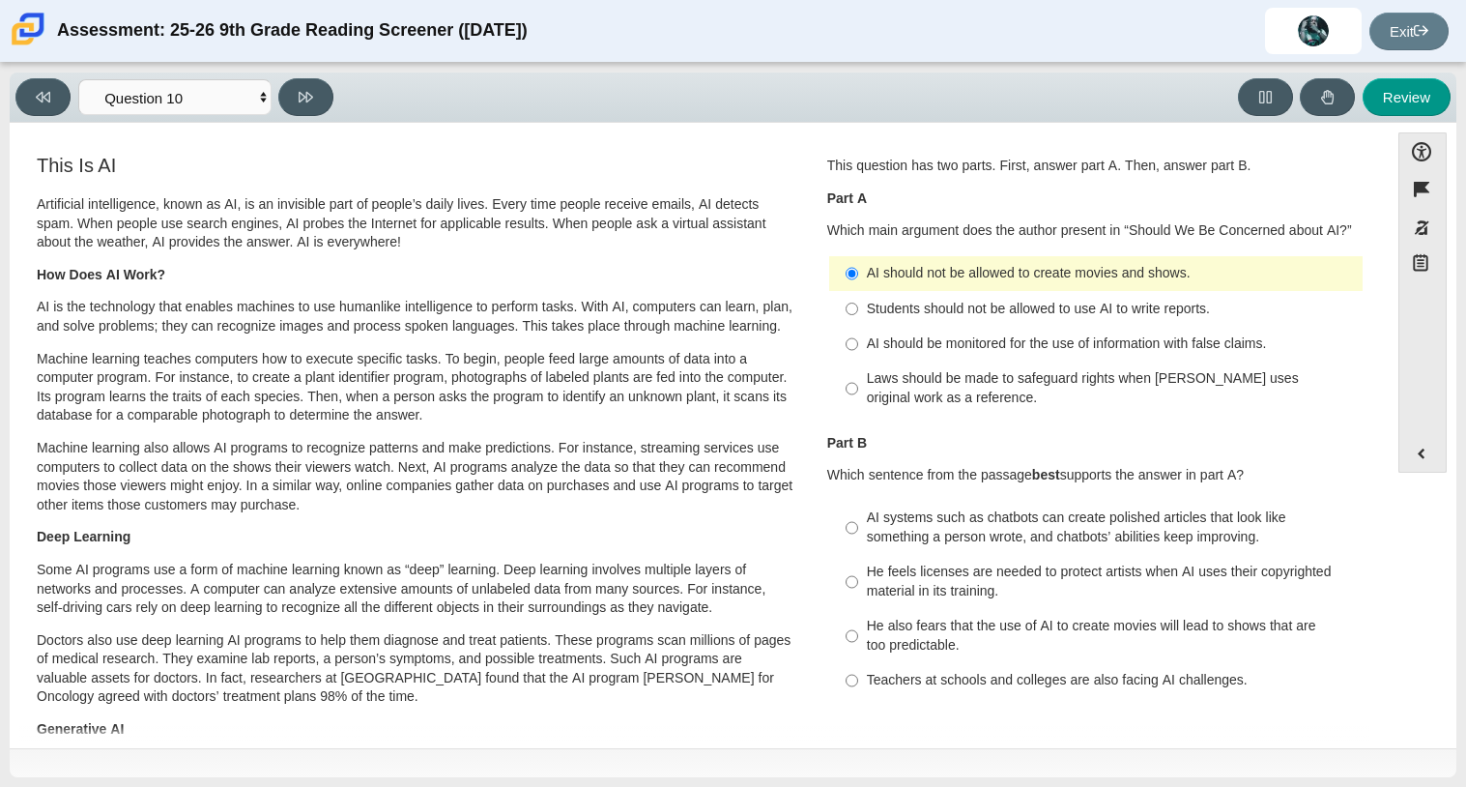
click at [935, 378] on div "Laws should be made to safeguard rights when [PERSON_NAME] uses original work a…" at bounding box center [1111, 388] width 488 height 38
click at [858, 378] on input "Laws should be made to safeguard rights when [PERSON_NAME] uses original work a…" at bounding box center [852, 389] width 13 height 54
radio input "true"
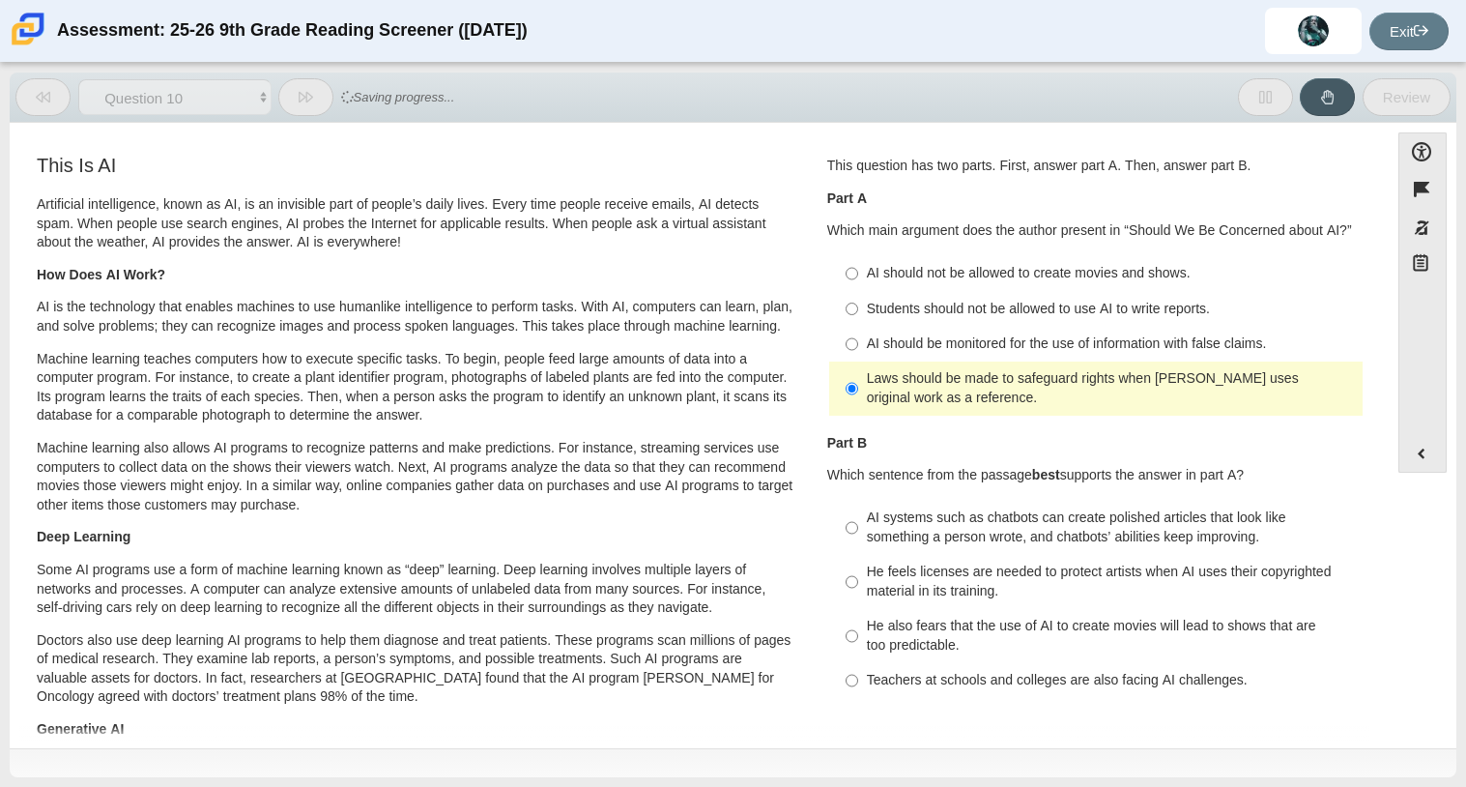
click at [905, 320] on label "Students should not be allowed to use AI to write reports. Students should not …" at bounding box center [1097, 308] width 531 height 35
click at [858, 320] on input "Students should not be allowed to use AI to write reports. Students should not …" at bounding box center [852, 308] width 13 height 35
radio input "true"
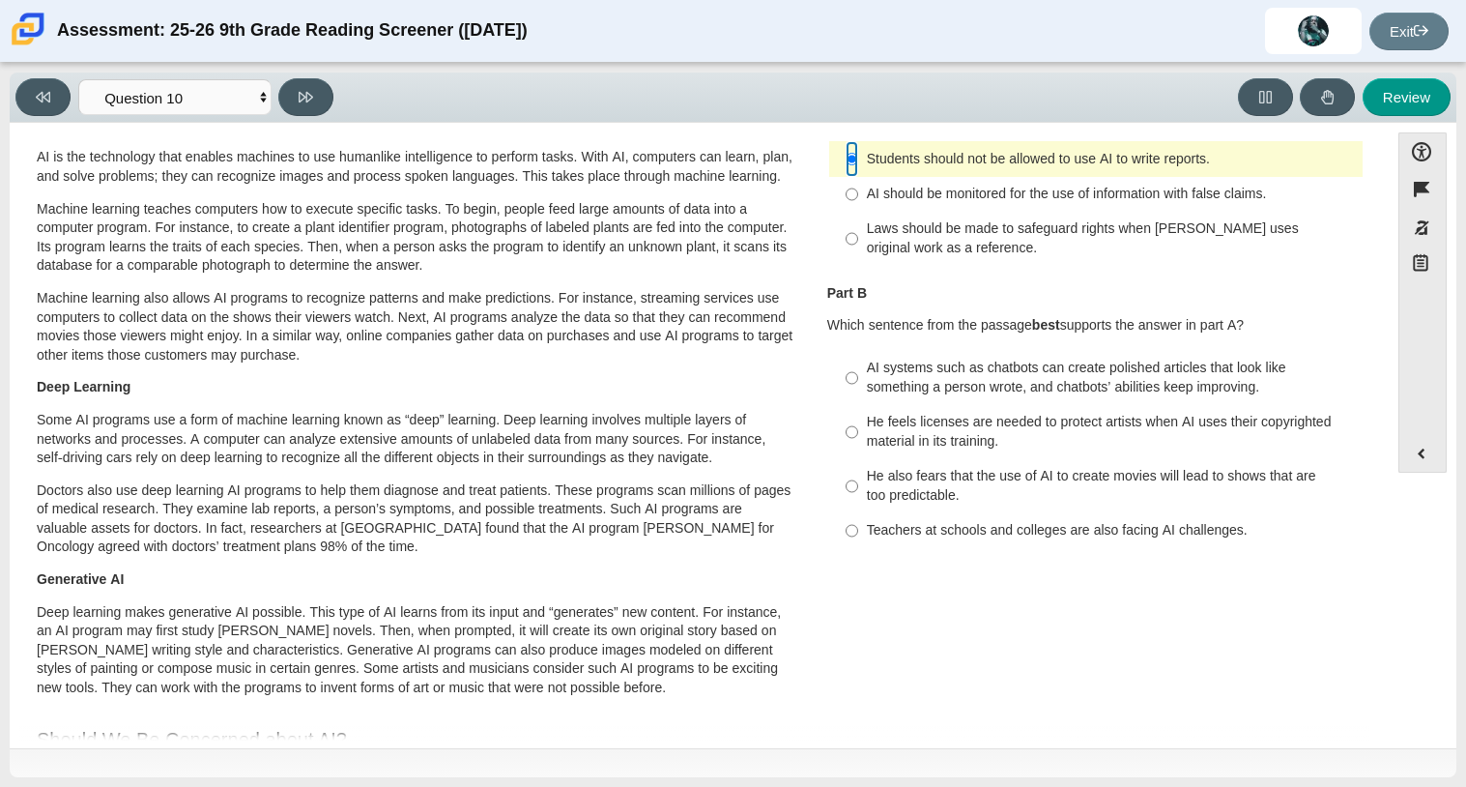
scroll to position [148, 0]
click at [981, 490] on div "He also fears that the use of AI to create movies will lead to shows that are t…" at bounding box center [1111, 488] width 488 height 38
click at [858, 490] on input "He also fears that the use of AI to create movies will lead to shows that are t…" at bounding box center [852, 488] width 13 height 54
radio input "true"
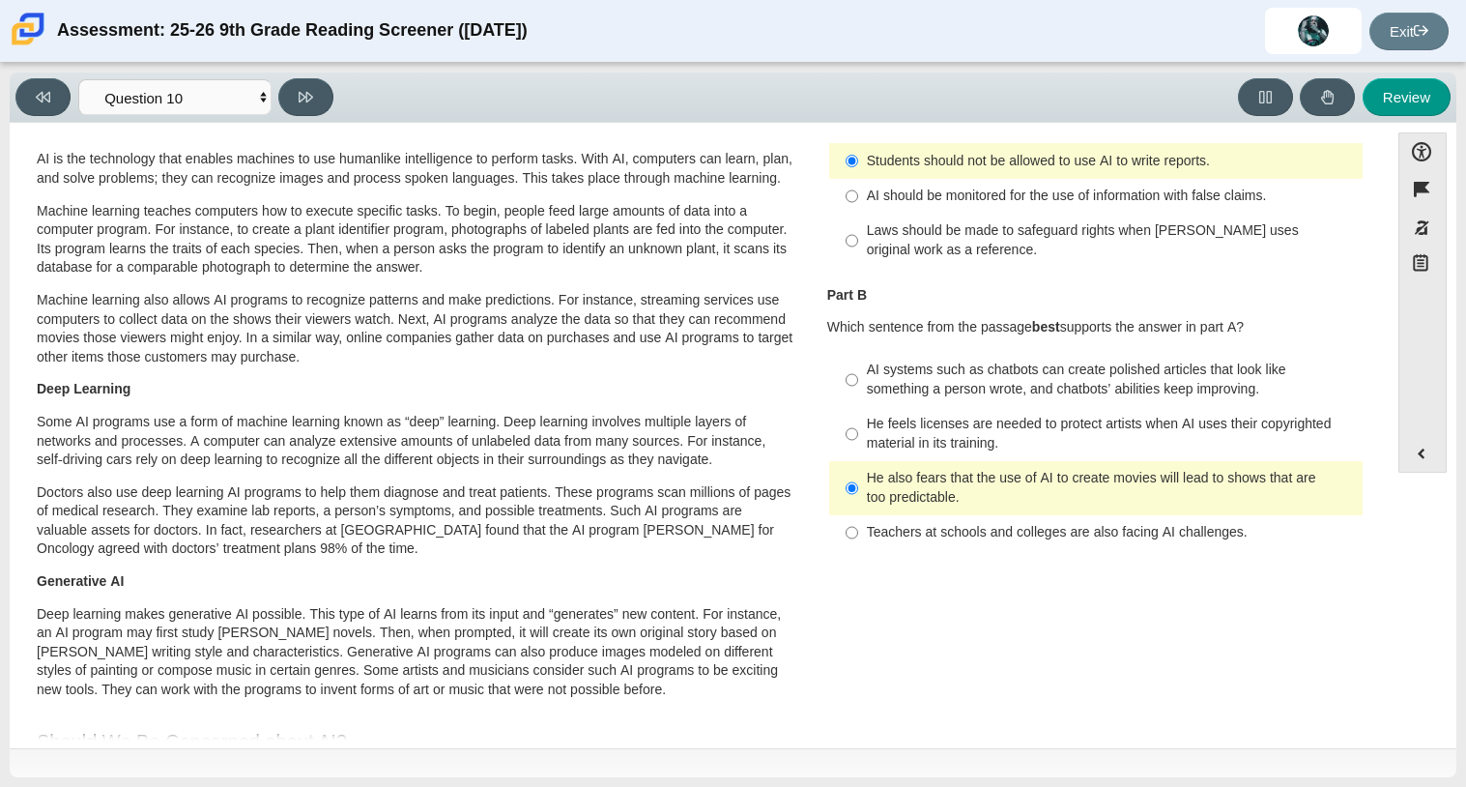
click at [945, 533] on div "Teachers at schools and colleges are also facing AI challenges." at bounding box center [1111, 532] width 488 height 19
click at [858, 533] on input "Teachers at schools and colleges are also facing AI challenges. Teachers at sch…" at bounding box center [852, 532] width 13 height 35
radio input "true"
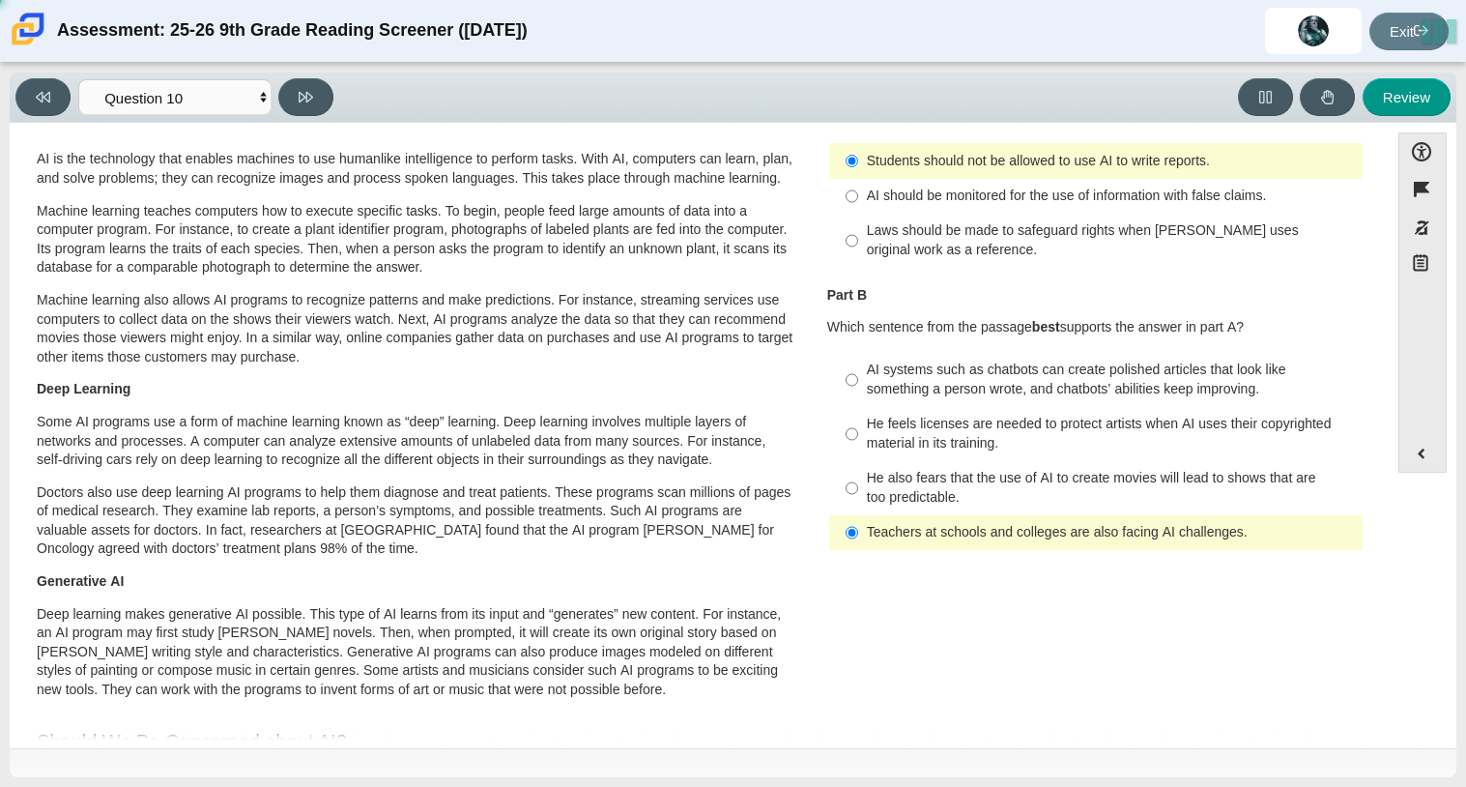
click at [924, 506] on div "He also fears that the use of AI to create movies will lead to shows that are t…" at bounding box center [1111, 488] width 488 height 38
click at [858, 506] on input "He also fears that the use of AI to create movies will lead to shows that are t…" at bounding box center [852, 488] width 13 height 54
radio input "true"
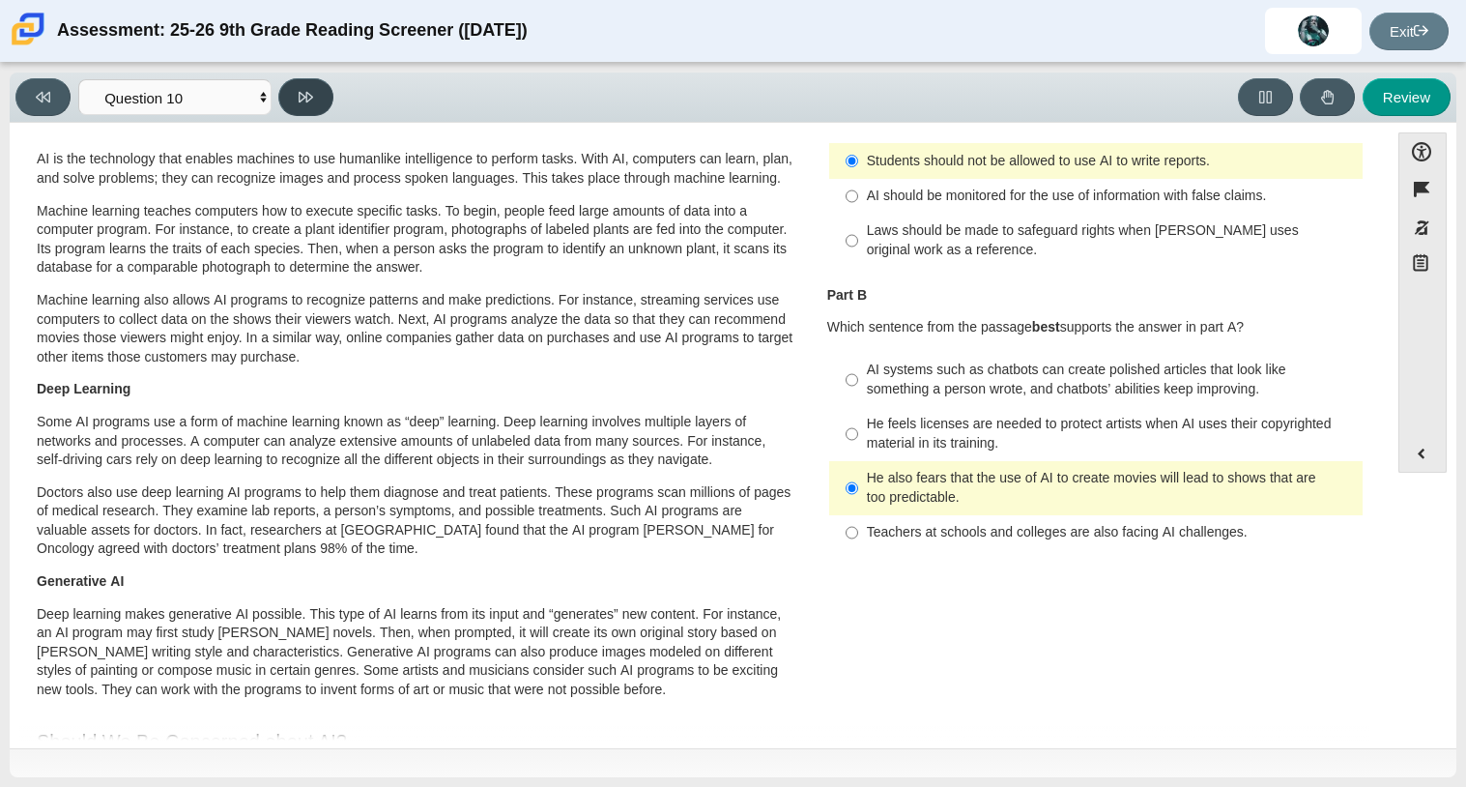
click at [313, 101] on button at bounding box center [305, 97] width 55 height 38
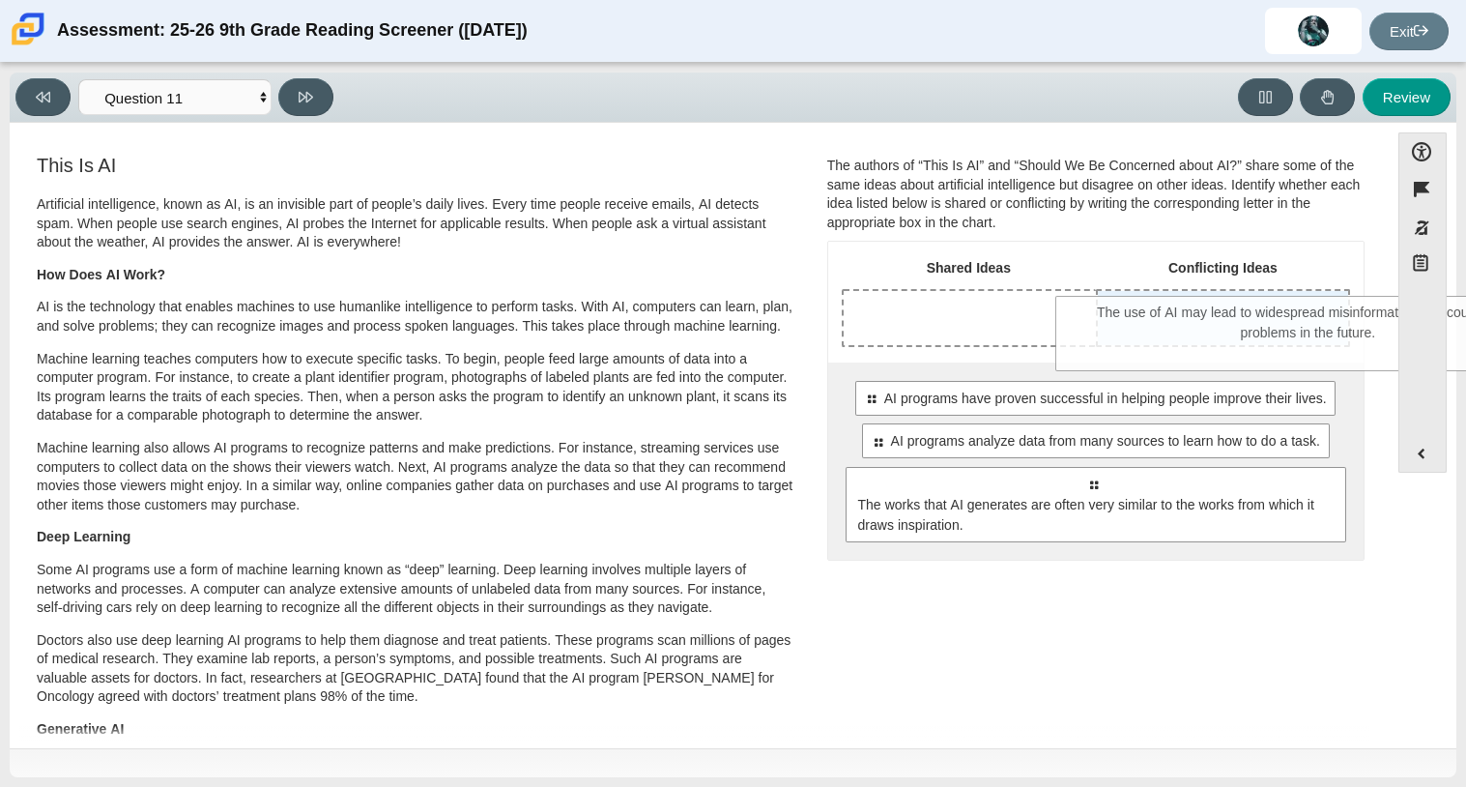
drag, startPoint x: 965, startPoint y: 513, endPoint x: 1180, endPoint y: 341, distance: 275.8
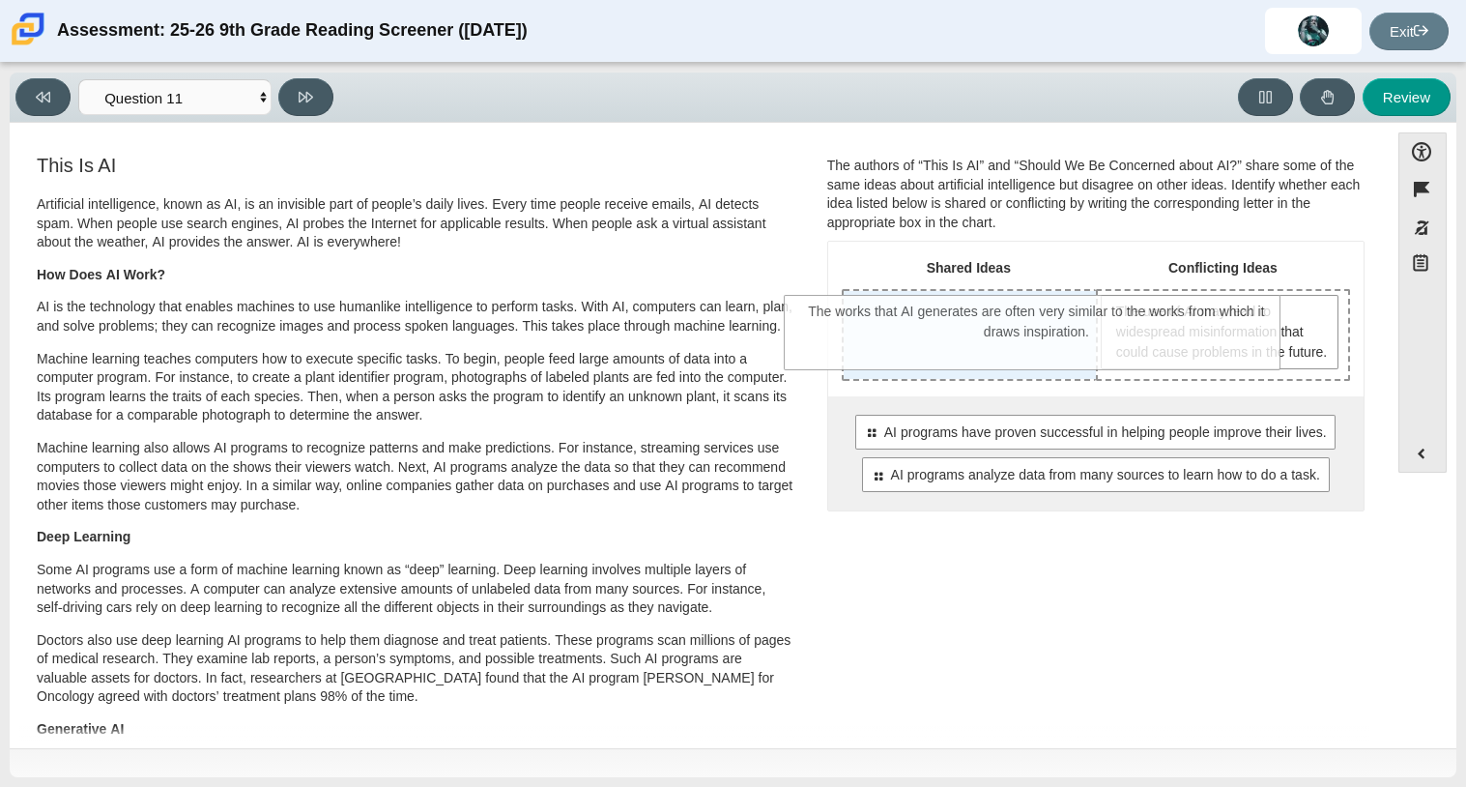
drag, startPoint x: 1030, startPoint y: 541, endPoint x: 973, endPoint y: 318, distance: 230.5
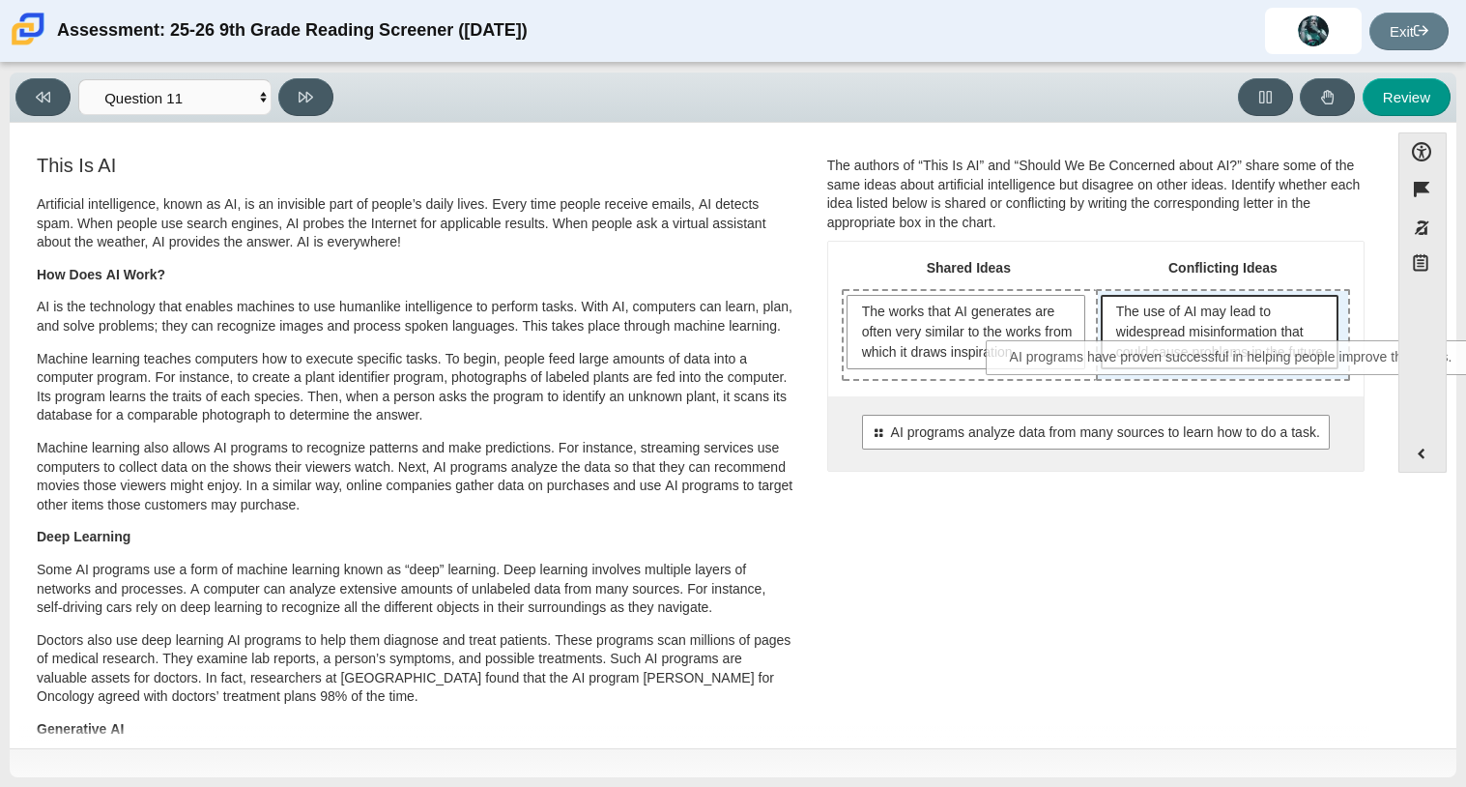
drag, startPoint x: 1028, startPoint y: 458, endPoint x: 1170, endPoint y: 364, distance: 170.3
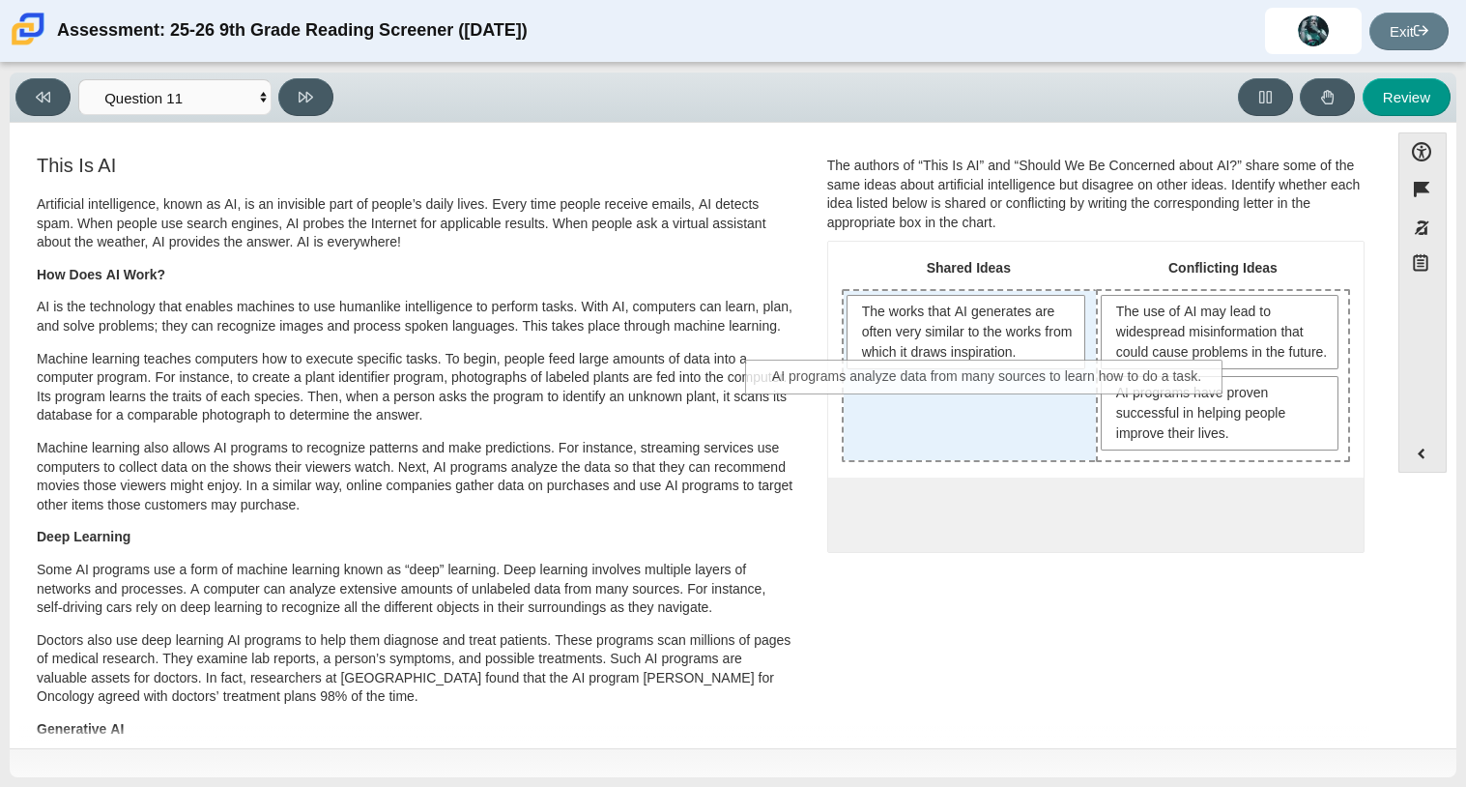
drag, startPoint x: 1111, startPoint y: 543, endPoint x: 1004, endPoint y: 387, distance: 189.3
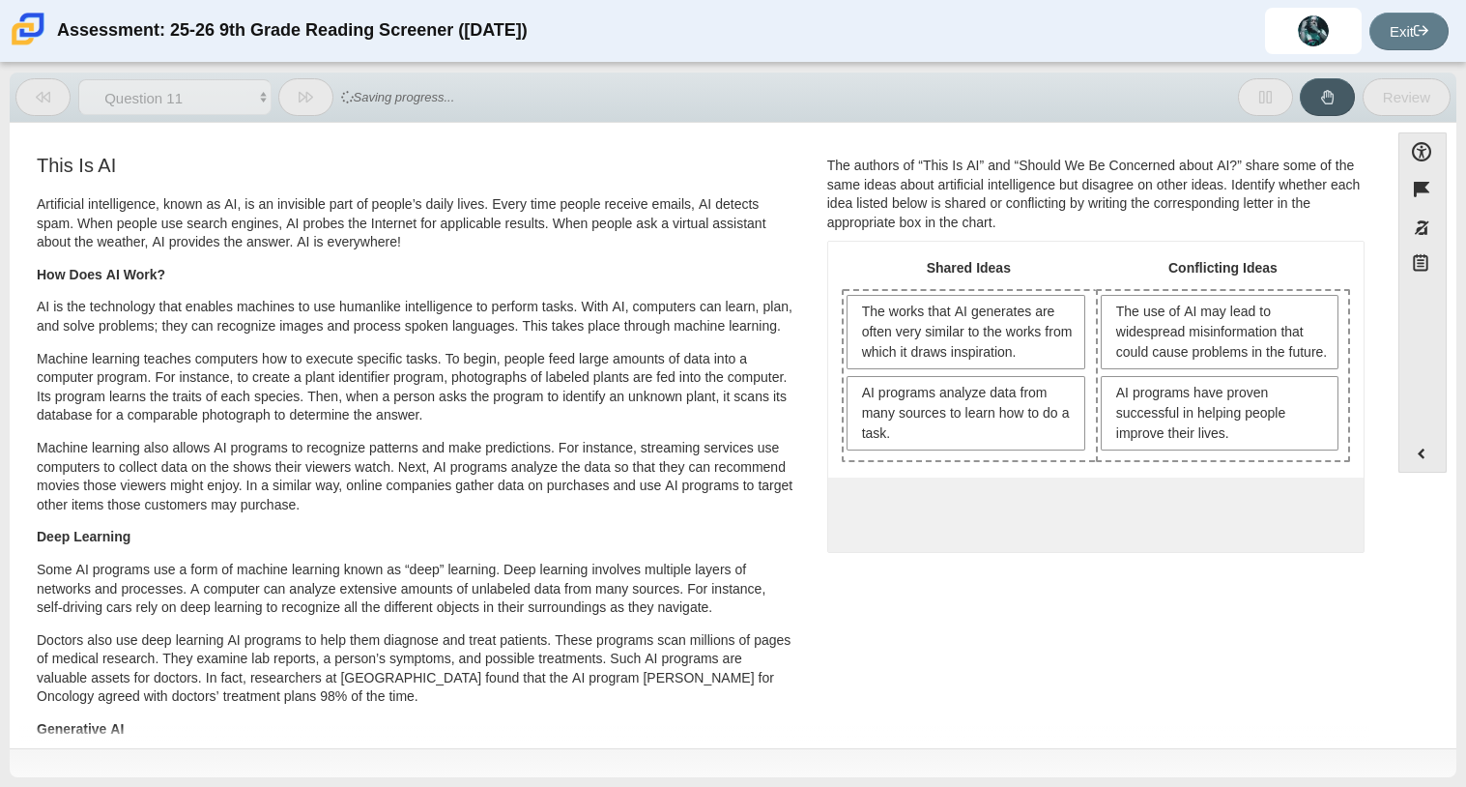
scroll to position [911, 0]
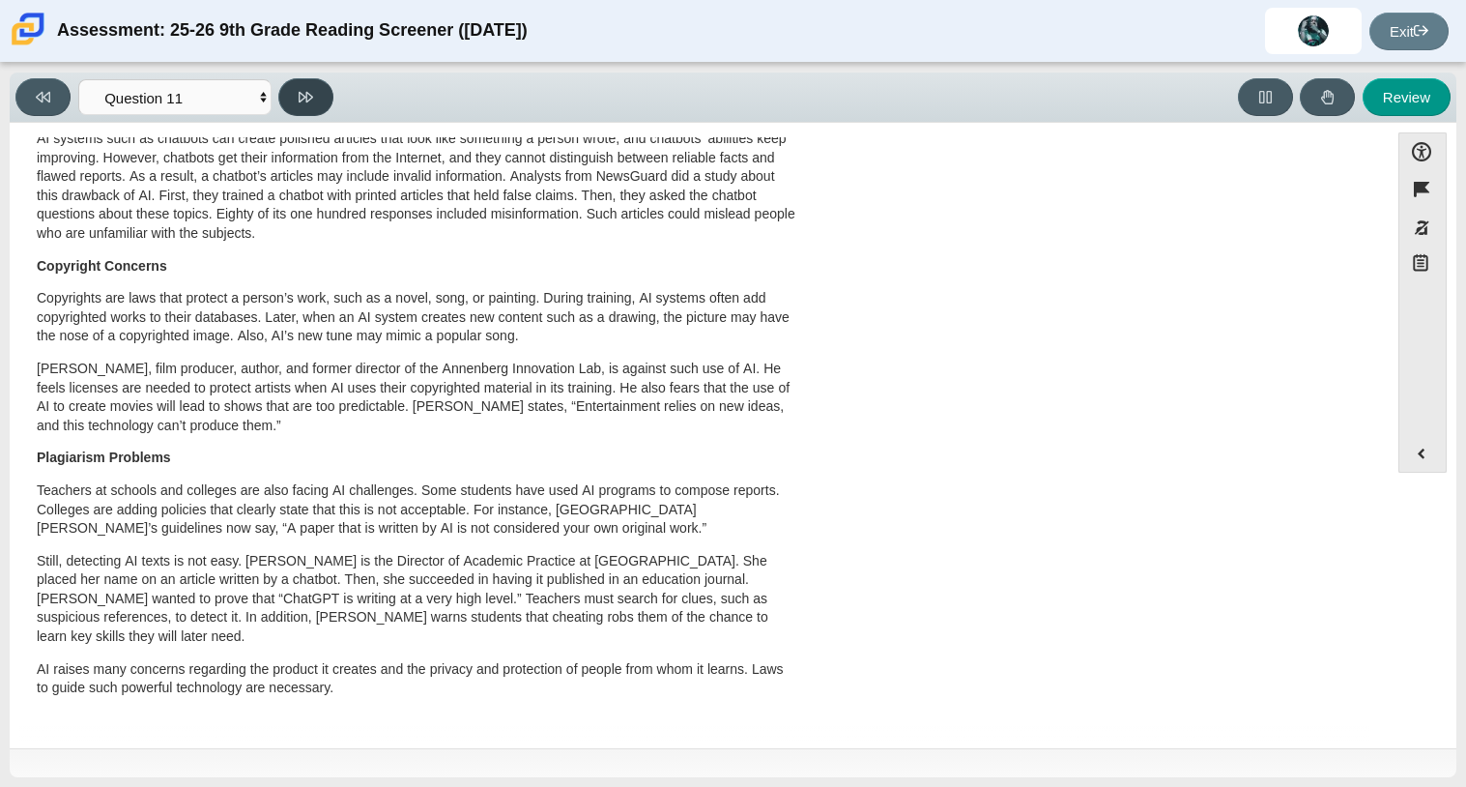
click at [301, 79] on button at bounding box center [305, 97] width 55 height 38
select select "c3effed4-44ce-4a19-bd96-1787f34e9b4c"
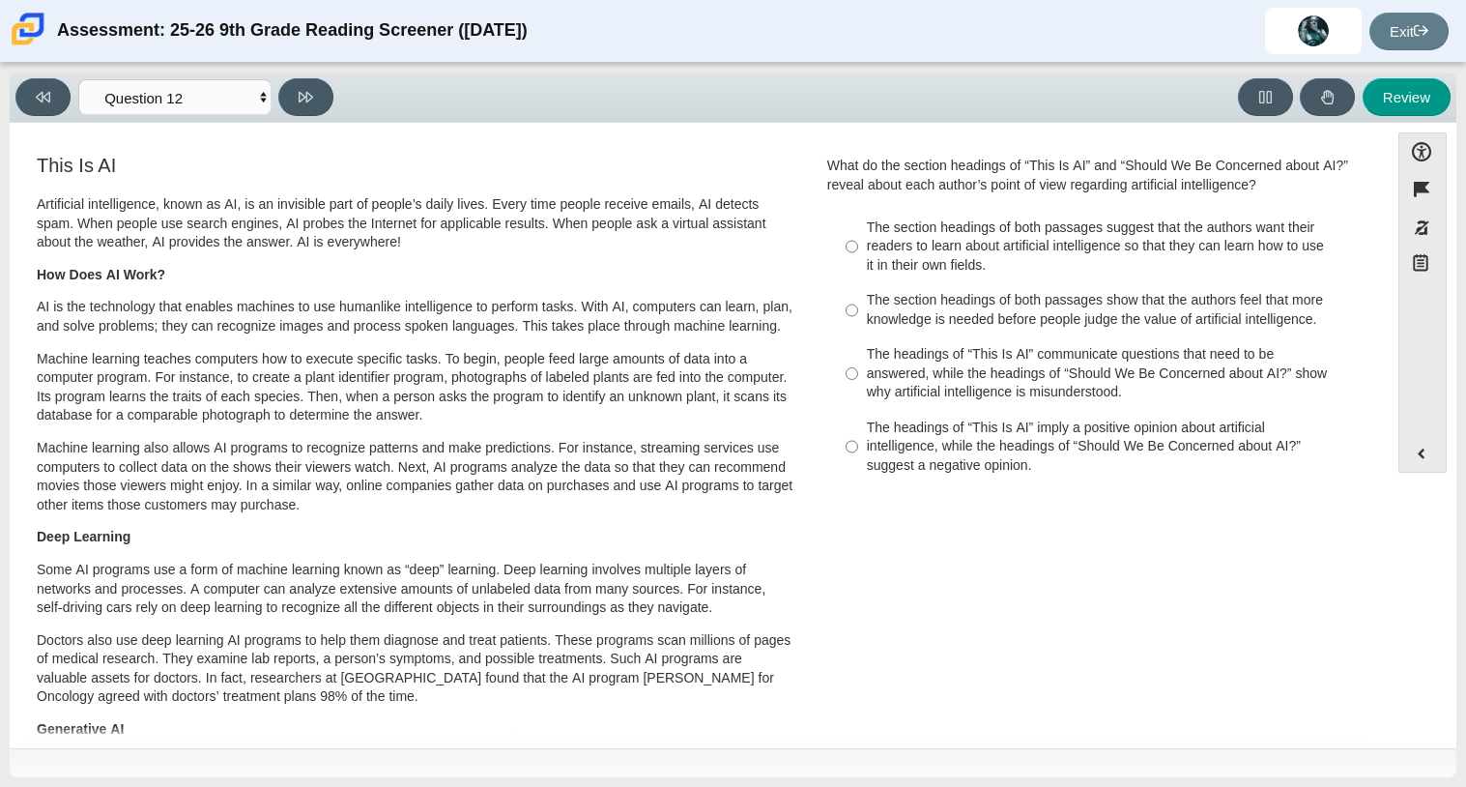
click at [867, 363] on div "The headings of “This Is AI” communicate questions that need to be answered, wh…" at bounding box center [1111, 373] width 488 height 57
click at [858, 363] on input "The headings of “This Is AI” communicate questions that need to be answered, wh…" at bounding box center [852, 373] width 13 height 73
radio input "true"
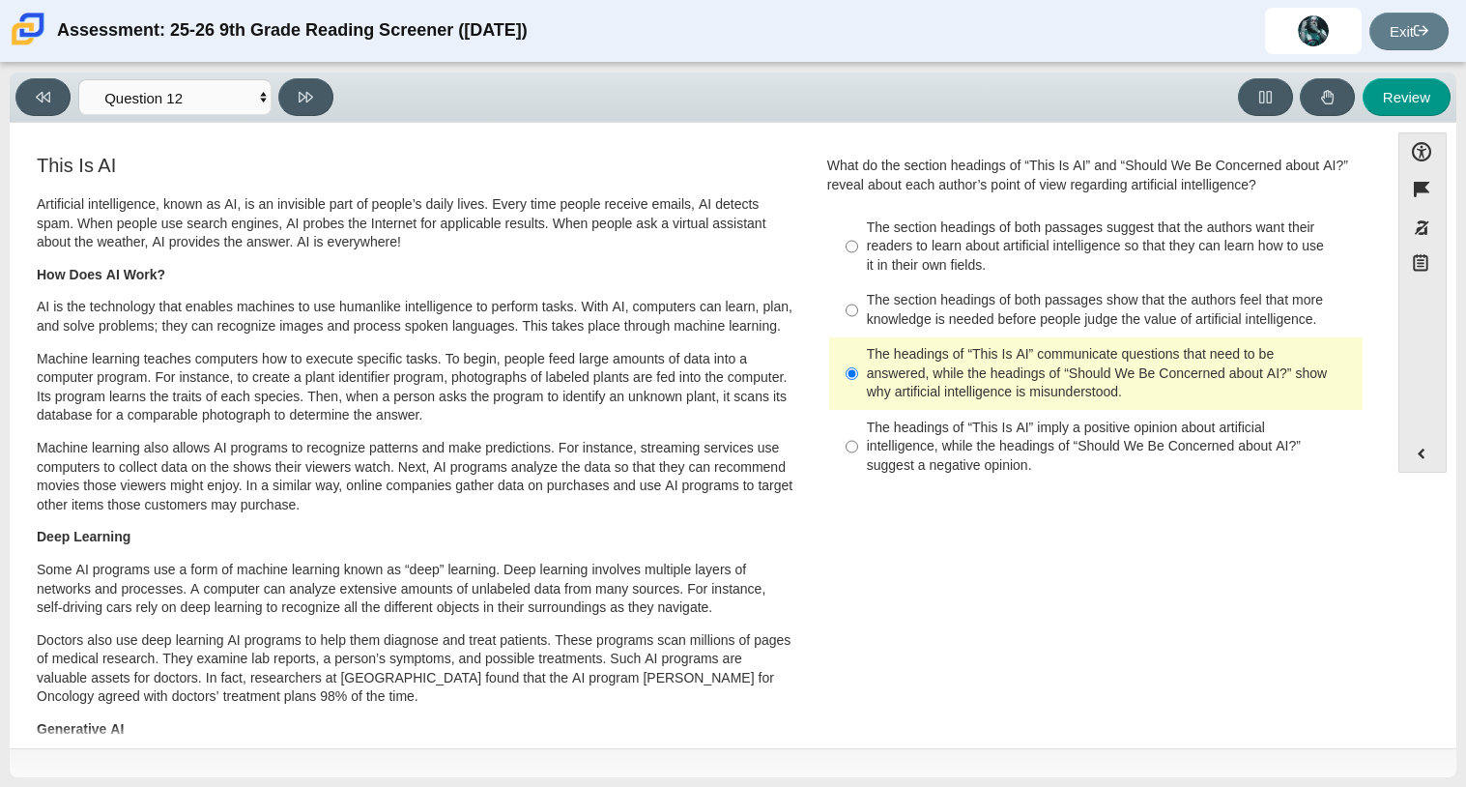
click at [889, 285] on label "The section headings of both passages show that the authors feel that more know…" at bounding box center [1097, 310] width 531 height 54
click at [858, 285] on input "The section headings of both passages show that the authors feel that more know…" at bounding box center [852, 310] width 13 height 54
radio input "true"
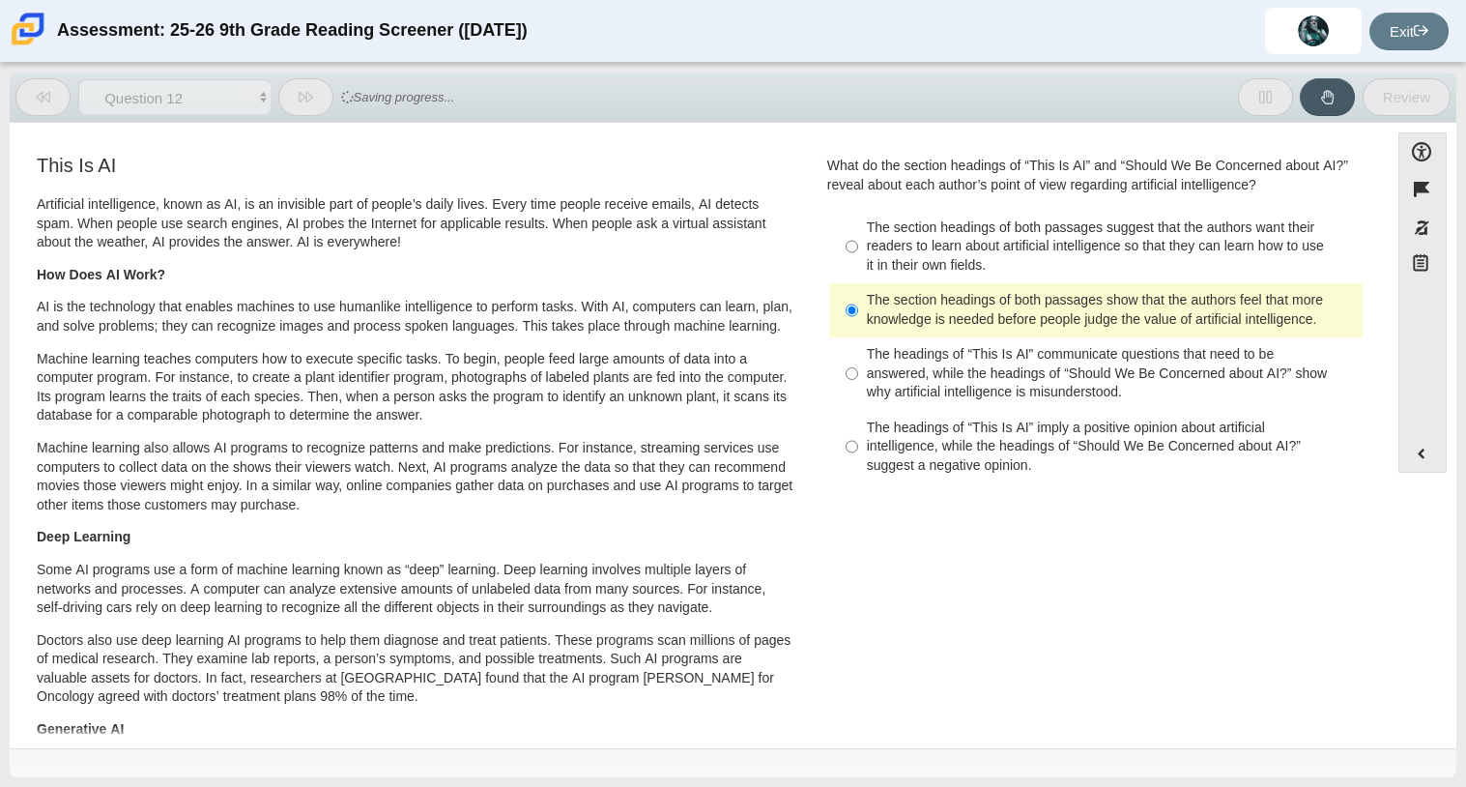
click at [869, 252] on div "The section headings of both passages suggest that the authors want their reade…" at bounding box center [1111, 246] width 488 height 57
click at [858, 252] on input "The section headings of both passages suggest that the authors want their reade…" at bounding box center [852, 246] width 13 height 73
radio input "true"
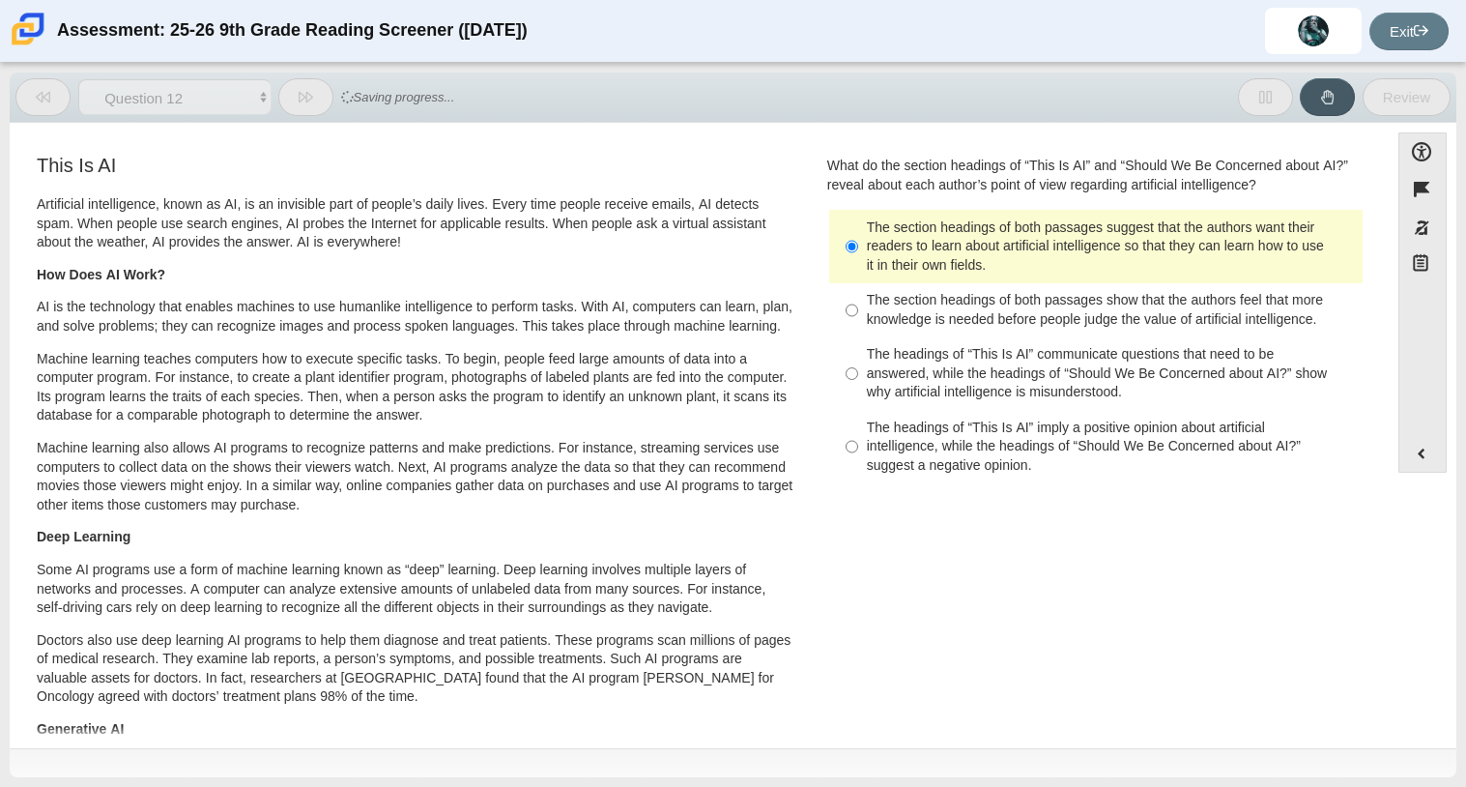
click at [881, 445] on div "The headings of “This Is AI” imply a positive opinion about artificial intellig…" at bounding box center [1111, 447] width 488 height 57
click at [858, 445] on input "The headings of “This Is AI” imply a positive opinion about artificial intellig…" at bounding box center [852, 446] width 13 height 73
radio input "true"
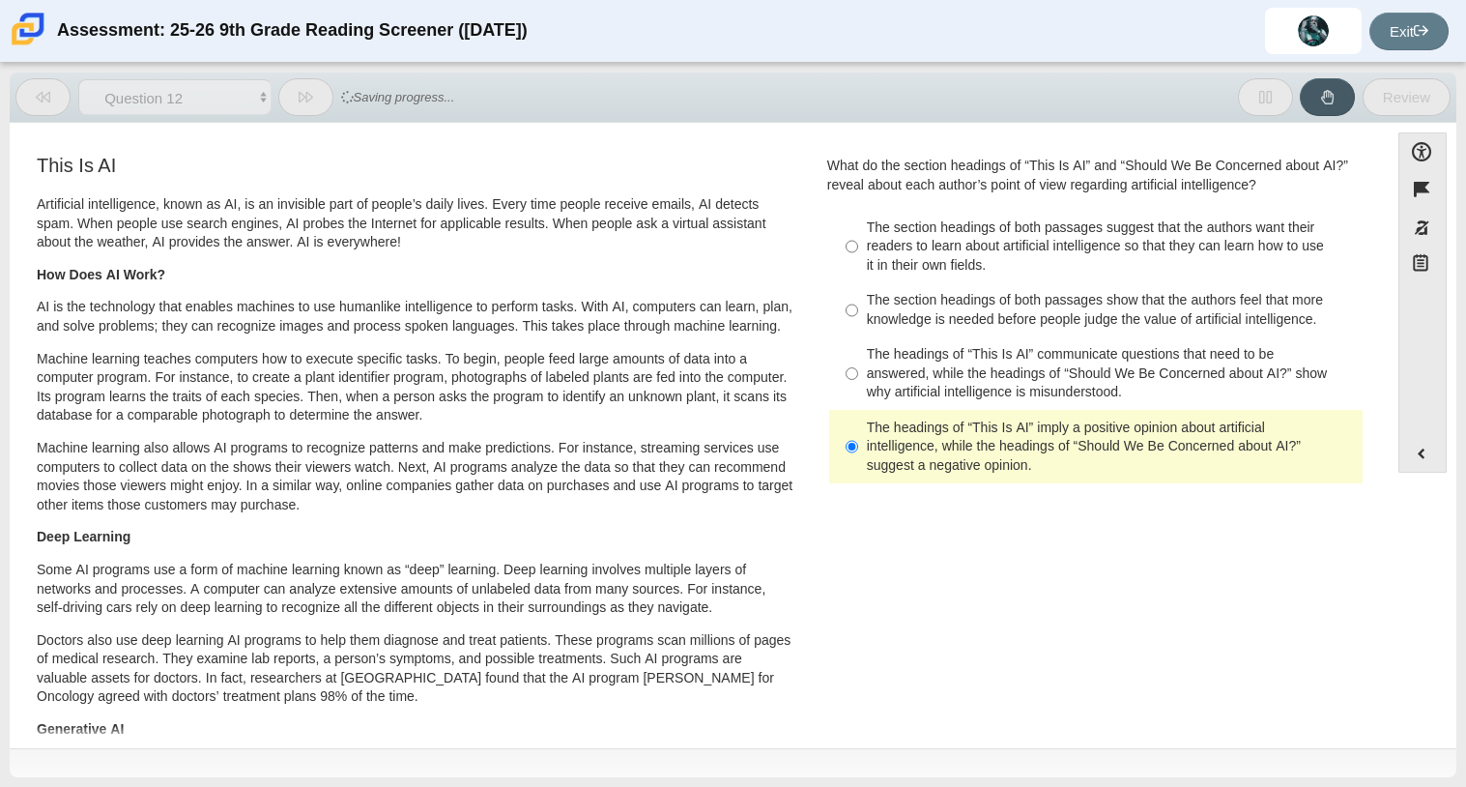
click at [873, 444] on div "The headings of “This Is AI” imply a positive opinion about artificial intellig…" at bounding box center [1111, 447] width 488 height 57
click at [858, 444] on input "The headings of “This Is AI” imply a positive opinion about artificial intellig…" at bounding box center [852, 446] width 13 height 73
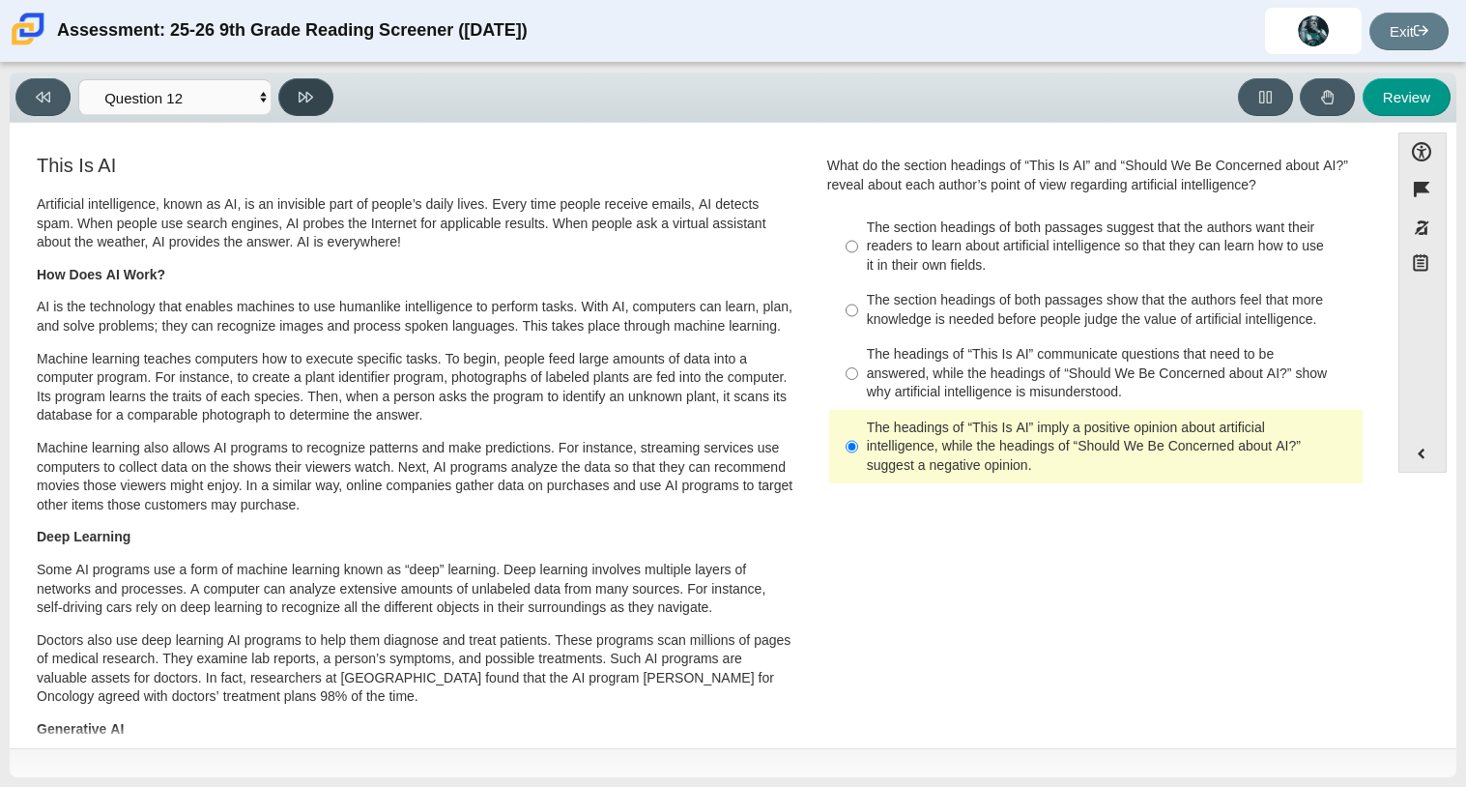
click at [306, 99] on icon at bounding box center [306, 97] width 15 height 11
select select "review"
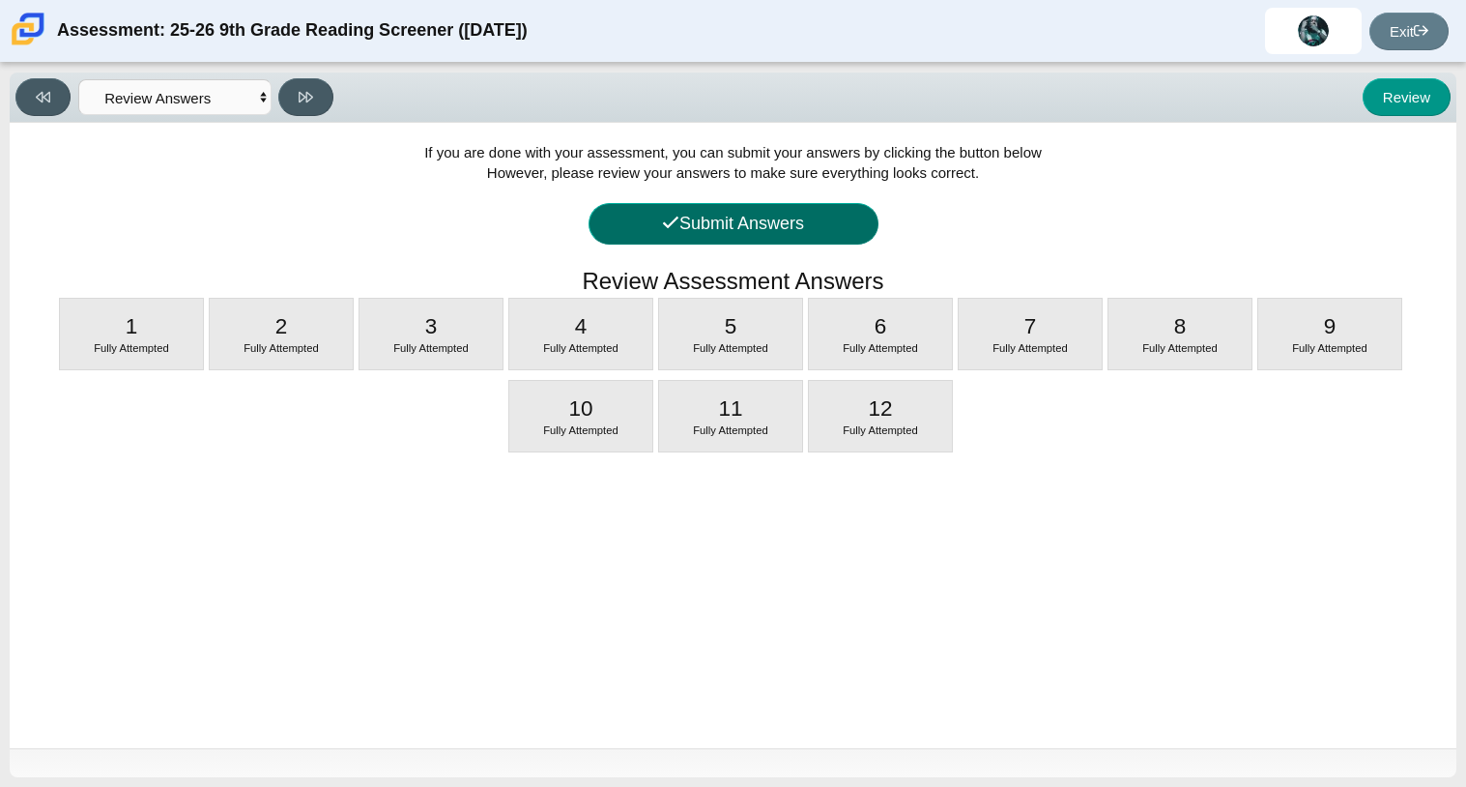
click at [677, 218] on button "Submit Answers" at bounding box center [734, 224] width 290 height 42
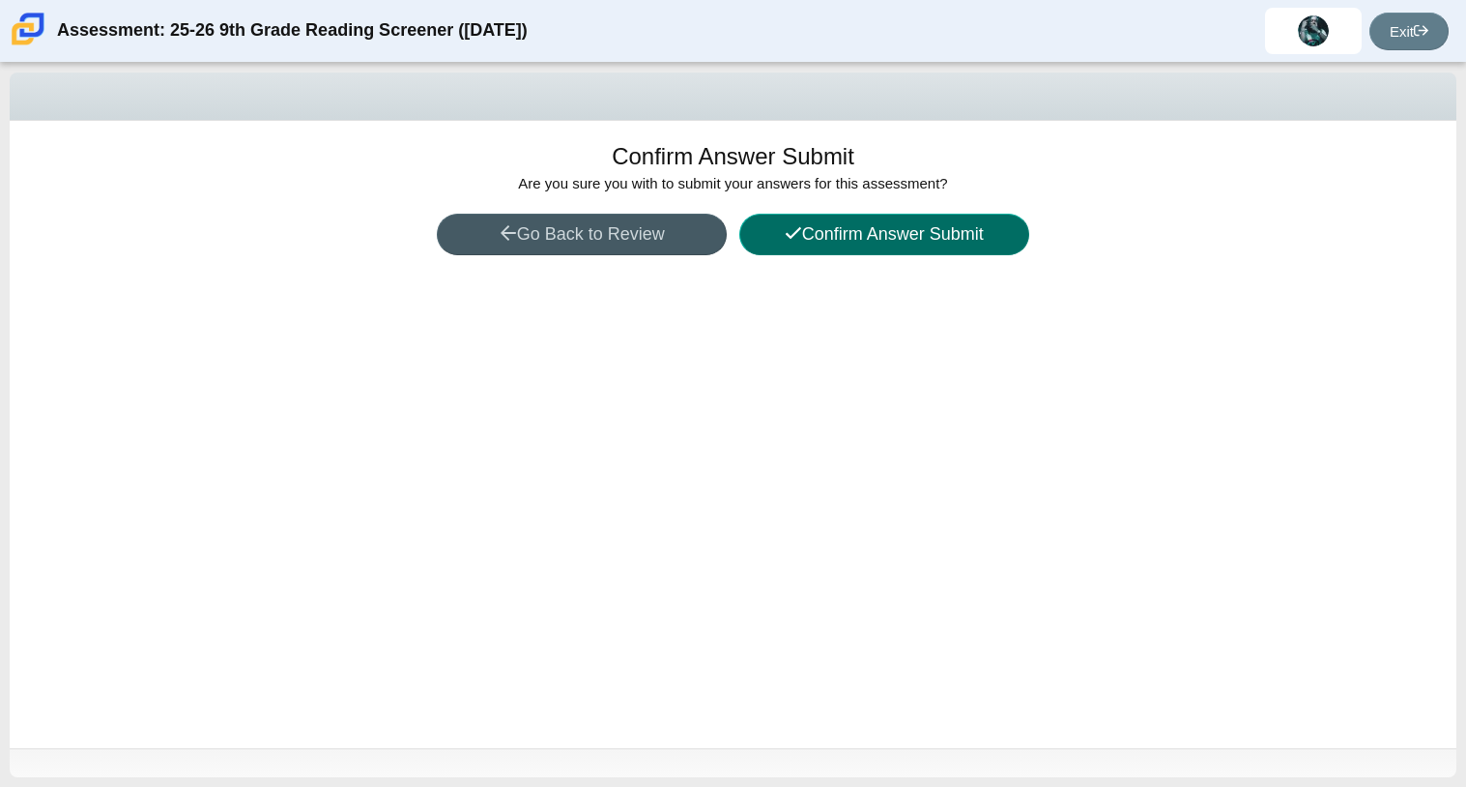
click at [790, 230] on icon at bounding box center [793, 232] width 17 height 17
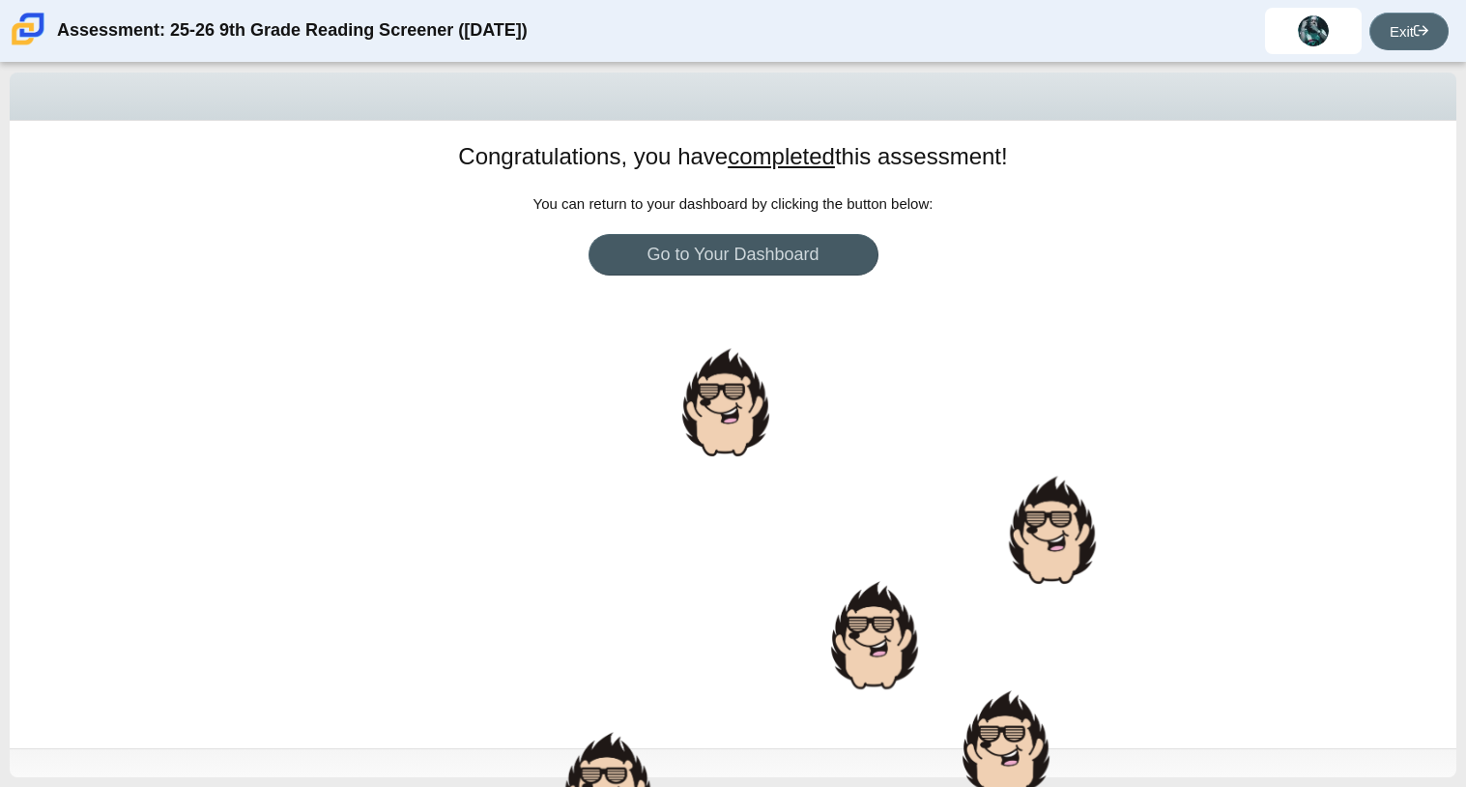
click at [1400, 23] on link "Exit" at bounding box center [1409, 32] width 79 height 38
